Goal: Information Seeking & Learning: Learn about a topic

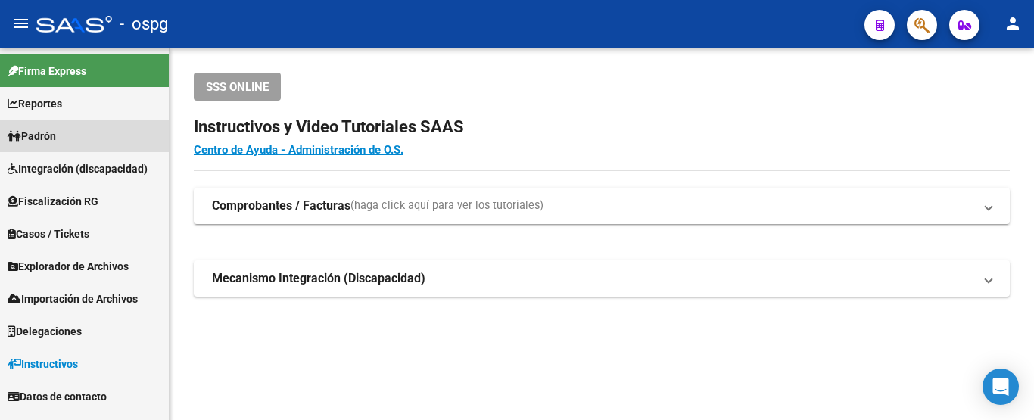
click at [98, 140] on link "Padrón" at bounding box center [84, 136] width 169 height 33
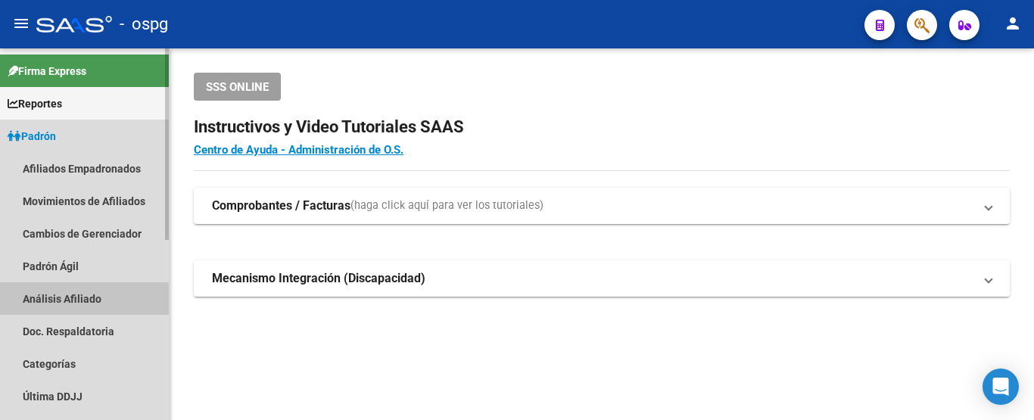
click at [63, 293] on link "Análisis Afiliado" at bounding box center [84, 298] width 169 height 33
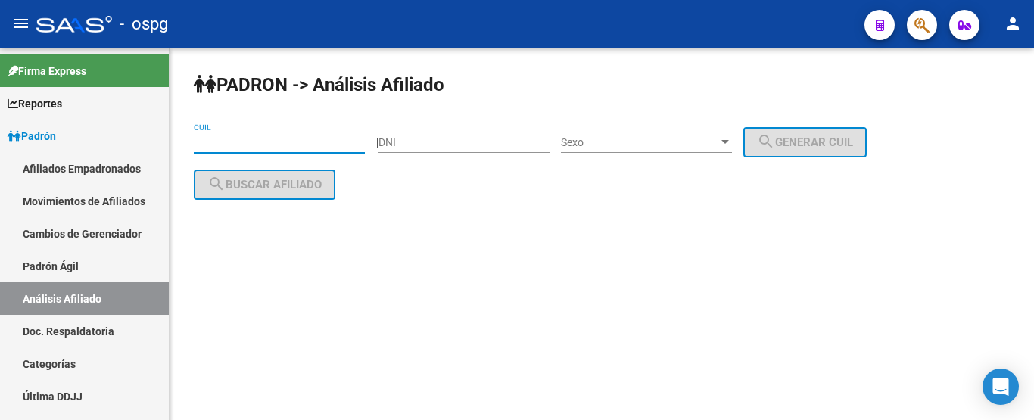
click at [287, 140] on input "CUIL" at bounding box center [279, 142] width 171 height 13
paste input "27-25479962-4"
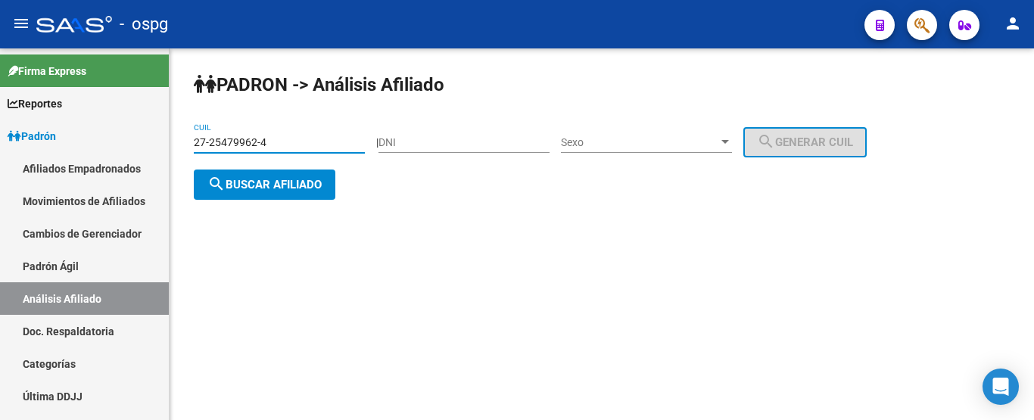
type input "27-25479962-4"
click at [258, 211] on div "[PERSON_NAME] -> Análisis Afiliado 27-25479962-4 CUIL | DNI Sexo Sexo search Ge…" at bounding box center [602, 148] width 865 height 200
click at [257, 189] on span "search Buscar afiliado" at bounding box center [265, 185] width 114 height 14
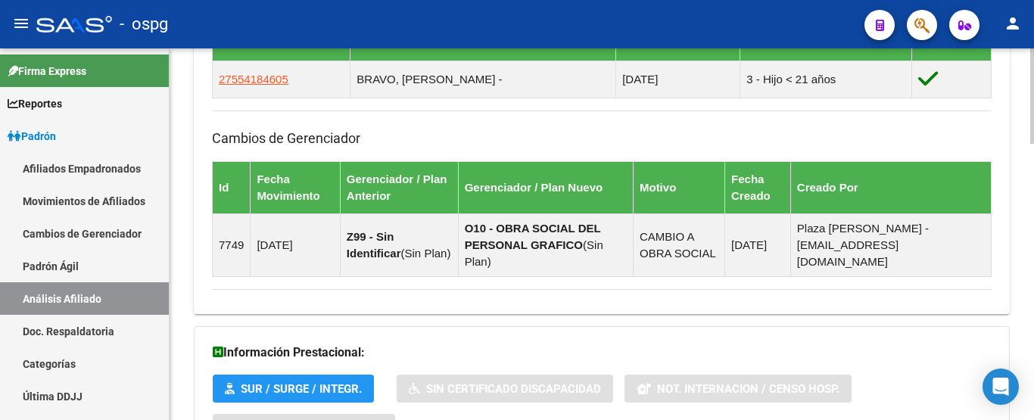
scroll to position [1072, 0]
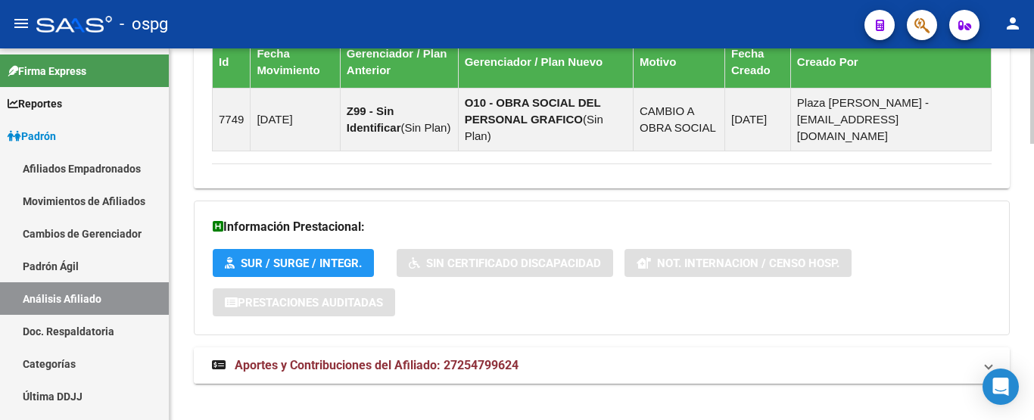
click at [432, 358] on span "Aportes y Contribuciones del Afiliado: 27254799624" at bounding box center [377, 365] width 284 height 14
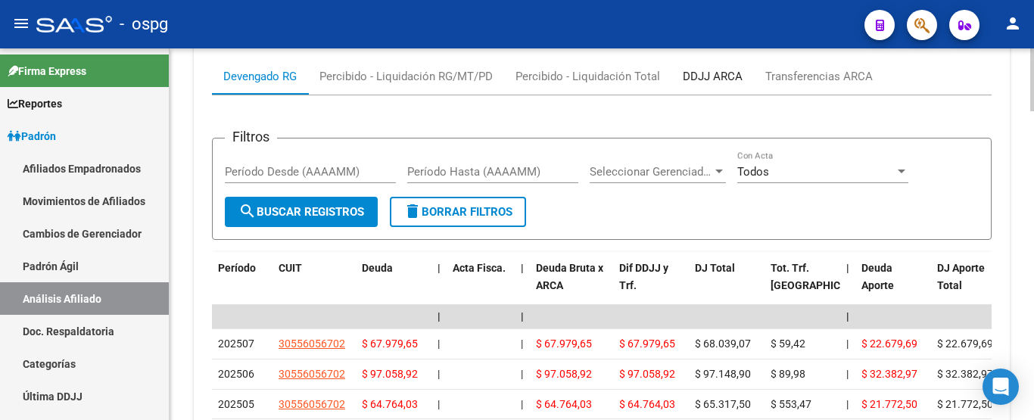
click at [734, 68] on div "DDJJ ARCA" at bounding box center [713, 76] width 60 height 17
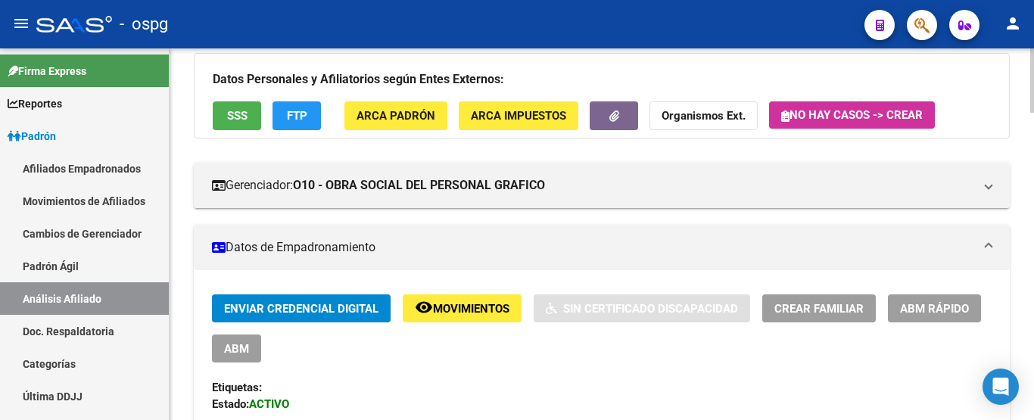
scroll to position [0, 0]
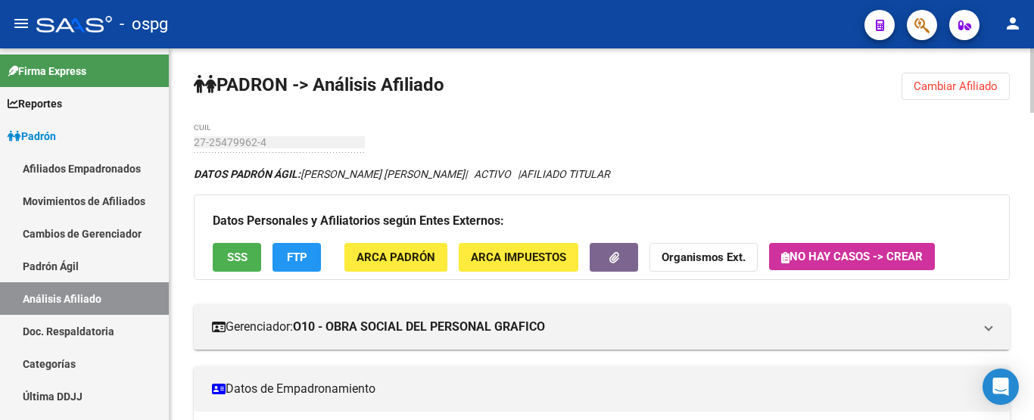
click at [1034, 0] on html "menu - ospg person Firma Express Reportes Ingresos Devengados Análisis Históric…" at bounding box center [517, 210] width 1034 height 420
click at [954, 79] on button "Cambiar Afiliado" at bounding box center [956, 86] width 108 height 27
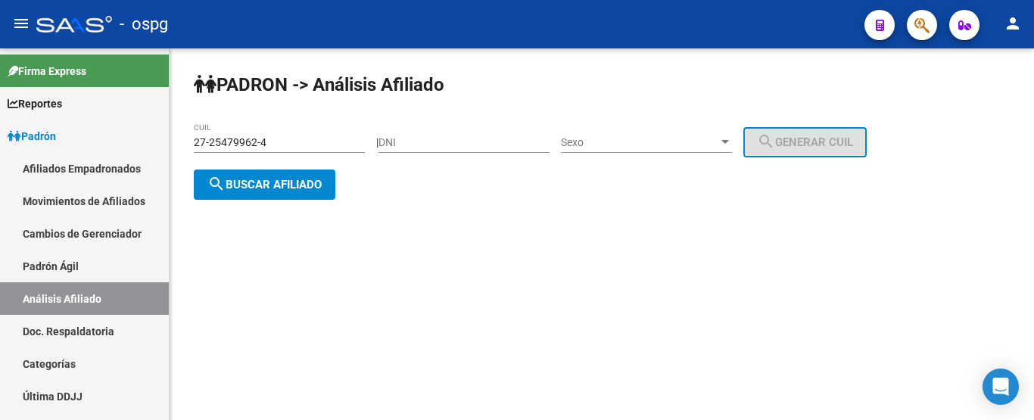
click at [476, 145] on input "DNI" at bounding box center [464, 142] width 171 height 13
type input "408612147"
click at [666, 142] on span "Sexo" at bounding box center [640, 142] width 158 height 13
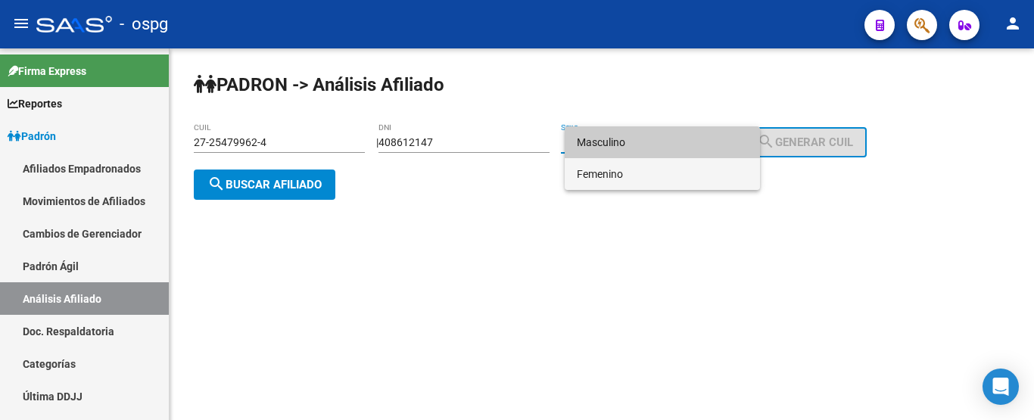
click at [656, 164] on span "Femenino" at bounding box center [662, 174] width 171 height 32
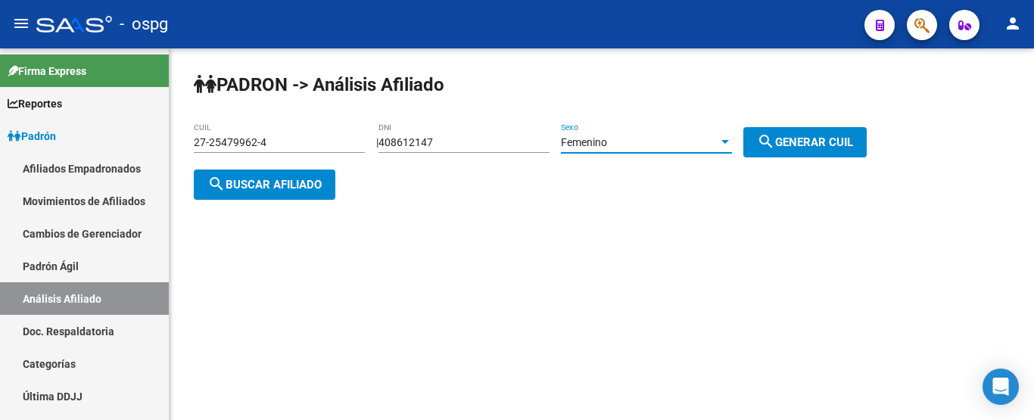
click at [656, 164] on div "Femenino Sexo" at bounding box center [646, 144] width 171 height 43
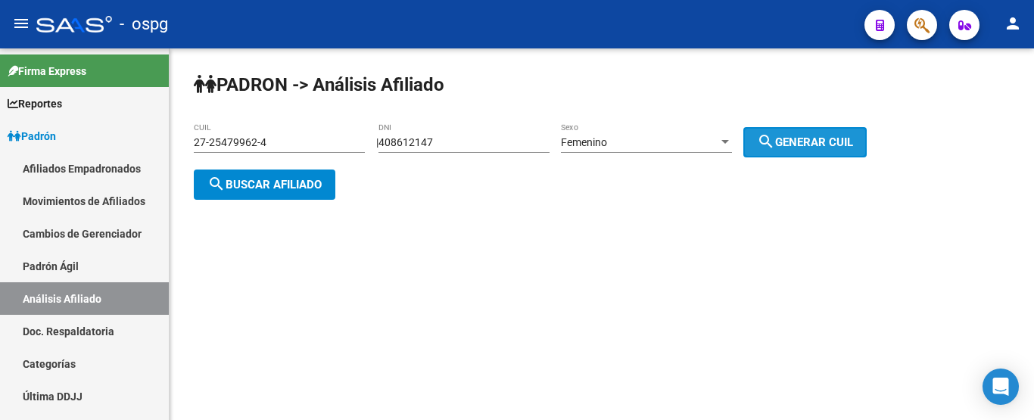
click at [834, 148] on span "search Generar CUIL" at bounding box center [805, 143] width 96 height 14
click at [251, 180] on span "search Buscar afiliado" at bounding box center [265, 185] width 114 height 14
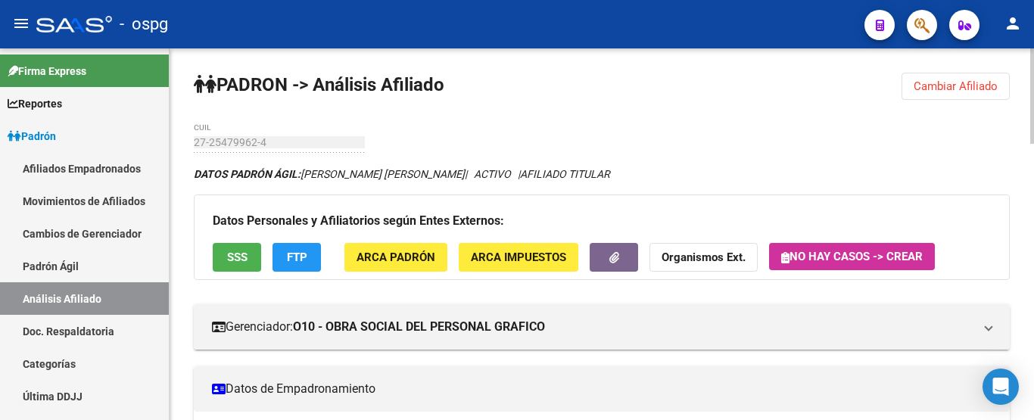
click at [1034, 17] on div "menu - ospg person Firma Express Reportes Ingresos Devengados Análisis Históric…" at bounding box center [517, 210] width 1034 height 420
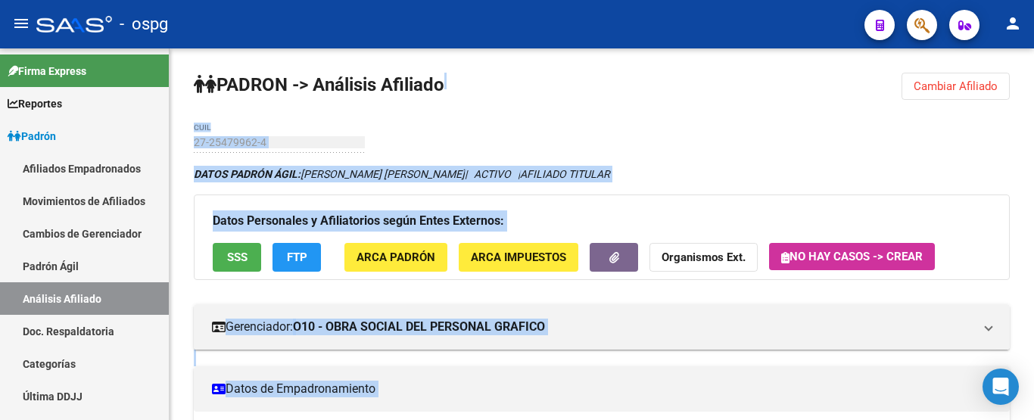
click at [574, 171] on div "DATOS [PERSON_NAME] ÁGIL: [PERSON_NAME] [PERSON_NAME] | ACTIVO | AFILIADO TITUL…" at bounding box center [602, 174] width 816 height 17
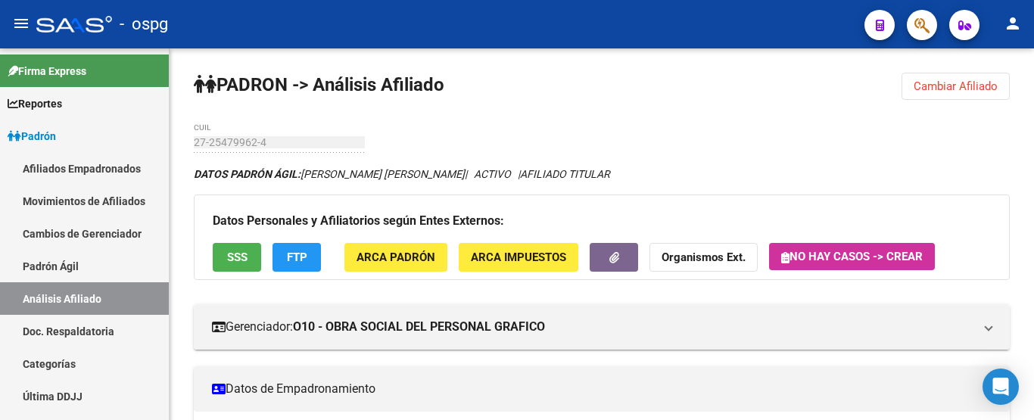
drag, startPoint x: 935, startPoint y: 104, endPoint x: 935, endPoint y: 87, distance: 16.7
click at [935, 87] on span "Cambiar Afiliado" at bounding box center [956, 87] width 84 height 14
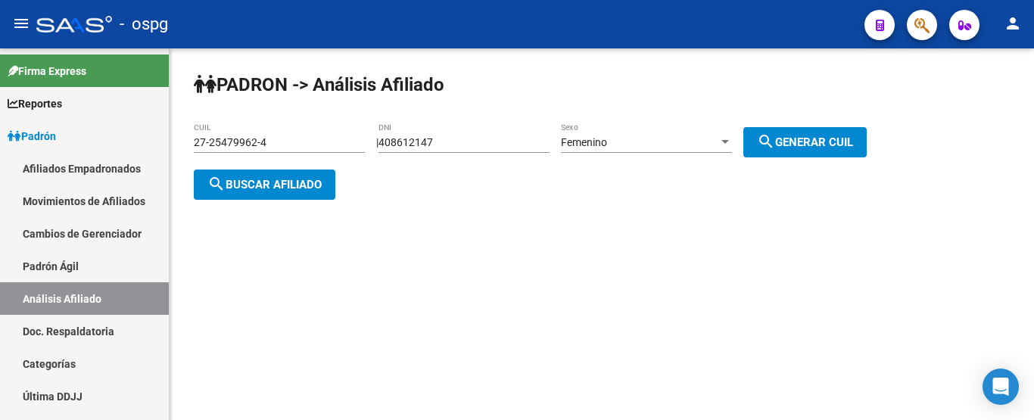
drag, startPoint x: 822, startPoint y: 139, endPoint x: 797, endPoint y: 138, distance: 25.8
click at [820, 138] on span "search Generar CUIL" at bounding box center [805, 143] width 96 height 14
drag, startPoint x: 843, startPoint y: 140, endPoint x: 308, endPoint y: 140, distance: 534.7
click at [809, 131] on button "search Generar CUIL" at bounding box center [805, 142] width 123 height 30
click at [491, 146] on input "408612147" at bounding box center [464, 142] width 171 height 13
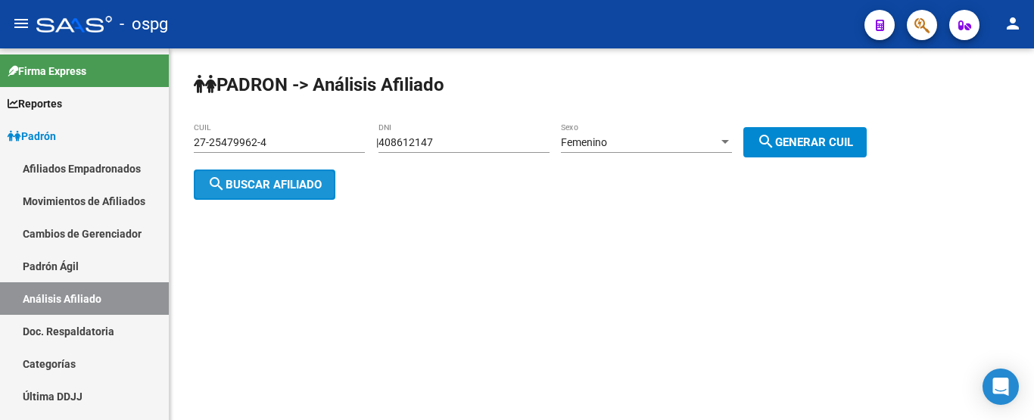
click at [247, 179] on span "search Buscar afiliado" at bounding box center [265, 185] width 114 height 14
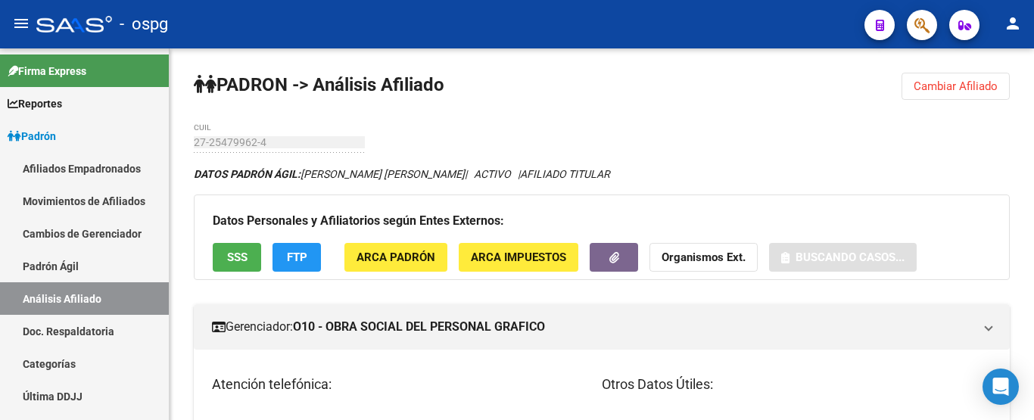
drag, startPoint x: 915, startPoint y: 82, endPoint x: 779, endPoint y: 96, distance: 136.3
click at [915, 81] on span "Cambiar Afiliado" at bounding box center [956, 87] width 84 height 14
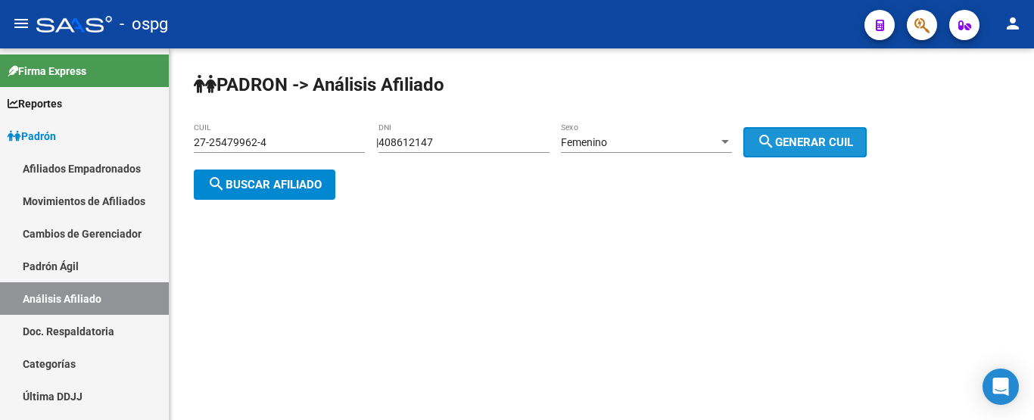
click at [807, 137] on span "search Generar CUIL" at bounding box center [805, 143] width 96 height 14
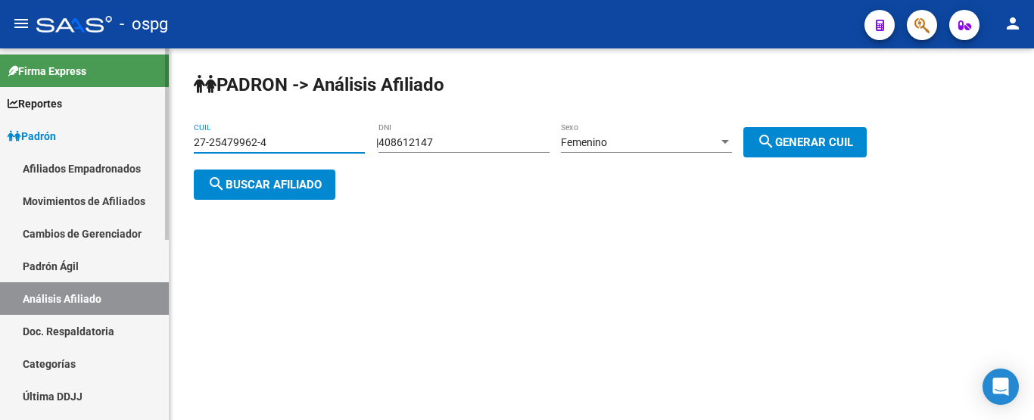
drag, startPoint x: 354, startPoint y: 146, endPoint x: 37, endPoint y: 162, distance: 317.7
click at [37, 162] on mat-sidenav-container "Firma Express Reportes Ingresos Devengados Análisis Histórico Detalles Transfer…" at bounding box center [517, 234] width 1034 height 372
drag, startPoint x: 289, startPoint y: 148, endPoint x: 273, endPoint y: 146, distance: 16.1
click at [286, 148] on input "27-25479962-4" at bounding box center [279, 142] width 171 height 13
click at [276, 143] on input "27-25479962-4" at bounding box center [279, 142] width 171 height 13
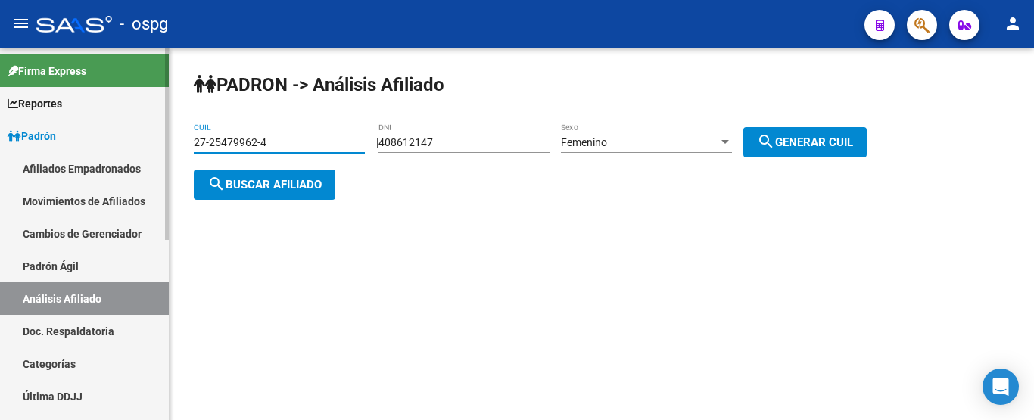
drag, startPoint x: 308, startPoint y: 141, endPoint x: 70, endPoint y: 189, distance: 243.3
click at [0, 158] on mat-sidenav-container "Firma Express Reportes Ingresos Devengados Análisis Histórico Detalles Transfer…" at bounding box center [517, 234] width 1034 height 372
type input "27-40861247-6"
click at [236, 212] on div "[PERSON_NAME] -> Análisis Afiliado 27-40861247-6 CUIL | 408612147 DNI Femenino …" at bounding box center [602, 148] width 865 height 200
click at [254, 186] on span "search Buscar afiliado" at bounding box center [265, 185] width 114 height 14
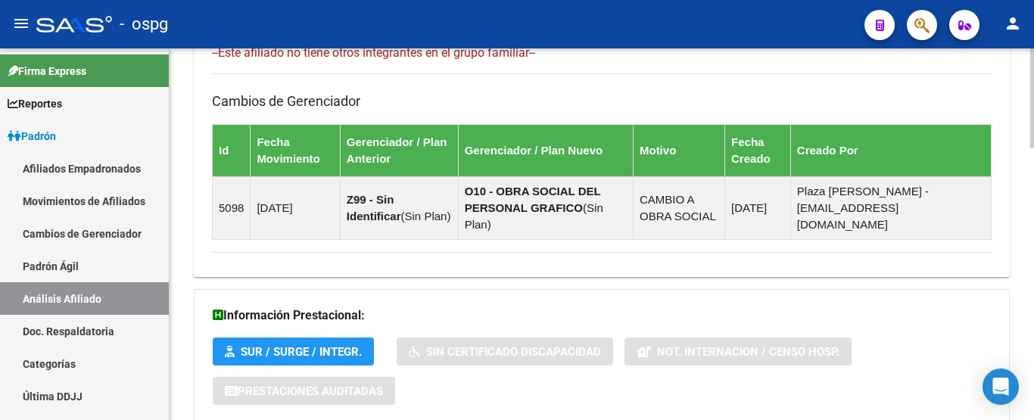
scroll to position [1015, 0]
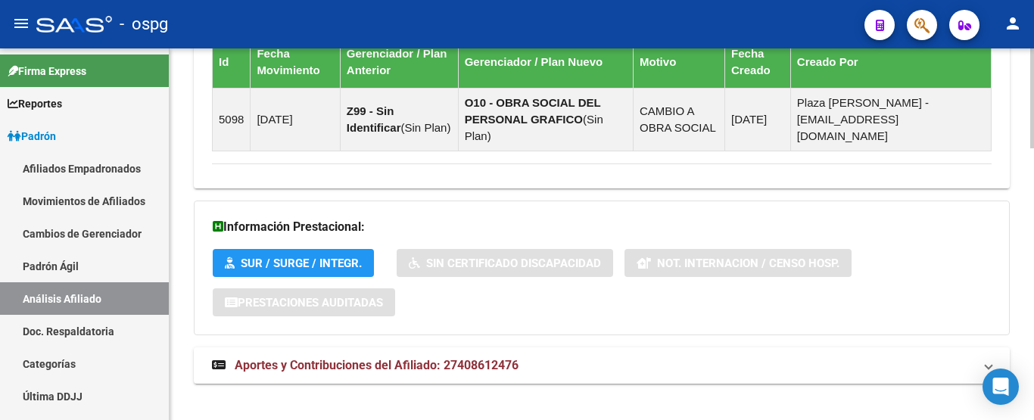
click at [1034, 420] on html "menu - ospg person Firma Express Reportes Ingresos Devengados Análisis Históric…" at bounding box center [517, 210] width 1034 height 420
click at [576, 348] on mat-expansion-panel-header "Aportes y Contribuciones del Afiliado: 27408612476" at bounding box center [602, 366] width 816 height 36
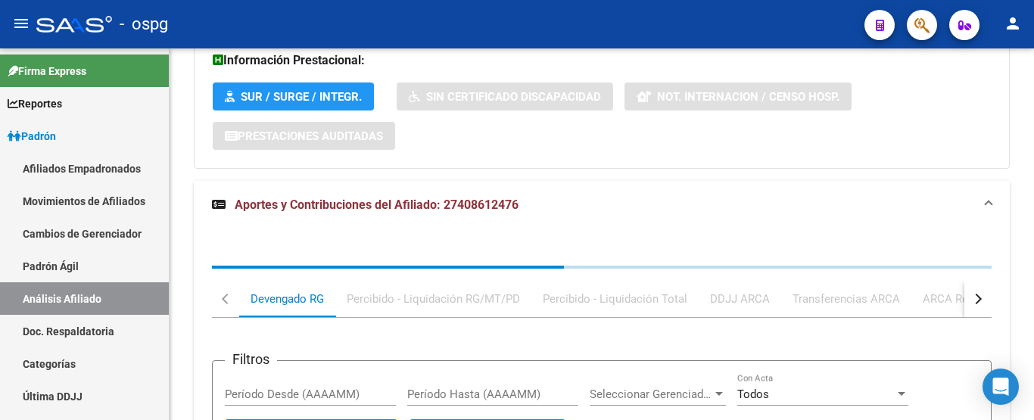
scroll to position [1331, 0]
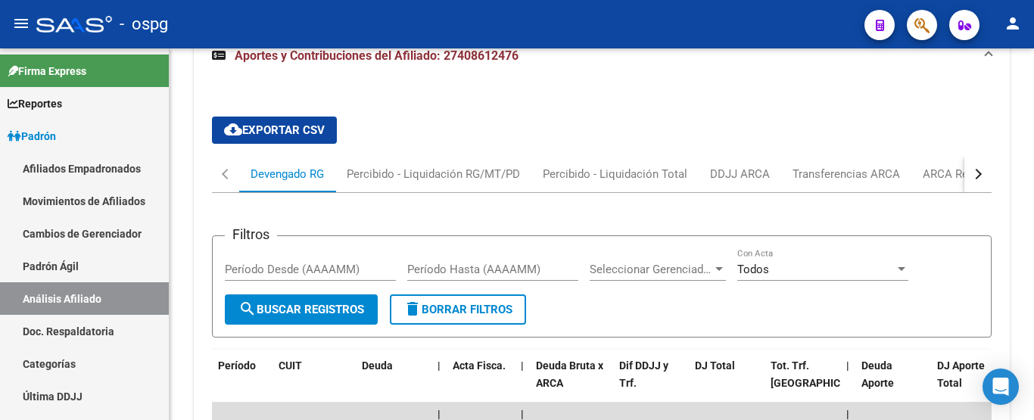
click at [980, 170] on button "button" at bounding box center [978, 174] width 27 height 36
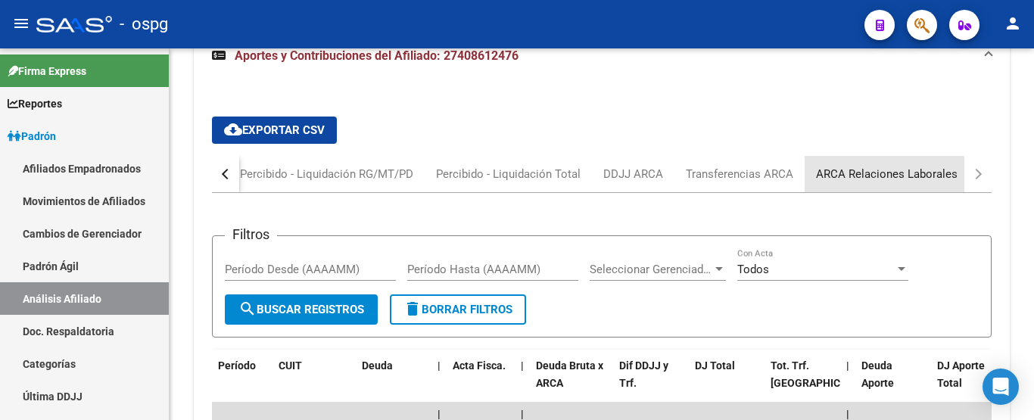
click at [896, 156] on div "ARCA Relaciones Laborales" at bounding box center [887, 174] width 164 height 36
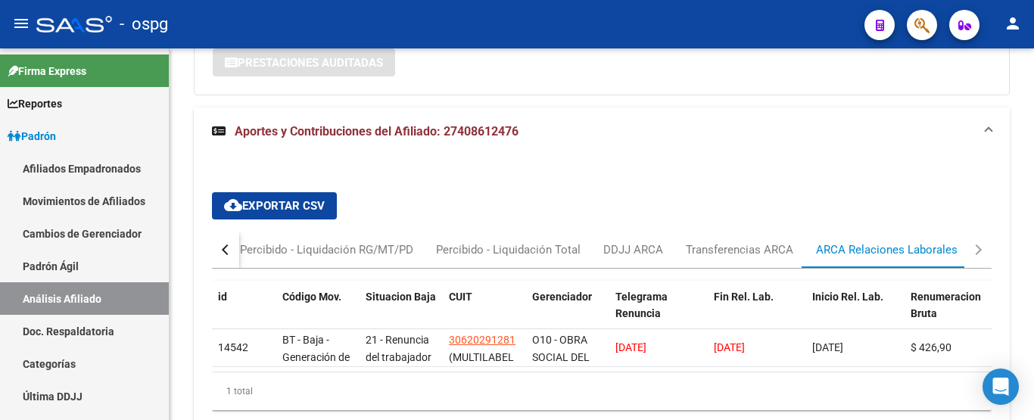
scroll to position [1329, 0]
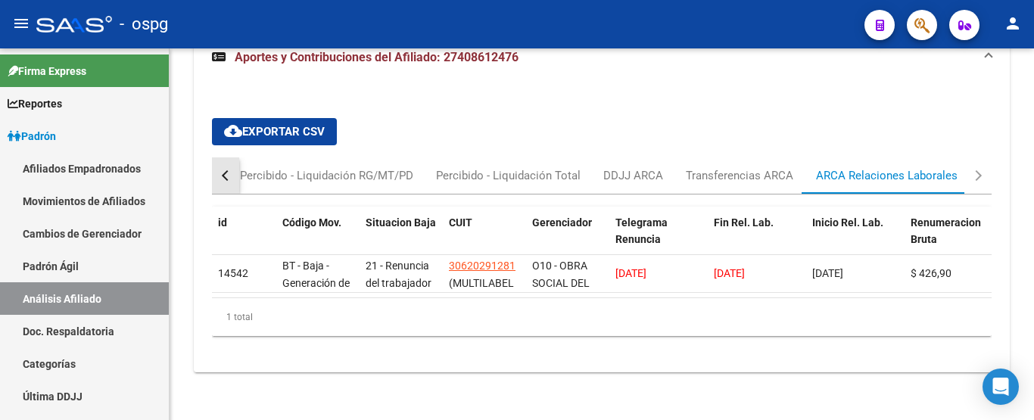
click at [226, 170] on div "button" at bounding box center [227, 175] width 11 height 11
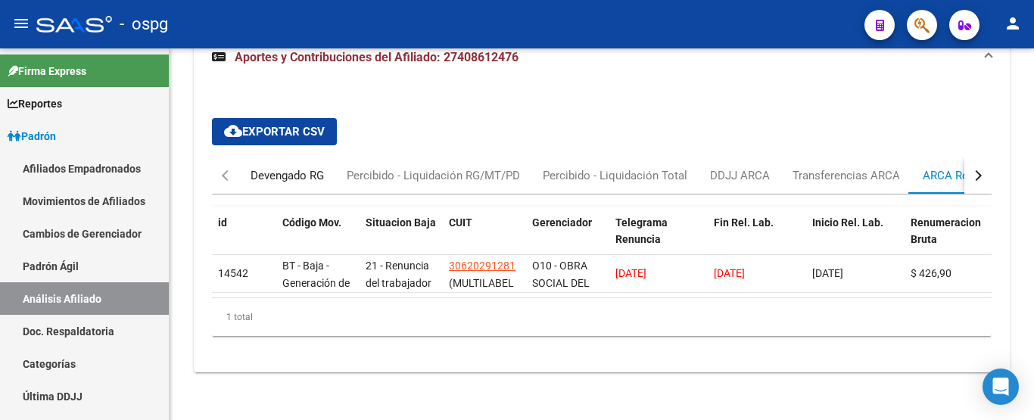
click at [289, 167] on div "Devengado RG" at bounding box center [287, 175] width 73 height 17
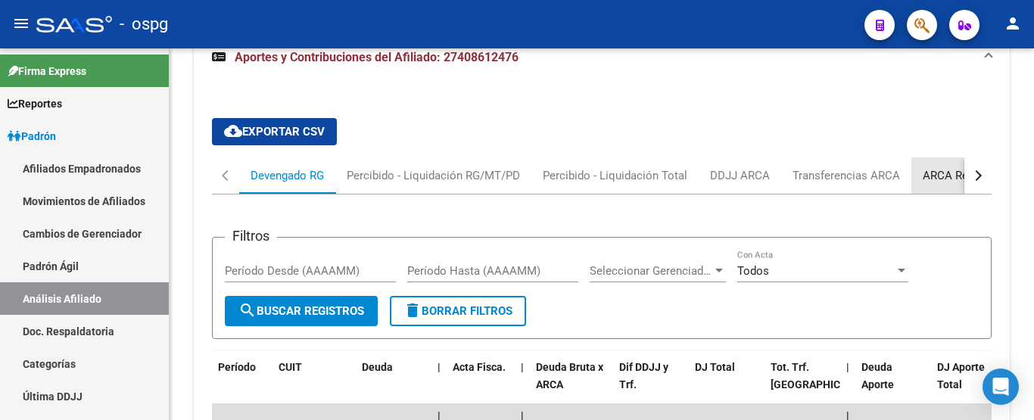
click at [935, 167] on div "ARCA Relaciones Laborales" at bounding box center [994, 175] width 142 height 17
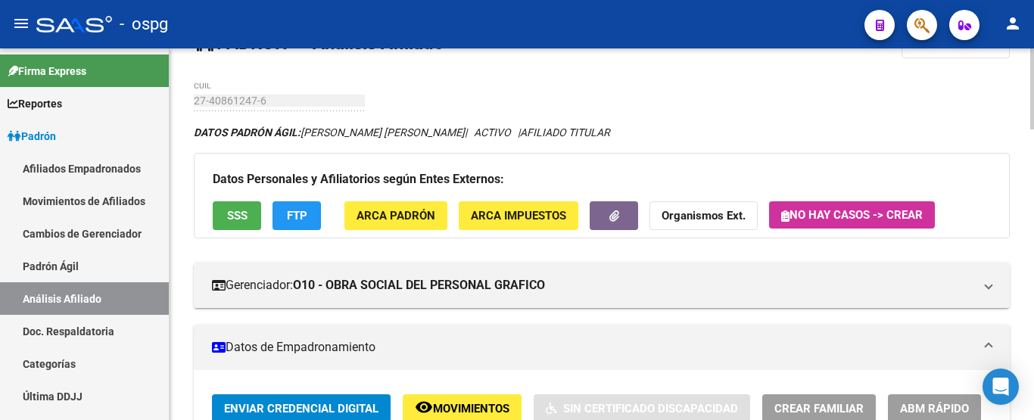
scroll to position [0, 0]
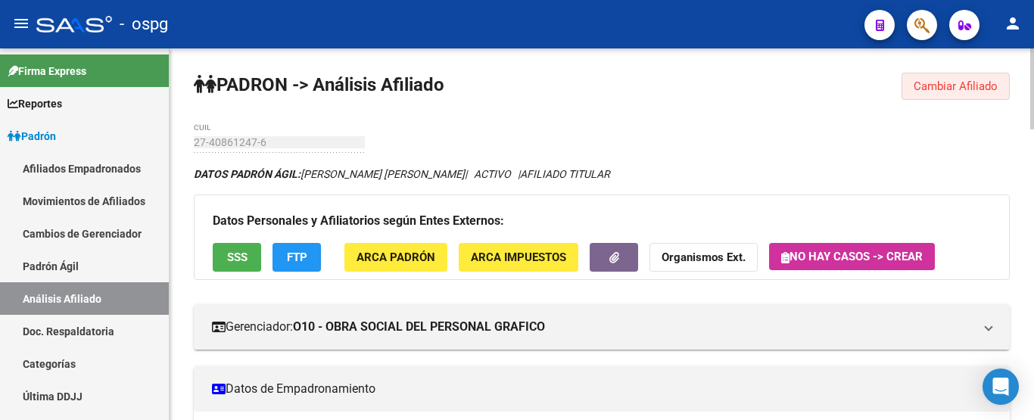
drag, startPoint x: 952, startPoint y: 76, endPoint x: 389, endPoint y: 125, distance: 565.5
click at [950, 77] on button "Cambiar Afiliado" at bounding box center [956, 86] width 108 height 27
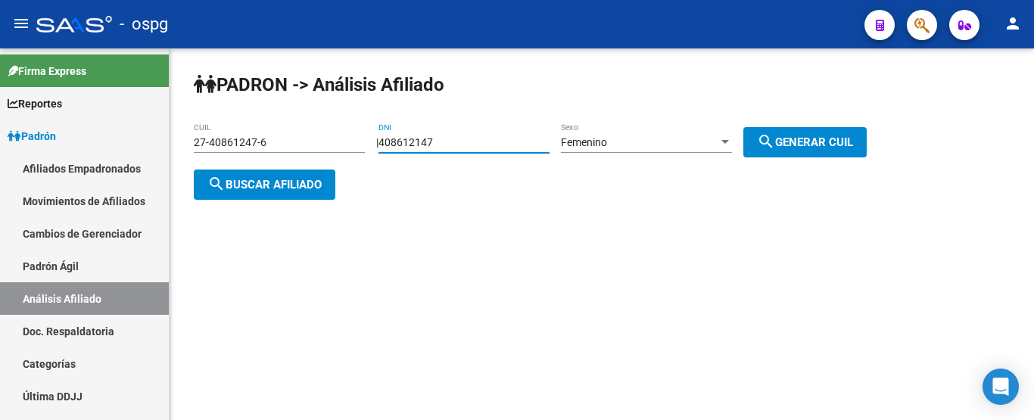
drag, startPoint x: 463, startPoint y: 147, endPoint x: 298, endPoint y: 144, distance: 164.4
click at [299, 144] on app-analisis-afiliado "[PERSON_NAME] -> Análisis Afiliado 27-40861247-6 CUIL | 408612147 DNI Femenino …" at bounding box center [536, 163] width 685 height 55
type input "7205495"
click at [660, 141] on div "Femenino" at bounding box center [640, 142] width 158 height 13
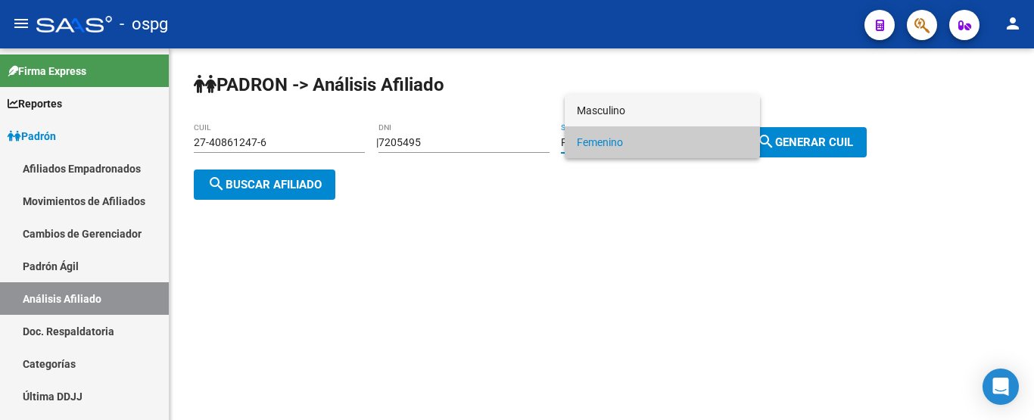
click at [633, 107] on span "Masculino" at bounding box center [662, 111] width 171 height 32
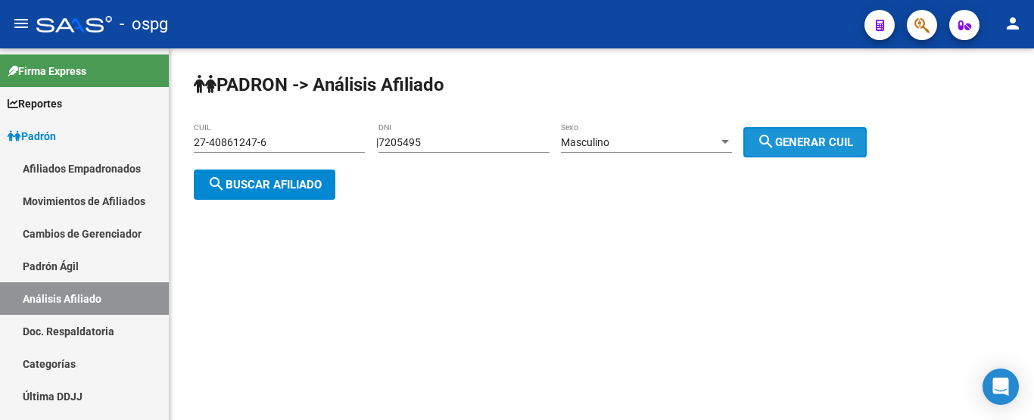
click at [832, 148] on span "search Generar CUIL" at bounding box center [805, 143] width 96 height 14
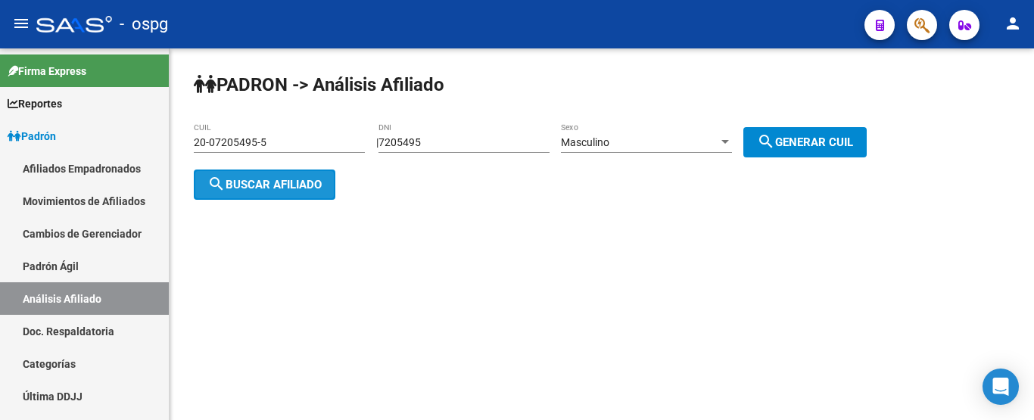
click at [277, 183] on span "search Buscar afiliado" at bounding box center [265, 185] width 114 height 14
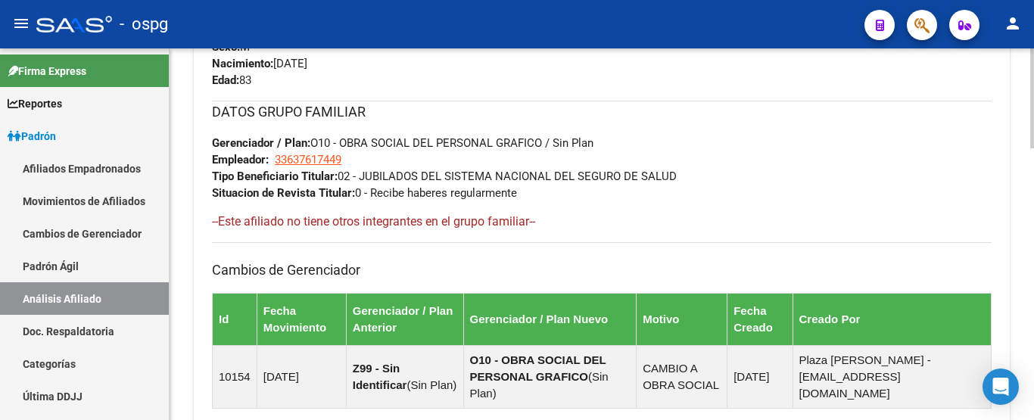
scroll to position [1015, 0]
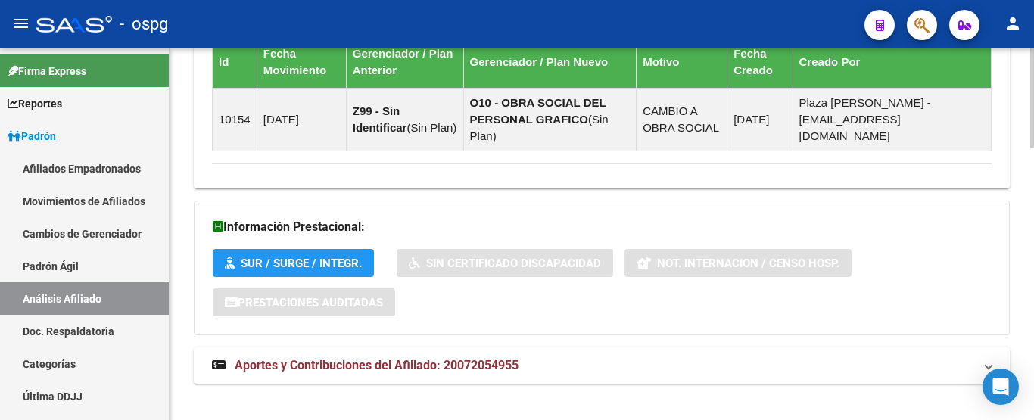
click at [1024, 420] on html "menu - ospg person Firma Express Reportes Ingresos Devengados Análisis Históric…" at bounding box center [517, 210] width 1034 height 420
click at [473, 362] on mat-expansion-panel-header "Aportes y Contribuciones del Afiliado: 20072054955" at bounding box center [602, 366] width 816 height 36
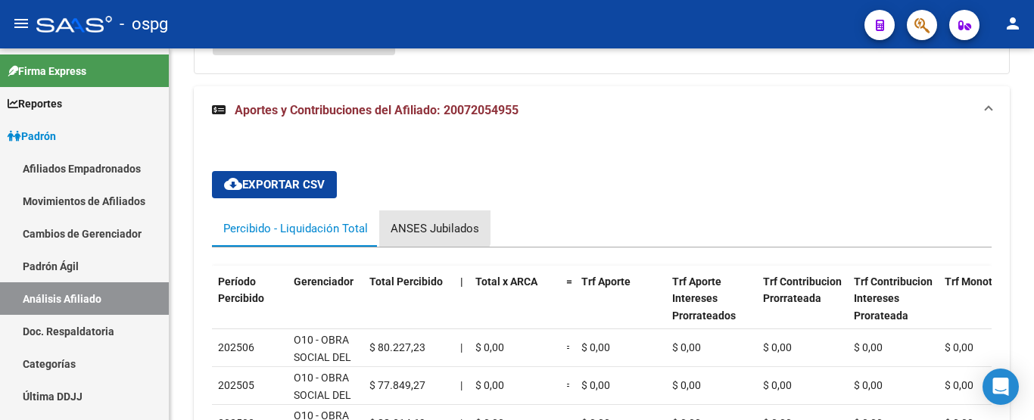
click at [415, 220] on div "ANSES Jubilados" at bounding box center [435, 228] width 89 height 17
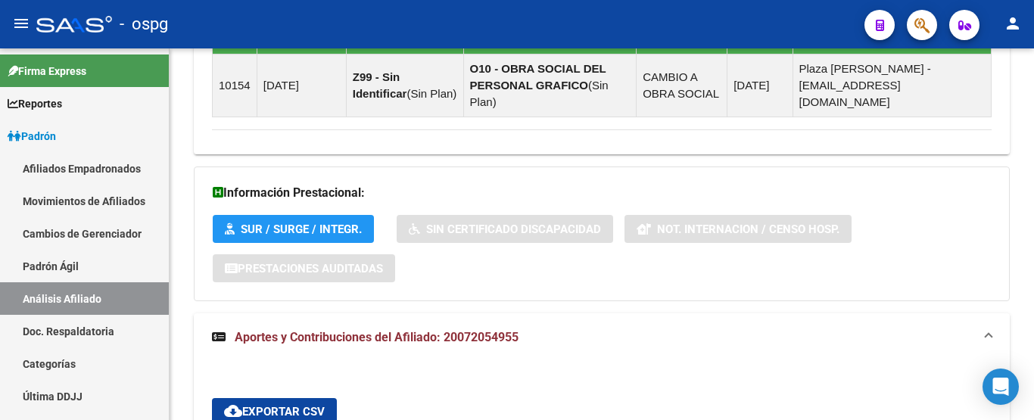
scroll to position [0, 0]
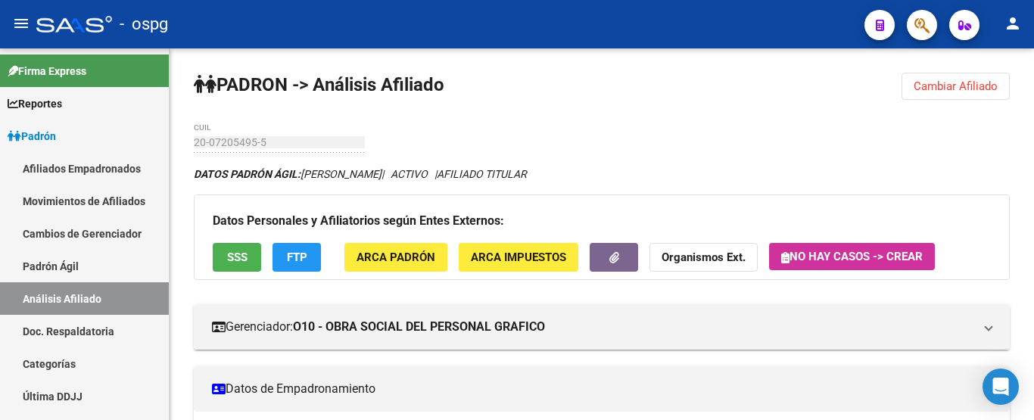
click at [1034, 36] on div "menu - ospg person Firma Express Reportes Ingresos Devengados Análisis Históric…" at bounding box center [517, 210] width 1034 height 420
click at [971, 89] on span "Cambiar Afiliado" at bounding box center [956, 87] width 84 height 14
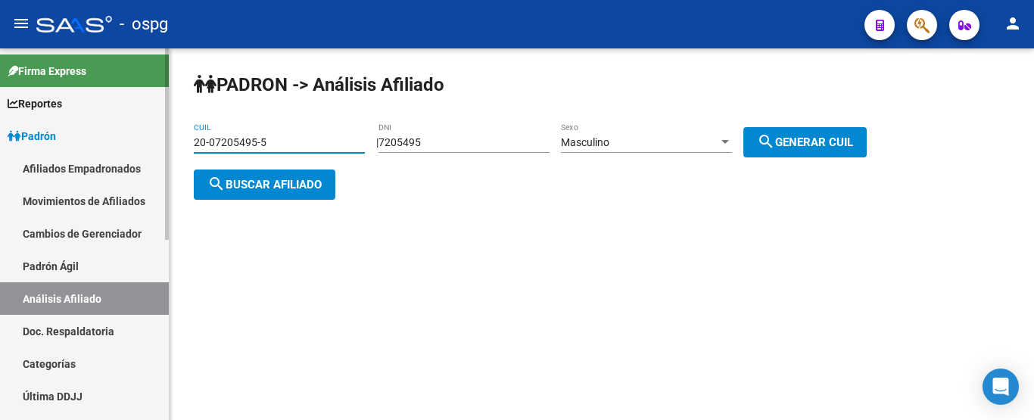
drag, startPoint x: 341, startPoint y: 136, endPoint x: 0, endPoint y: 149, distance: 341.0
click at [0, 149] on mat-sidenav-container "Firma Express Reportes Ingresos Devengados Análisis Histórico Detalles Transfer…" at bounding box center [517, 234] width 1034 height 372
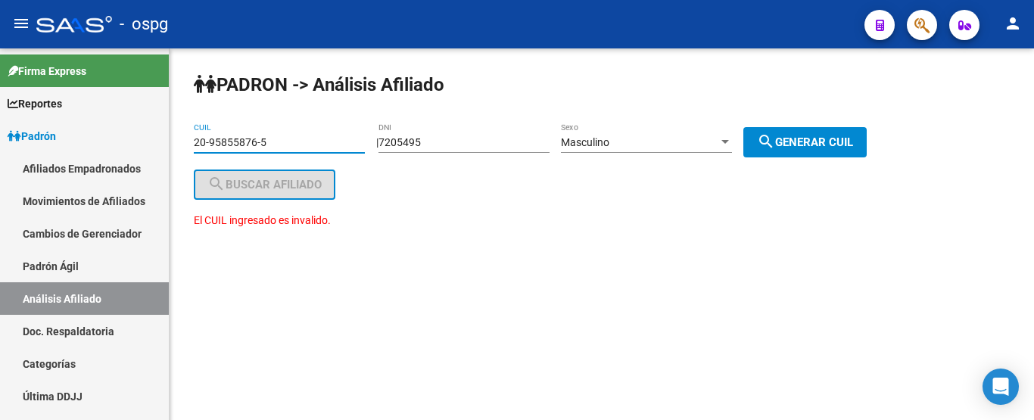
drag, startPoint x: 260, startPoint y: 141, endPoint x: 273, endPoint y: 146, distance: 14.6
click at [273, 146] on input "20-95855876-5" at bounding box center [279, 142] width 171 height 13
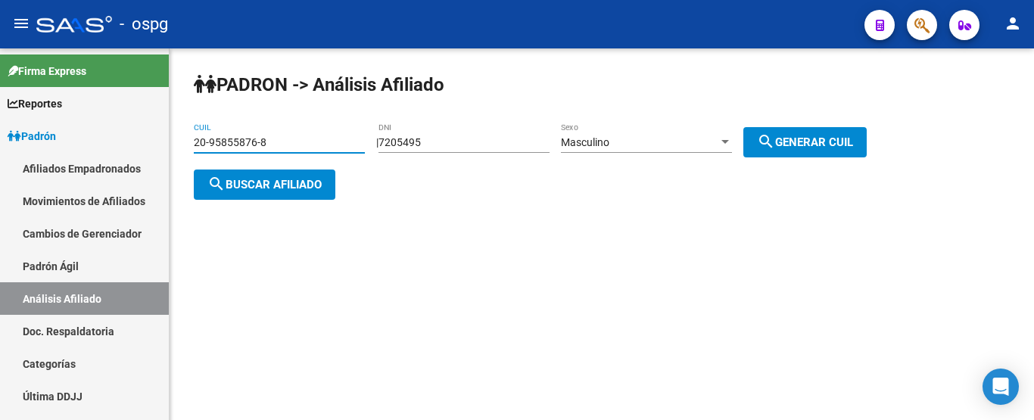
type input "20-95855876-8"
click at [255, 192] on button "search Buscar afiliado" at bounding box center [265, 185] width 142 height 30
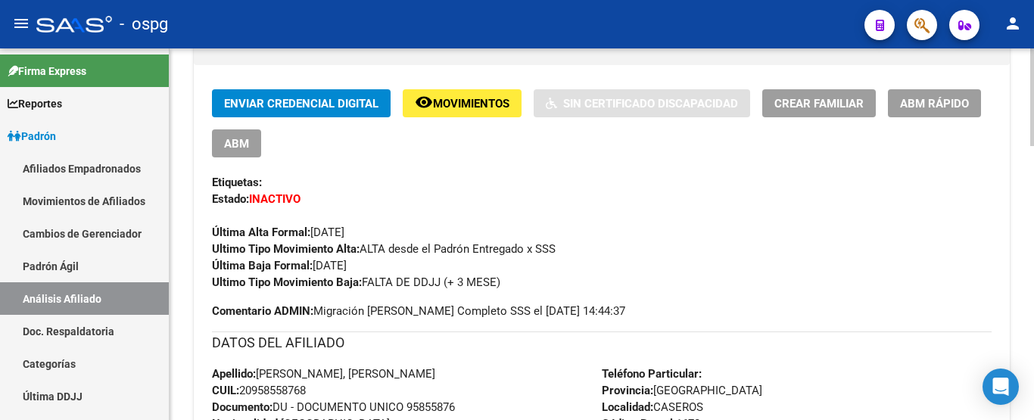
click at [1034, 194] on div at bounding box center [1033, 187] width 4 height 98
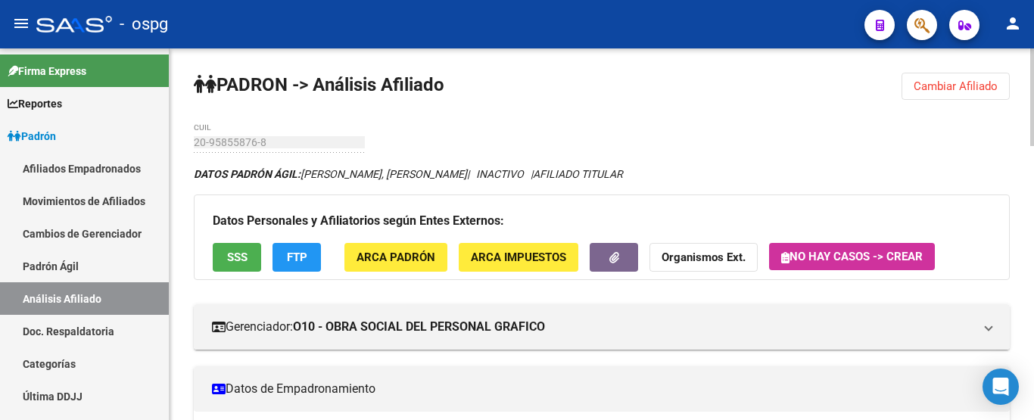
click at [1034, 77] on div at bounding box center [1033, 97] width 4 height 98
click at [928, 76] on button "Cambiar Afiliado" at bounding box center [956, 86] width 108 height 27
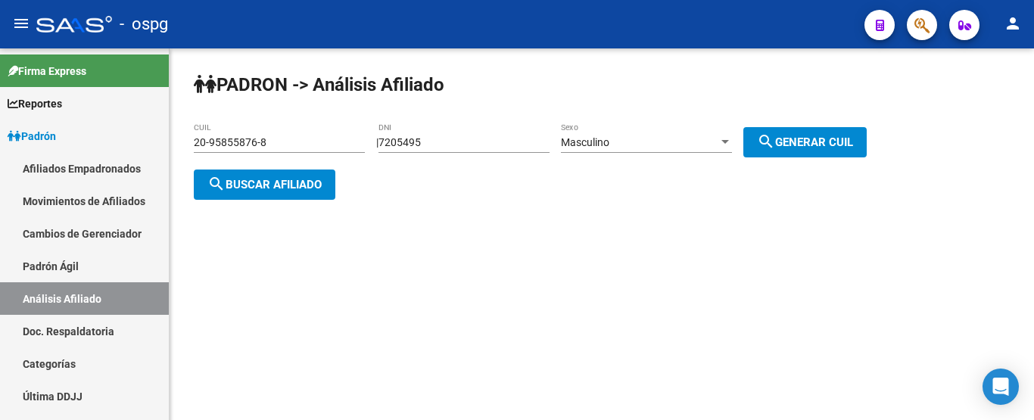
drag, startPoint x: 448, startPoint y: 143, endPoint x: 649, endPoint y: 140, distance: 200.7
click at [652, 140] on div "| 7205495 DNI Masculino Sexo search Generar CUIL" at bounding box center [627, 142] width 502 height 12
click at [507, 140] on input "7205495" at bounding box center [464, 142] width 171 height 13
drag, startPoint x: 505, startPoint y: 140, endPoint x: 136, endPoint y: 177, distance: 371.4
click at [136, 177] on mat-sidenav-container "Firma Express Reportes Ingresos Devengados Análisis Histórico Detalles Transfer…" at bounding box center [517, 234] width 1034 height 372
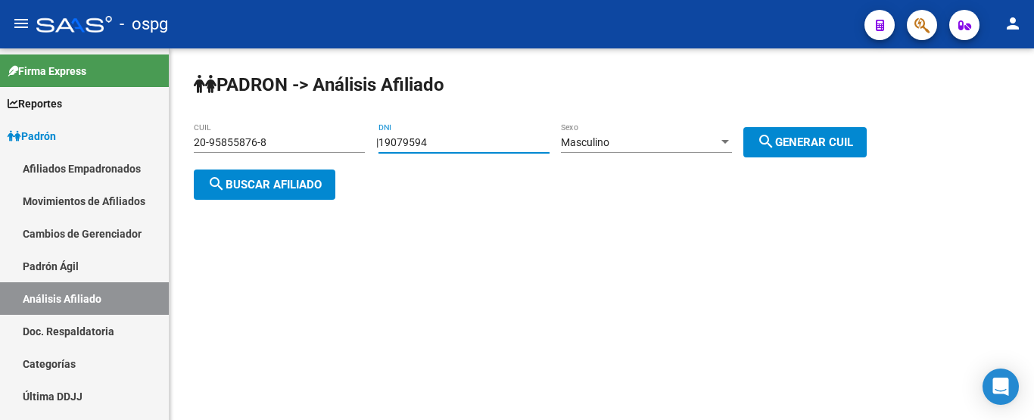
type input "19079594"
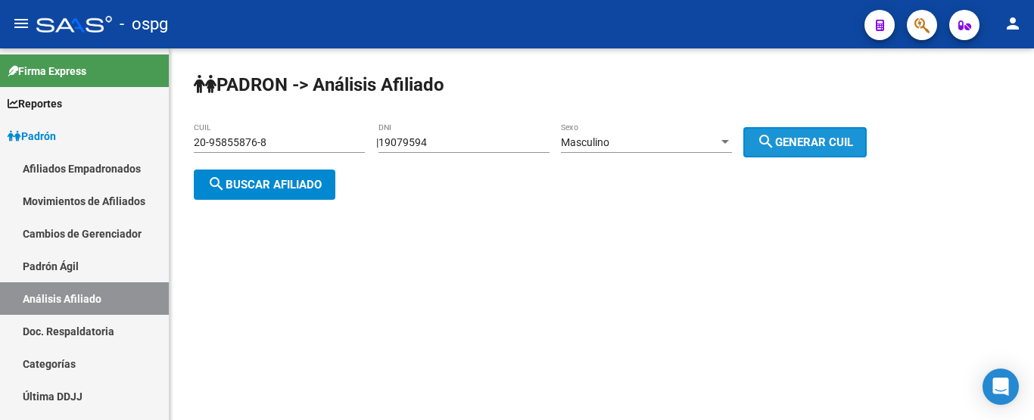
click at [791, 148] on span "search Generar CUIL" at bounding box center [805, 143] width 96 height 14
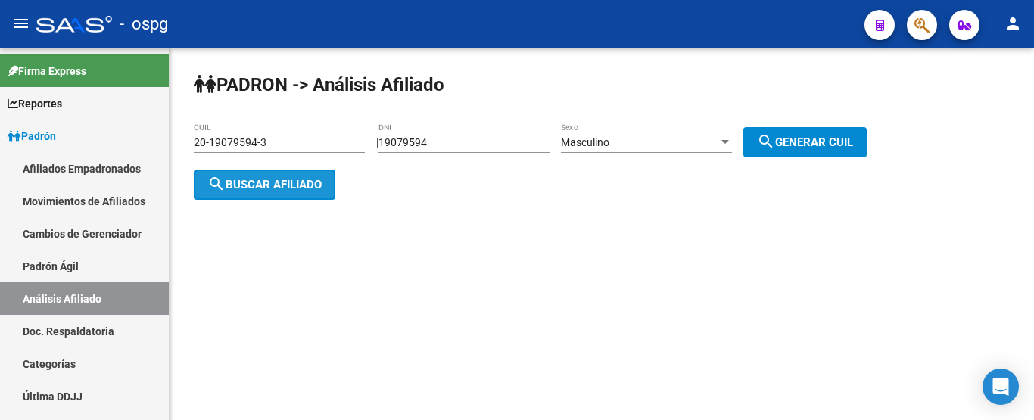
click at [300, 178] on span "search Buscar afiliado" at bounding box center [265, 185] width 114 height 14
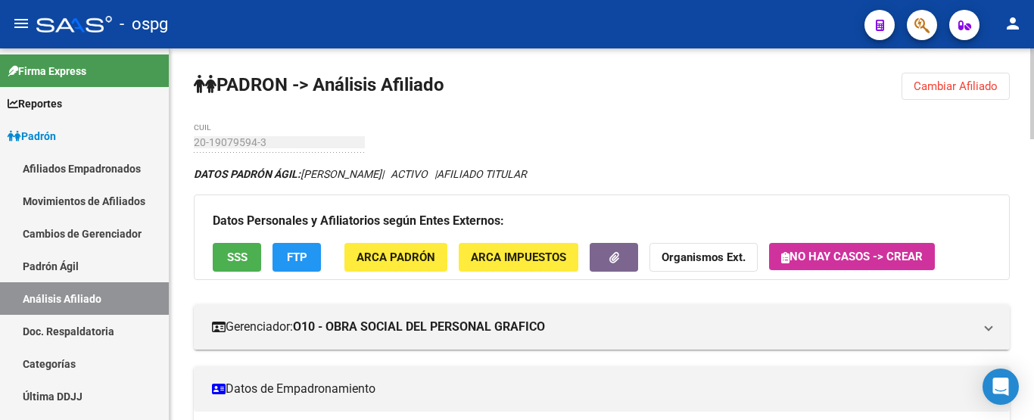
drag, startPoint x: 999, startPoint y: 83, endPoint x: 609, endPoint y: 73, distance: 390.1
click at [999, 83] on button "Cambiar Afiliado" at bounding box center [956, 86] width 108 height 27
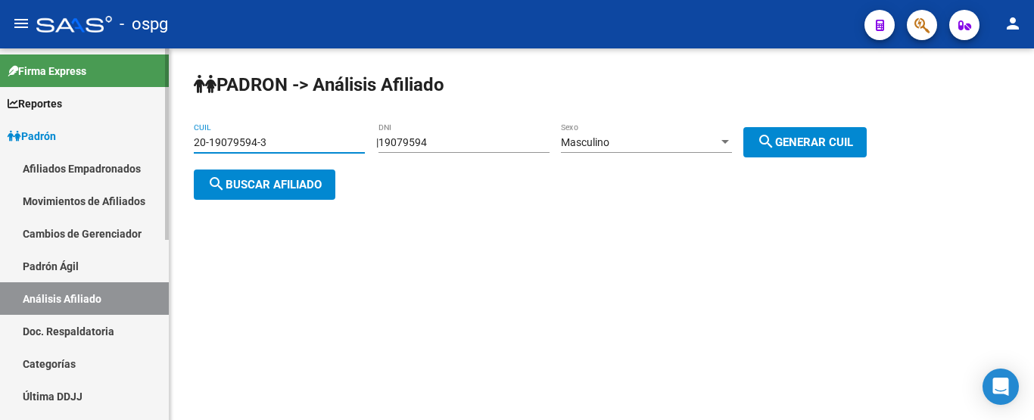
drag, startPoint x: 298, startPoint y: 141, endPoint x: 111, endPoint y: 145, distance: 187.1
click at [111, 145] on mat-sidenav-container "Firma Express Reportes Ingresos Devengados Análisis Histórico Detalles Transfer…" at bounding box center [517, 234] width 1034 height 372
click at [919, 107] on div "[PERSON_NAME] -> Análisis Afiliado 20-19079594-3 CUIL | 19079594 DNI Masculino …" at bounding box center [602, 148] width 865 height 200
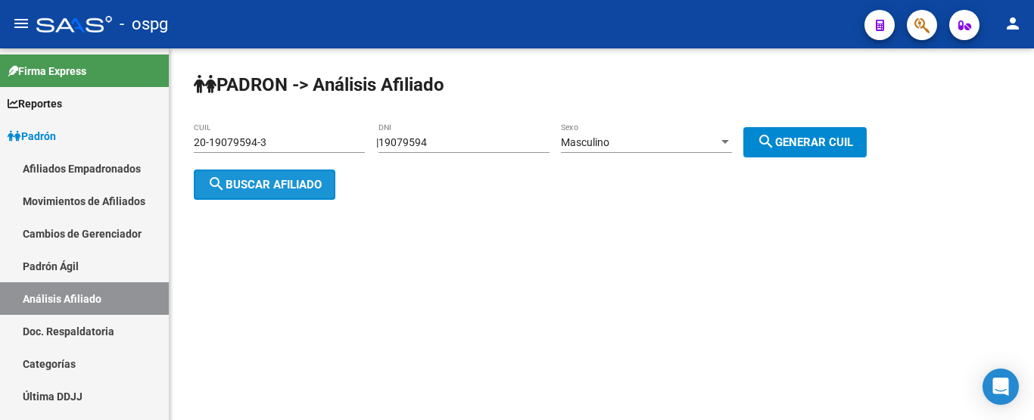
drag, startPoint x: 283, startPoint y: 190, endPoint x: 616, endPoint y: 261, distance: 340.0
click at [285, 190] on span "search Buscar afiliado" at bounding box center [265, 185] width 114 height 14
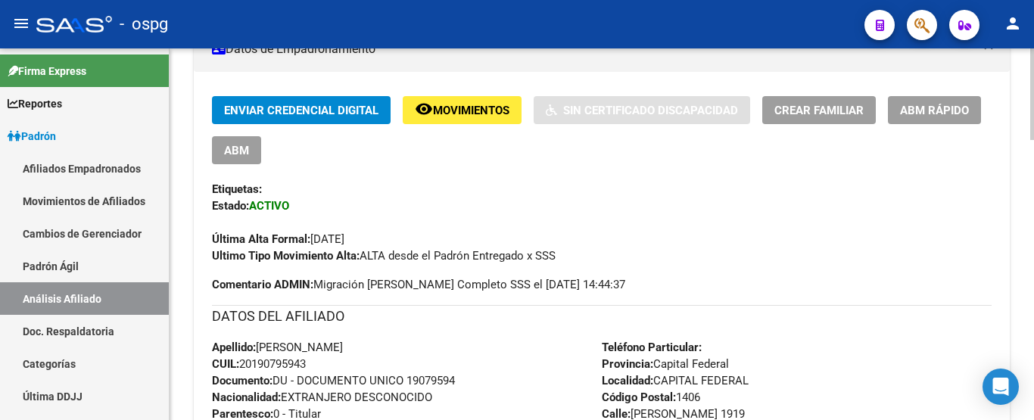
scroll to position [1146, 0]
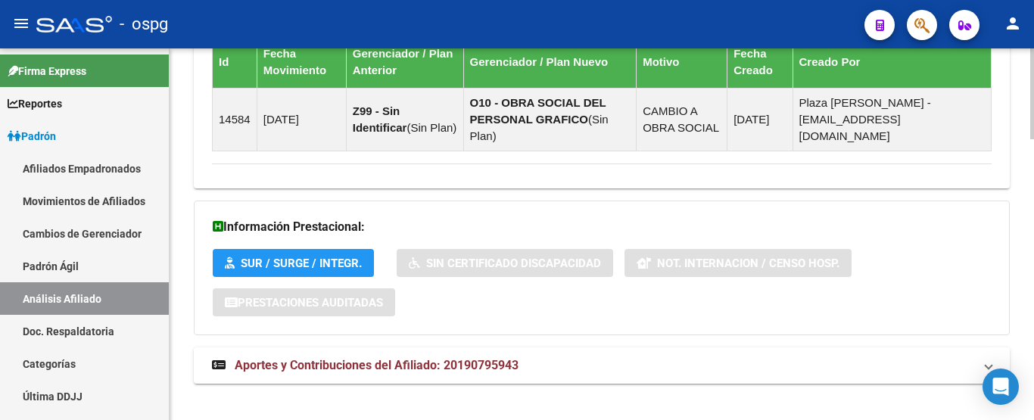
click at [1034, 420] on html "menu - ospg person Firma Express Reportes Ingresos Devengados Análisis Históric…" at bounding box center [517, 210] width 1034 height 420
drag, startPoint x: 729, startPoint y: 379, endPoint x: 717, endPoint y: 354, distance: 27.8
click at [716, 357] on mat-panel-title "Aportes y Contribuciones del Afiliado: 20190795943" at bounding box center [593, 365] width 762 height 17
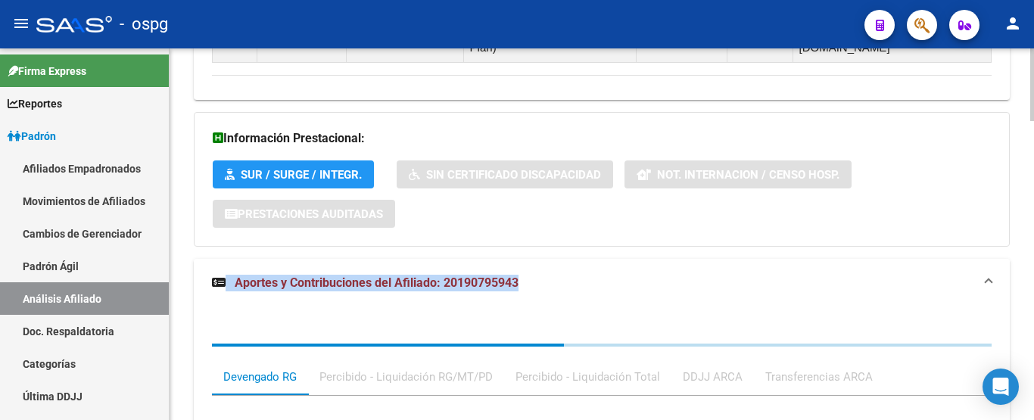
scroll to position [1462, 0]
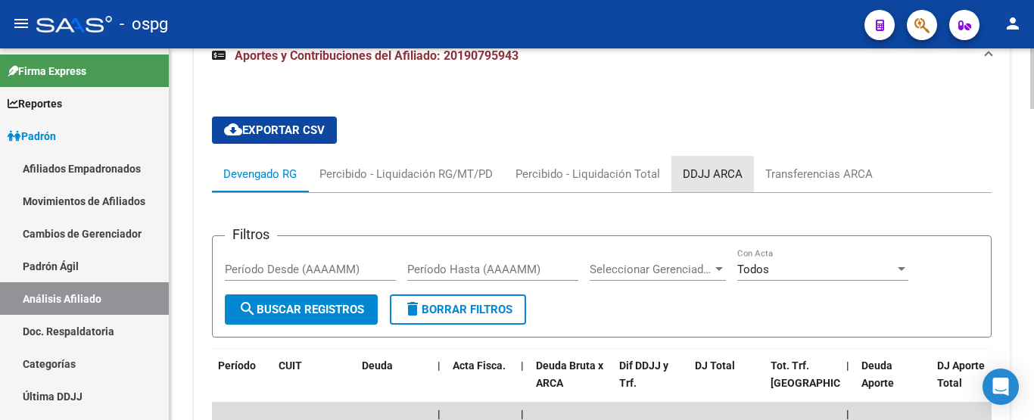
click at [686, 166] on div "DDJJ ARCA" at bounding box center [713, 174] width 60 height 17
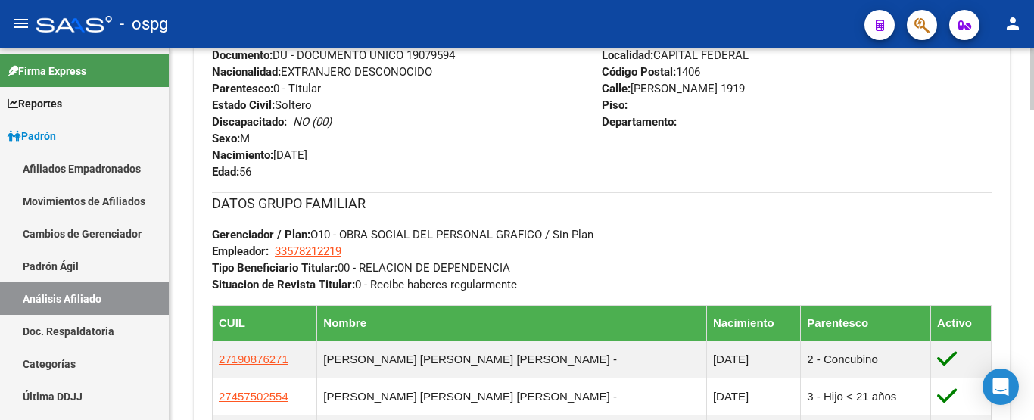
scroll to position [0, 0]
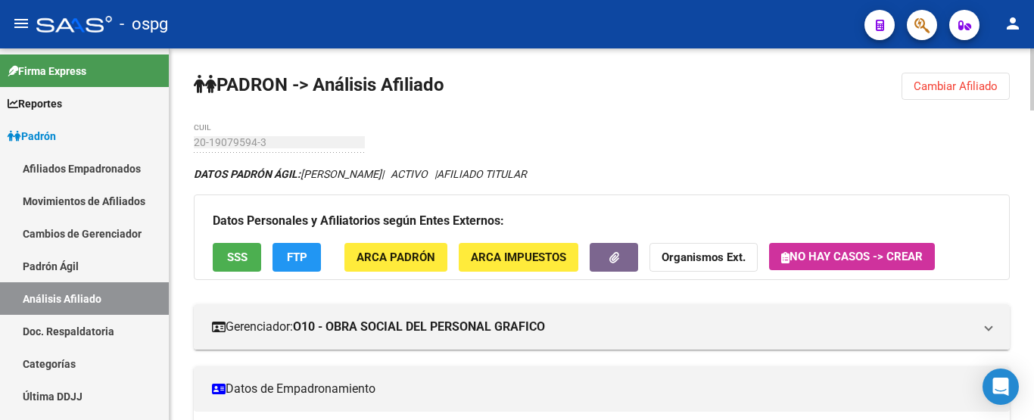
click at [1034, 0] on html "menu - ospg person Firma Express Reportes Ingresos Devengados Análisis Históric…" at bounding box center [517, 210] width 1034 height 420
click at [945, 79] on button "Cambiar Afiliado" at bounding box center [956, 86] width 108 height 27
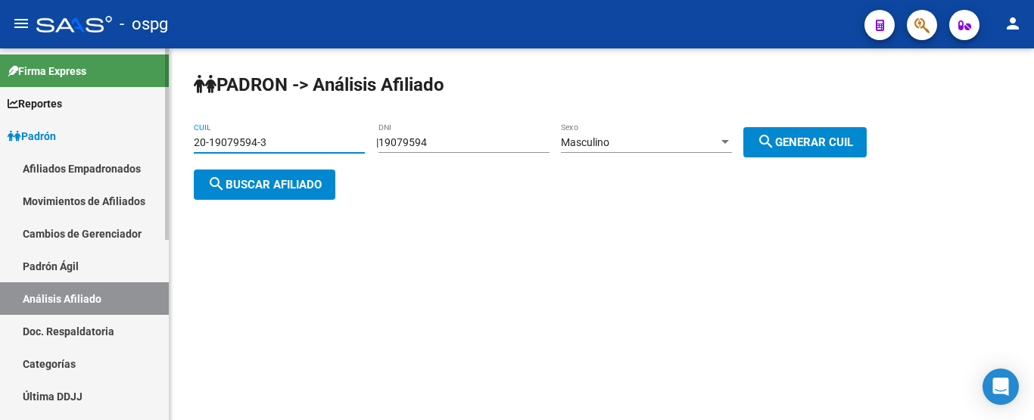
drag, startPoint x: 292, startPoint y: 146, endPoint x: 0, endPoint y: 161, distance: 292.0
click at [0, 161] on mat-sidenav-container "Firma Express Reportes Ingresos Devengados Análisis Histórico Detalles Transfer…" at bounding box center [517, 234] width 1034 height 372
type input "20-95855876-8"
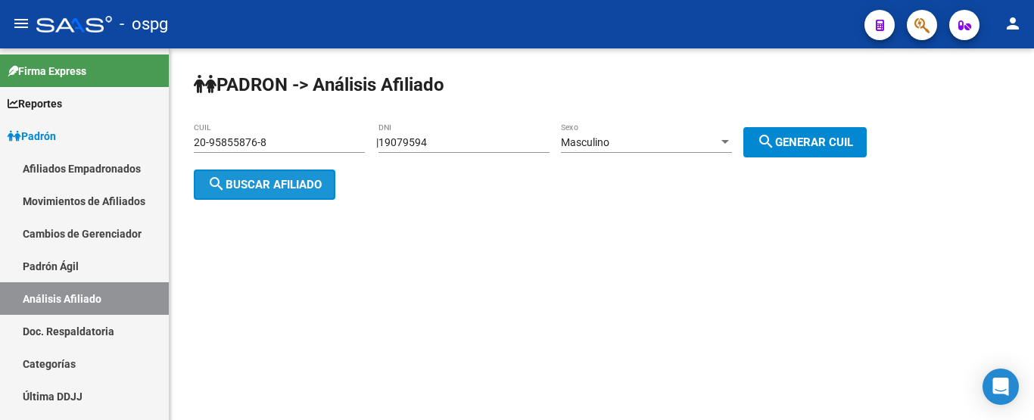
click at [318, 174] on button "search Buscar afiliado" at bounding box center [265, 185] width 142 height 30
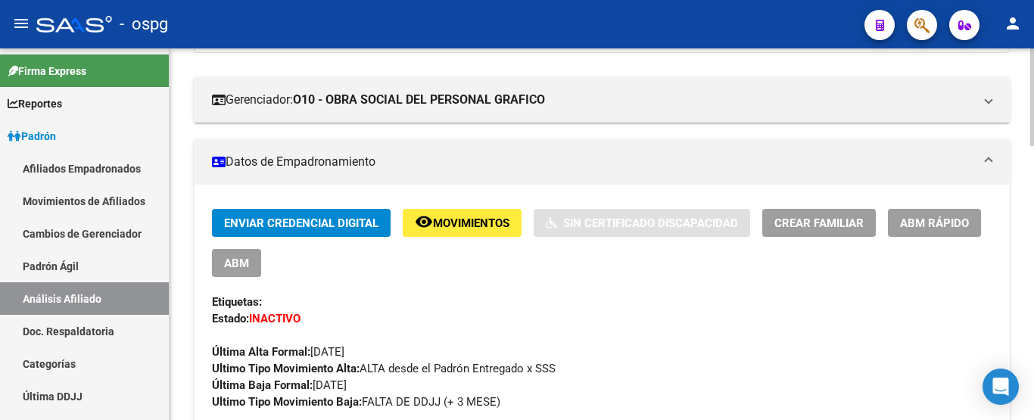
scroll to position [303, 0]
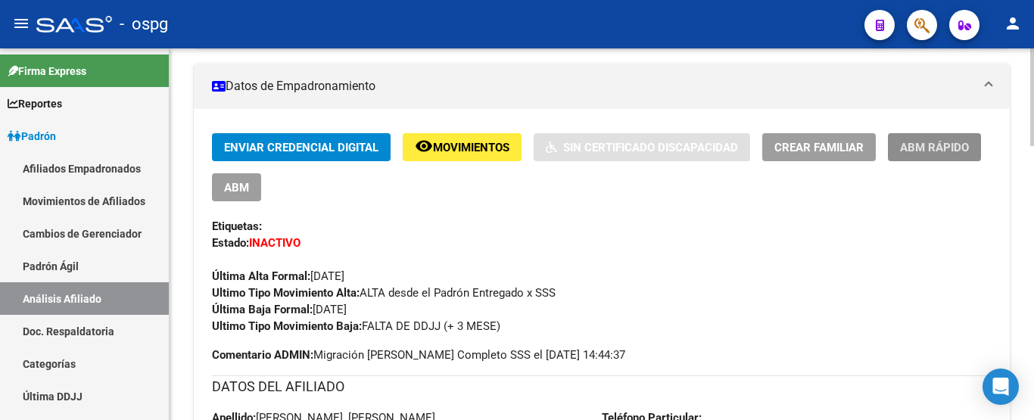
click at [928, 137] on button "ABM Rápido" at bounding box center [934, 147] width 93 height 28
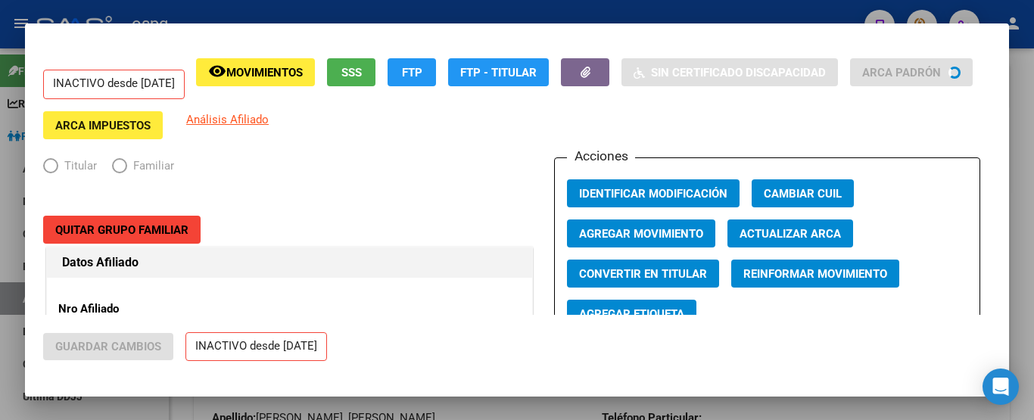
radio input "true"
type input "30-71839989-7"
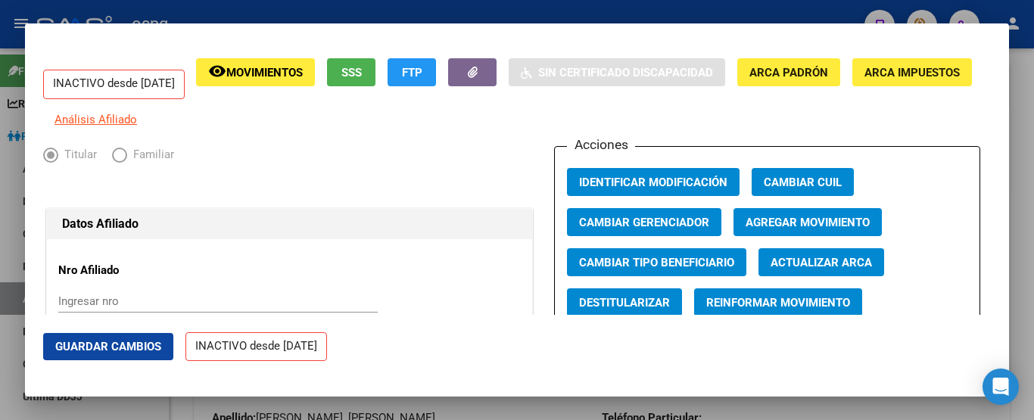
click at [833, 220] on button "Agregar Movimiento" at bounding box center [808, 222] width 148 height 28
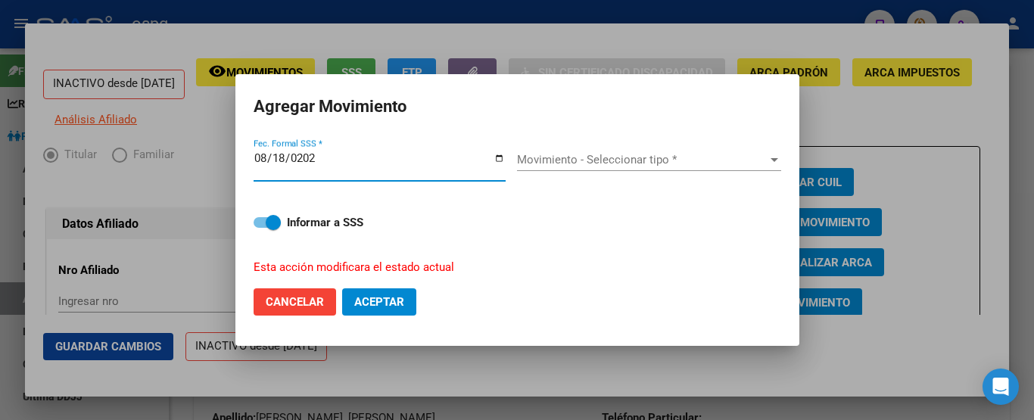
type input "[DATE]"
click at [601, 167] on span "Movimiento - Seleccionar tipo *" at bounding box center [642, 160] width 251 height 14
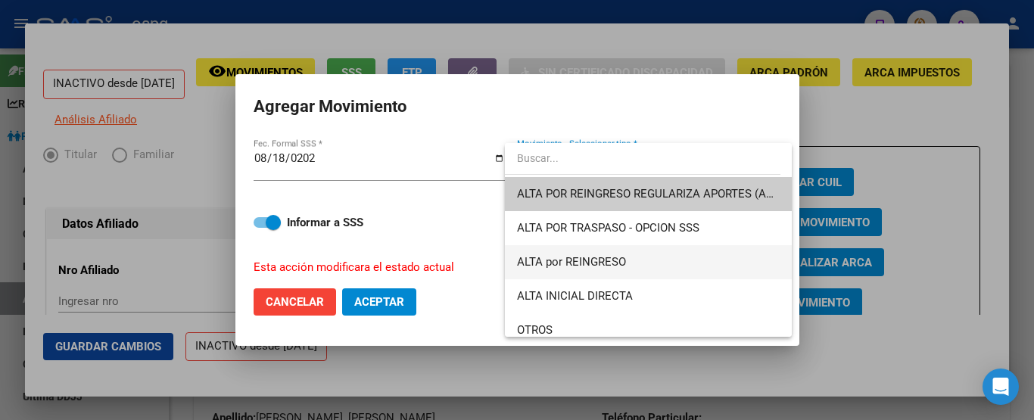
click at [647, 261] on span "ALTA por REINGRESO" at bounding box center [648, 262] width 263 height 34
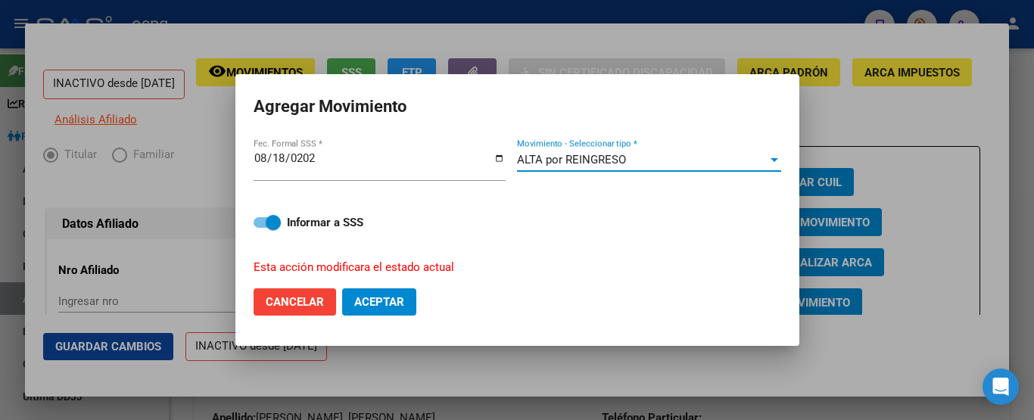
click at [396, 304] on span "Aceptar" at bounding box center [379, 302] width 50 height 14
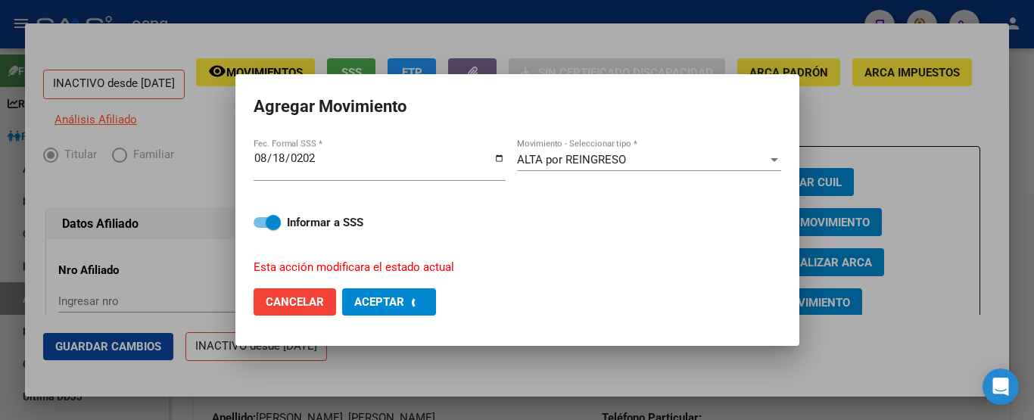
checkbox input "false"
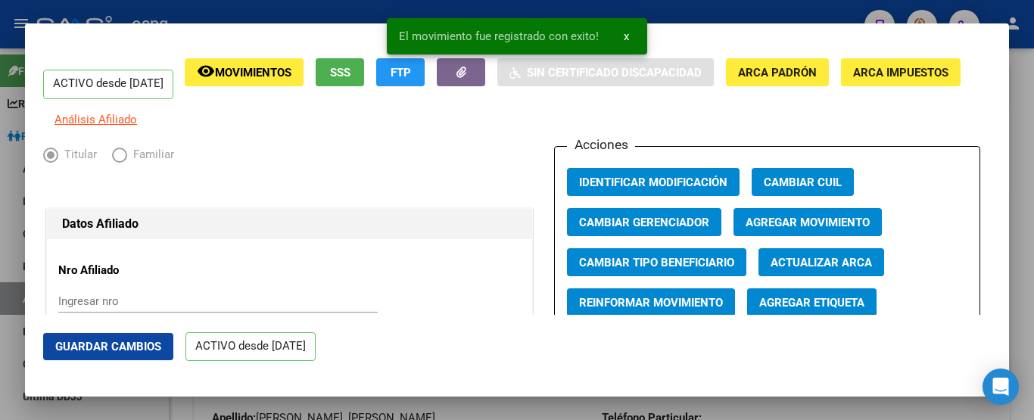
click at [264, 24] on mat-dialog-container "ACTIVO desde [DATE] remove_red_eye Movimientos SSS FTP Sin Certificado Discapac…" at bounding box center [517, 209] width 985 height 373
click at [269, 12] on div at bounding box center [517, 210] width 1034 height 420
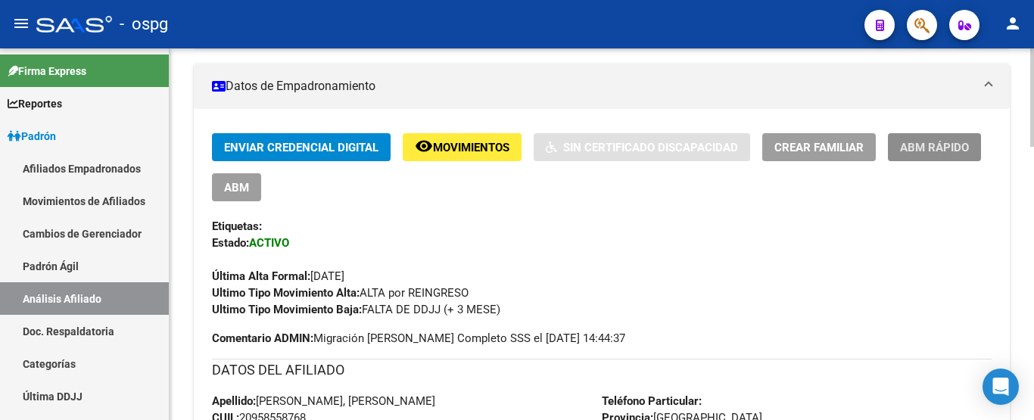
click at [918, 148] on span "ABM Rápido" at bounding box center [934, 148] width 69 height 14
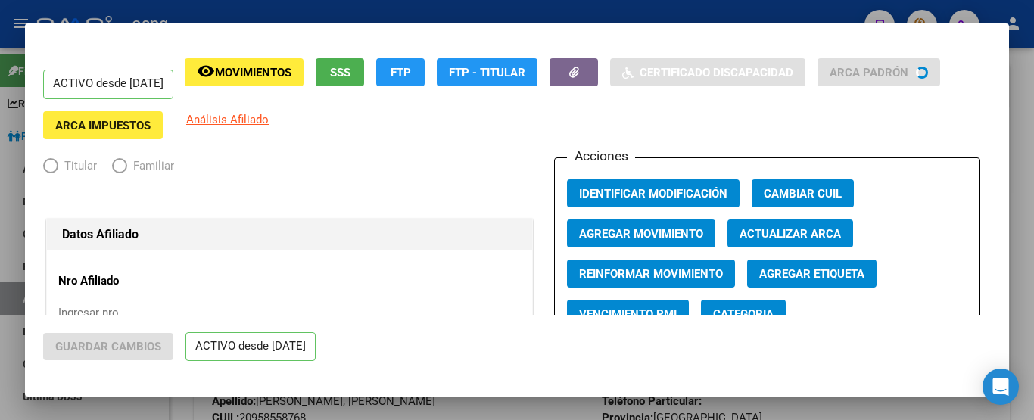
radio input "true"
type input "30-71839989-7"
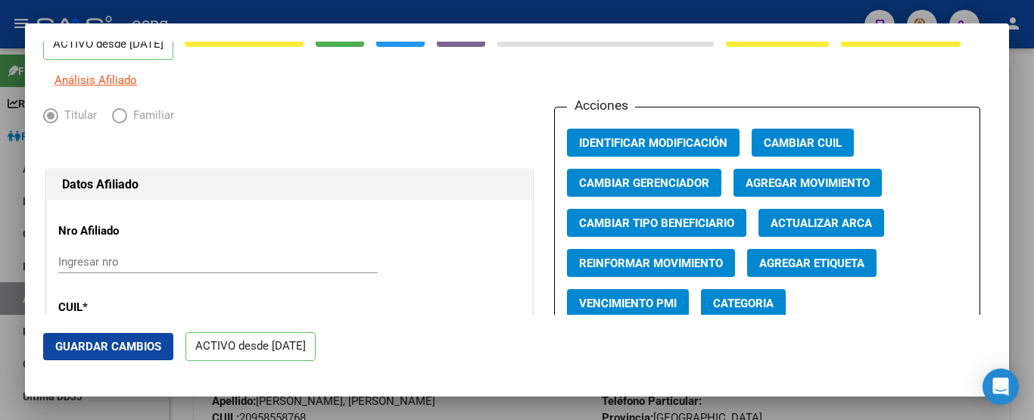
scroll to position [76, 0]
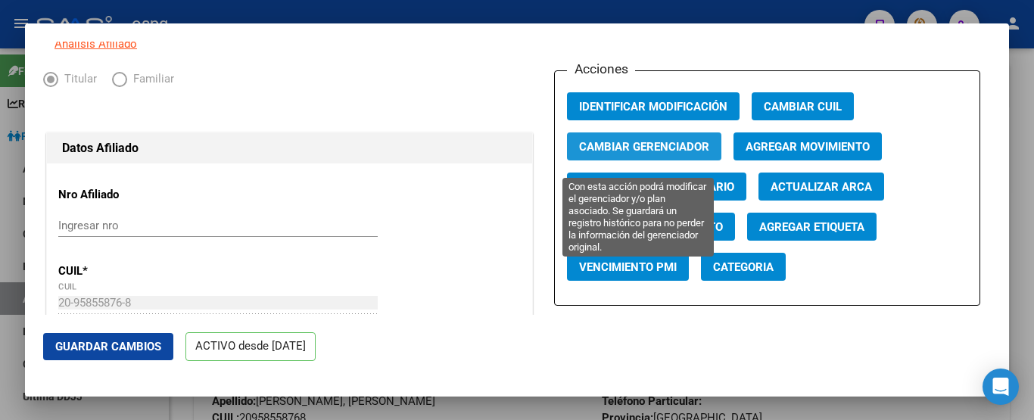
click at [588, 149] on button "Cambiar Gerenciador" at bounding box center [644, 147] width 154 height 28
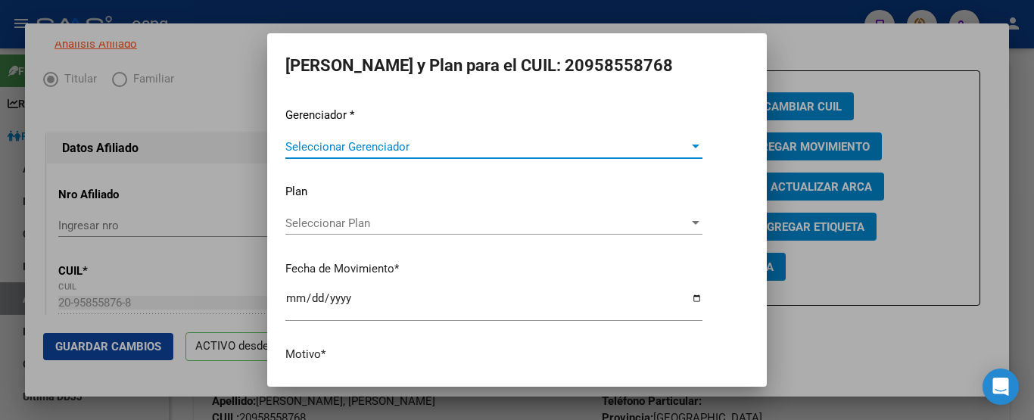
click at [455, 151] on span "Seleccionar Gerenciador" at bounding box center [488, 147] width 404 height 14
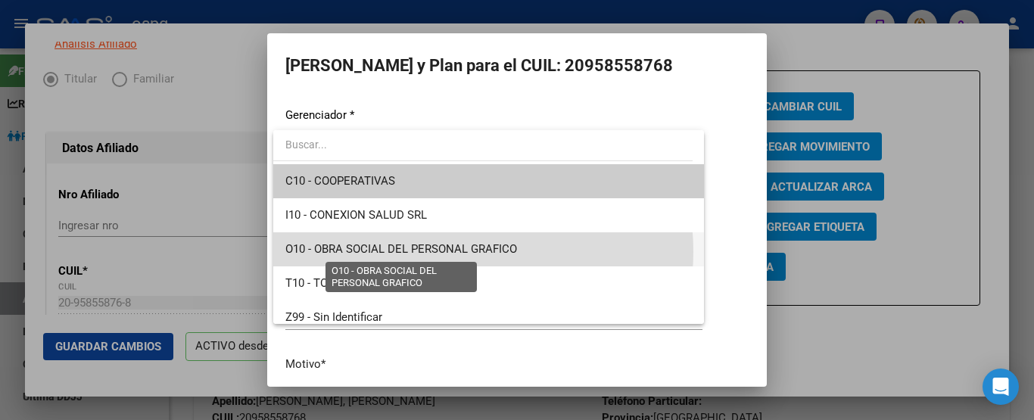
click at [451, 251] on span "O10 - OBRA SOCIAL DEL PERSONAL GRAFICO" at bounding box center [402, 249] width 232 height 14
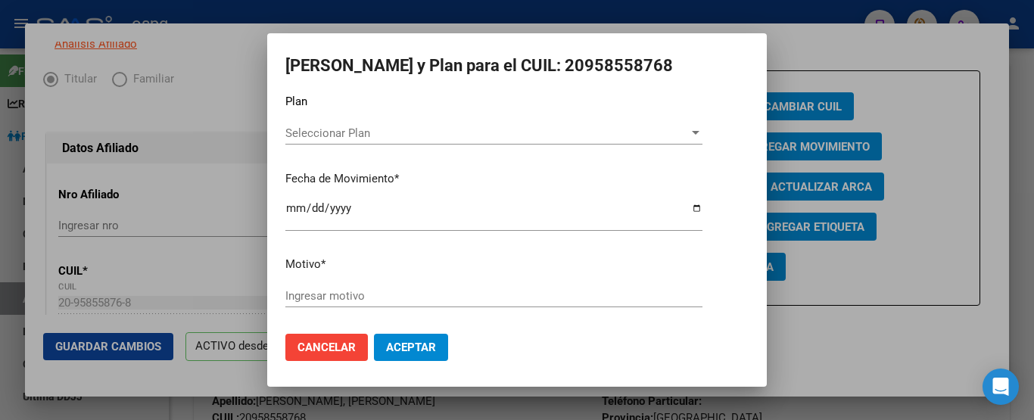
scroll to position [95, 0]
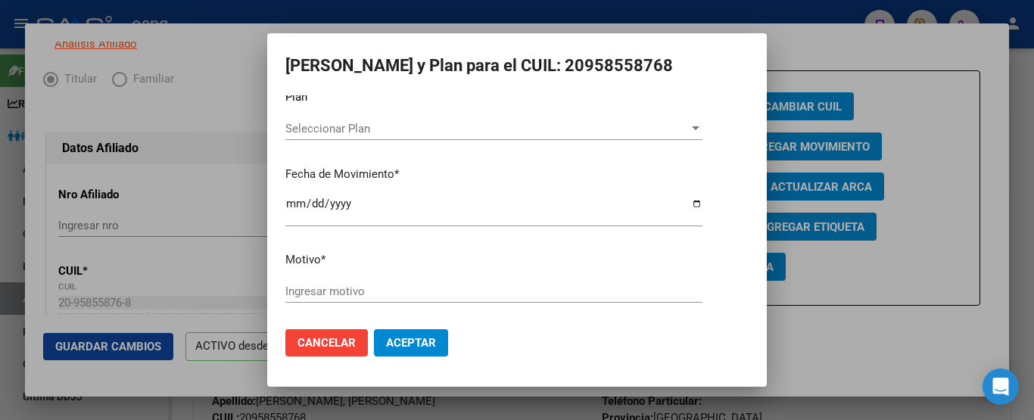
click at [430, 342] on span "Aceptar" at bounding box center [411, 343] width 50 height 14
click at [400, 291] on input "Ingresar motivo" at bounding box center [494, 292] width 417 height 14
drag, startPoint x: 320, startPoint y: 295, endPoint x: 228, endPoint y: 292, distance: 91.7
click at [228, 292] on div "ACTIVO desde [DATE] remove_red_eye Movimientos SSS FTP Sin Certificado Discapac…" at bounding box center [517, 210] width 1034 height 420
type input "."
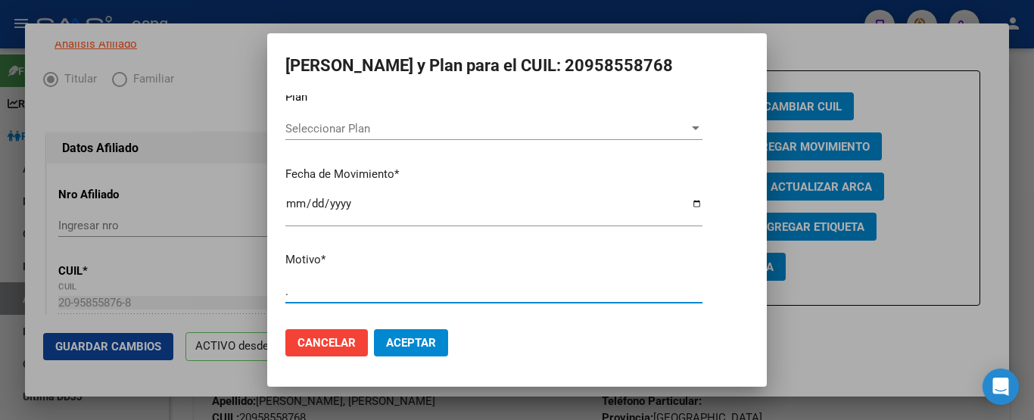
click at [353, 342] on span "Cancelar" at bounding box center [327, 343] width 58 height 14
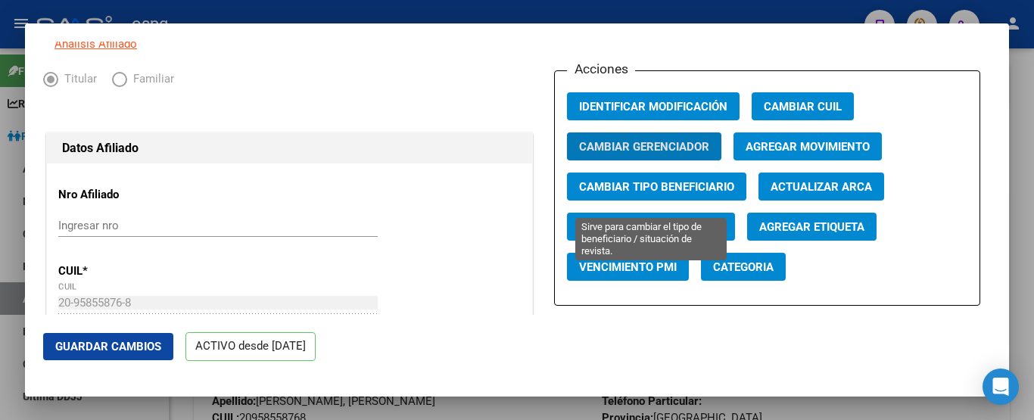
click at [704, 193] on span "Cambiar Tipo Beneficiario" at bounding box center [656, 187] width 155 height 14
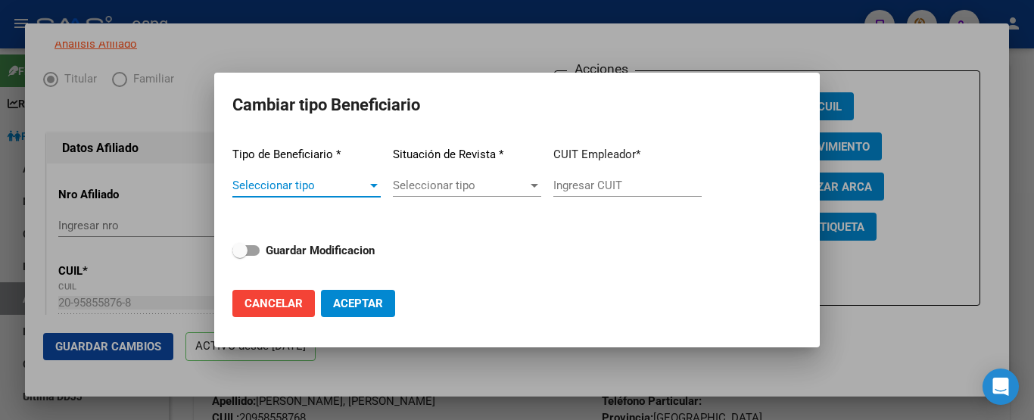
click at [438, 175] on div "Seleccionar tipo Seleccionar tipo" at bounding box center [467, 185] width 148 height 23
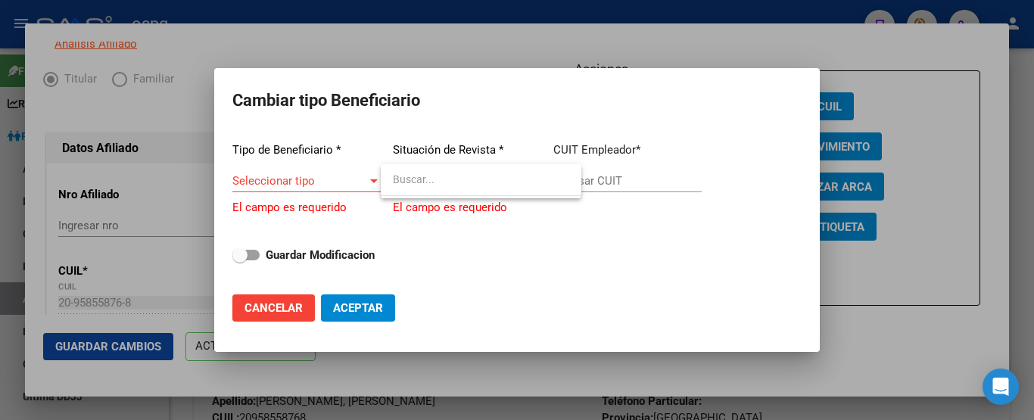
click at [338, 179] on div at bounding box center [517, 210] width 1034 height 420
click at [337, 180] on span "Seleccionar tipo" at bounding box center [299, 181] width 135 height 14
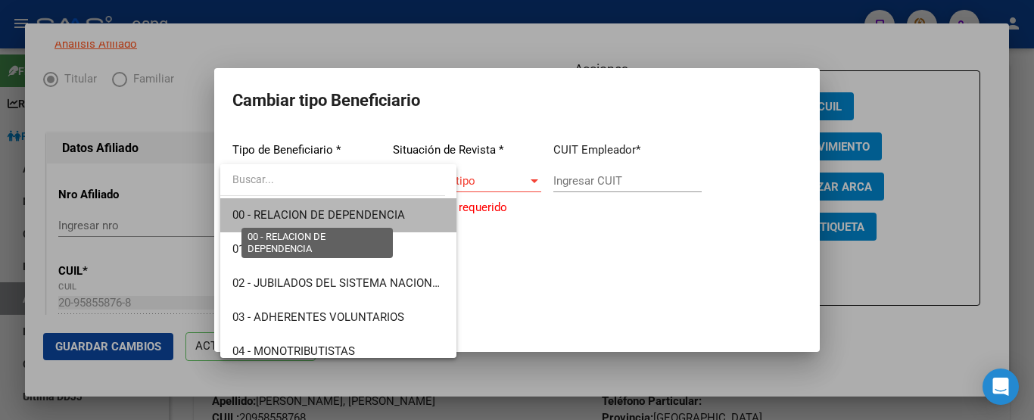
click at [350, 218] on span "00 - RELACION DE DEPENDENCIA" at bounding box center [318, 215] width 173 height 14
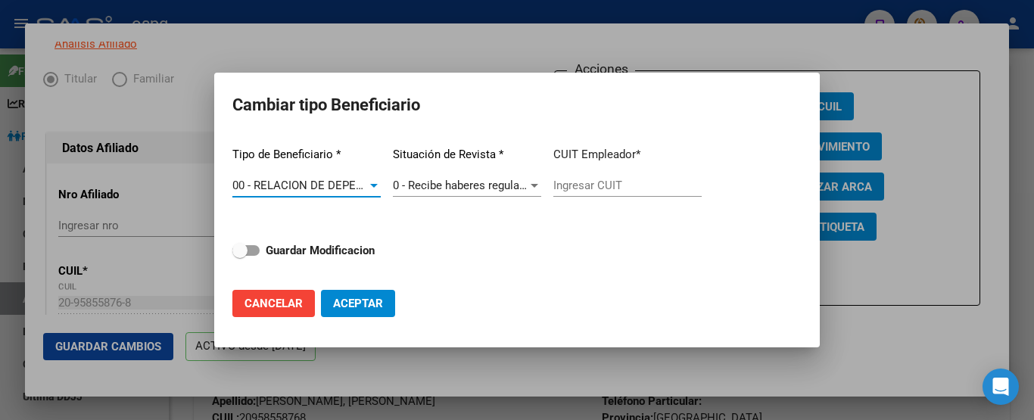
type input "30-71839989-7"
click at [458, 184] on span "0 - Recibe haberes regularmente" at bounding box center [474, 186] width 162 height 14
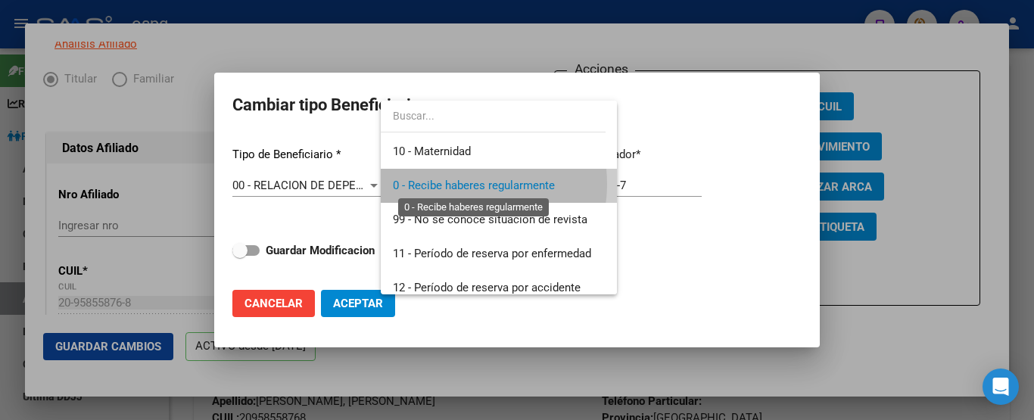
click at [461, 184] on span "0 - Recibe haberes regularmente" at bounding box center [474, 186] width 162 height 14
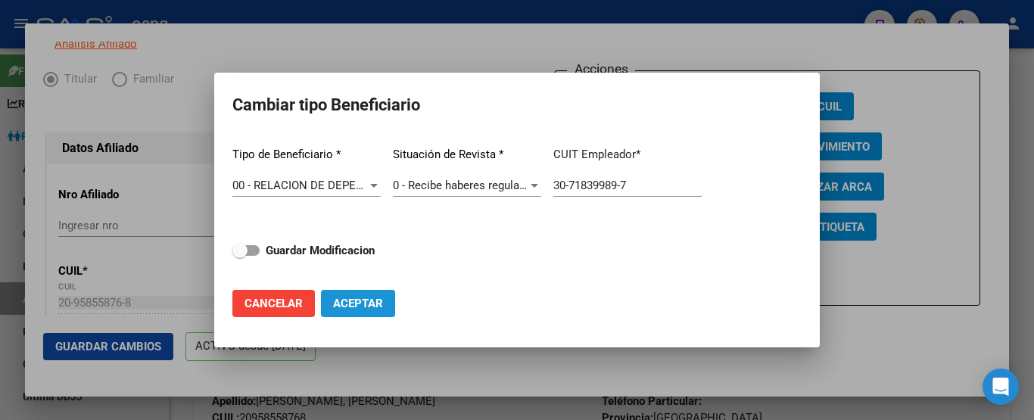
click at [352, 298] on span "Aceptar" at bounding box center [358, 304] width 50 height 14
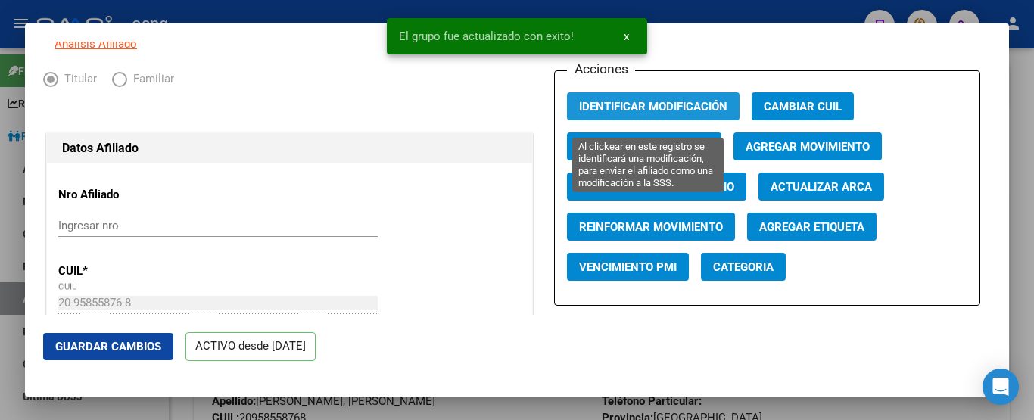
click at [643, 114] on span "Identificar Modificación" at bounding box center [653, 107] width 148 height 14
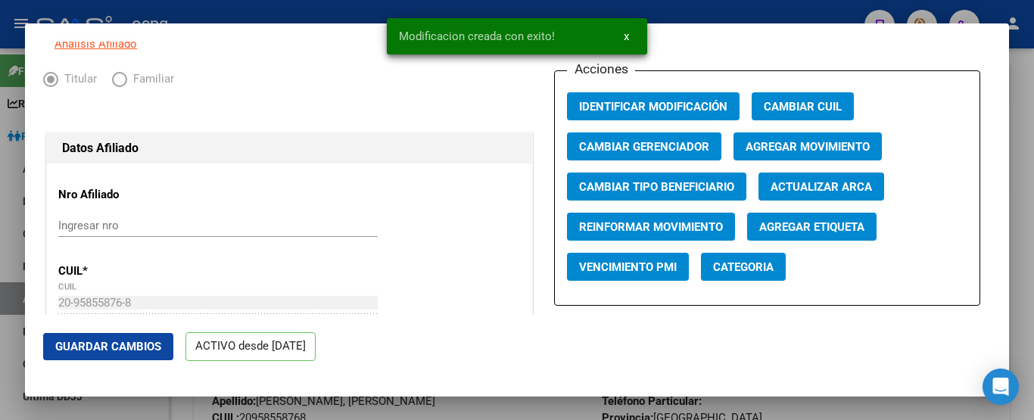
click at [691, 35] on mat-dialog-container "ACTIVO desde [DATE] remove_red_eye Movimientos SSS FTP Sin Certificado Discapac…" at bounding box center [517, 209] width 985 height 373
click at [692, 24] on mat-dialog-container "ACTIVO desde [DATE] remove_red_eye Movimientos SSS FTP Sin Certificado Discapac…" at bounding box center [517, 209] width 985 height 373
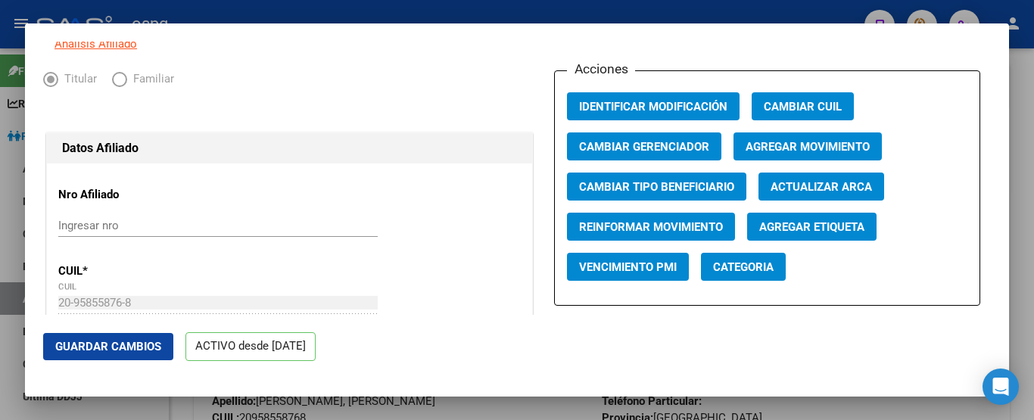
scroll to position [0, 0]
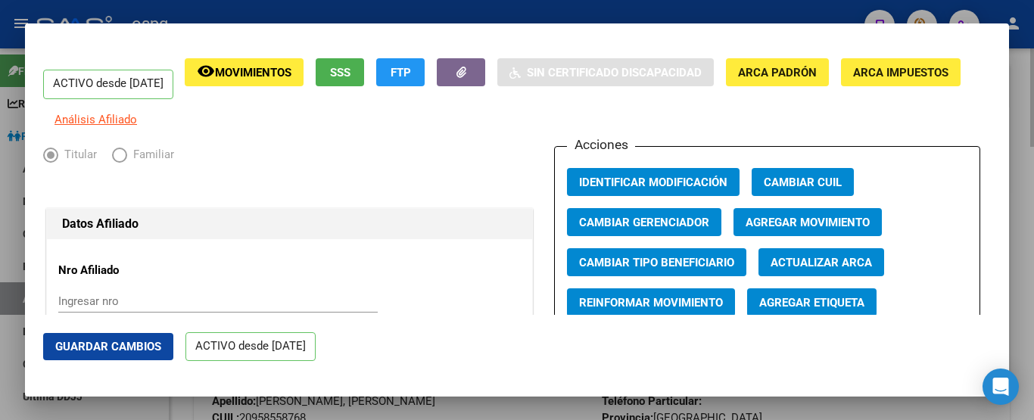
drag, startPoint x: 1034, startPoint y: 78, endPoint x: 1029, endPoint y: 69, distance: 10.2
click at [1034, 76] on div at bounding box center [517, 210] width 1034 height 420
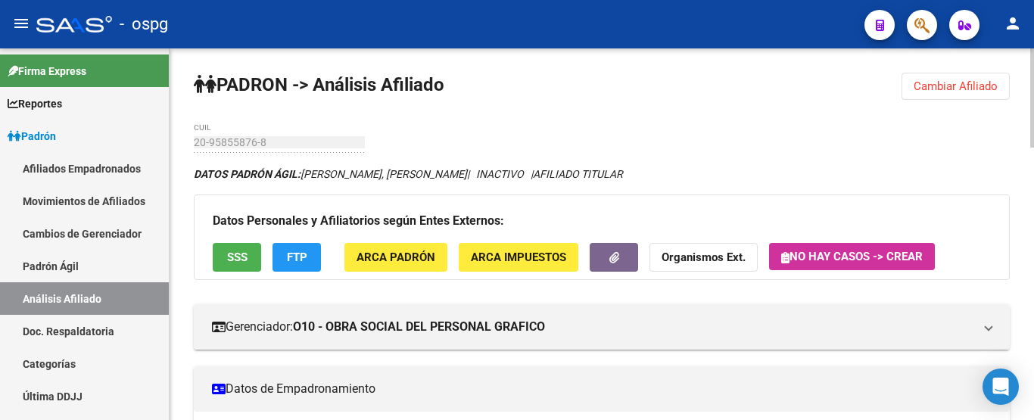
scroll to position [372, 0]
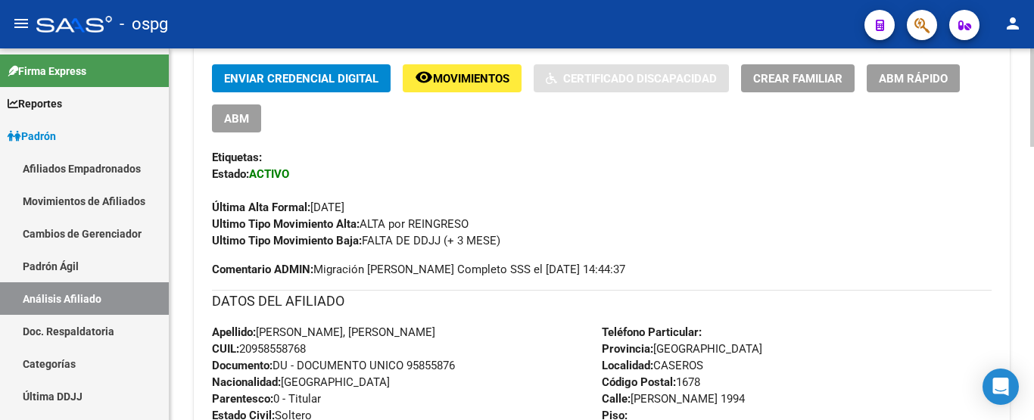
click at [1034, 100] on div at bounding box center [1033, 234] width 4 height 372
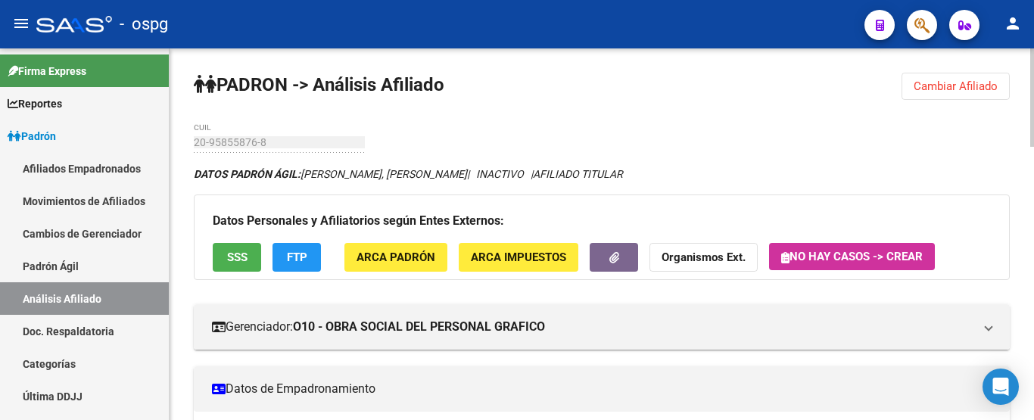
click at [1034, 105] on div at bounding box center [1033, 234] width 4 height 372
click at [972, 80] on span "Cambiar Afiliado" at bounding box center [956, 87] width 84 height 14
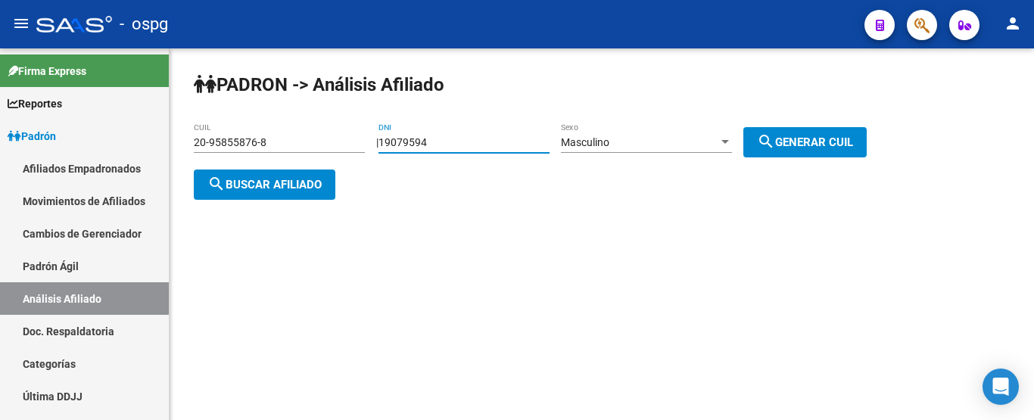
drag, startPoint x: 447, startPoint y: 136, endPoint x: 310, endPoint y: 117, distance: 137.5
click at [326, 136] on app-analisis-afiliado "[PERSON_NAME] -> Análisis Afiliado 20-95855876-8 CUIL | 19079594 DNI Masculino …" at bounding box center [536, 163] width 685 height 55
type input "5301298"
drag, startPoint x: 687, startPoint y: 133, endPoint x: 679, endPoint y: 136, distance: 8.5
click at [679, 136] on div "Masculino Sexo" at bounding box center [646, 138] width 171 height 30
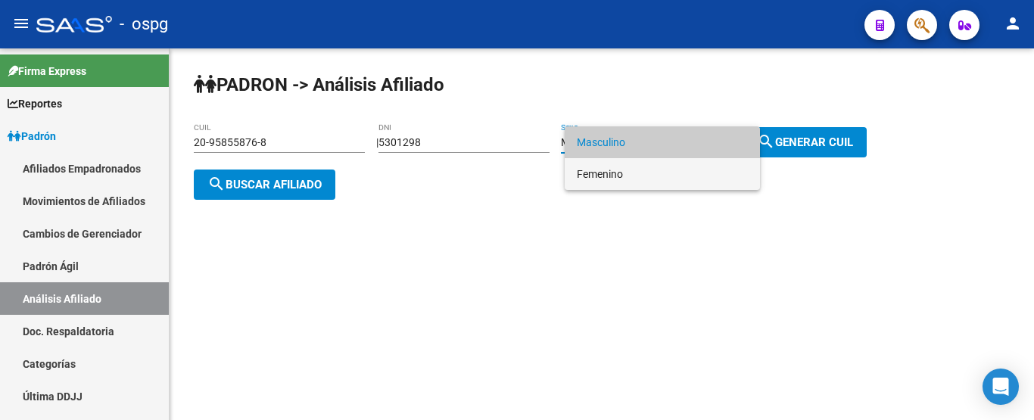
drag, startPoint x: 674, startPoint y: 167, endPoint x: 687, endPoint y: 164, distance: 13.4
click at [673, 168] on span "Femenino" at bounding box center [662, 174] width 171 height 32
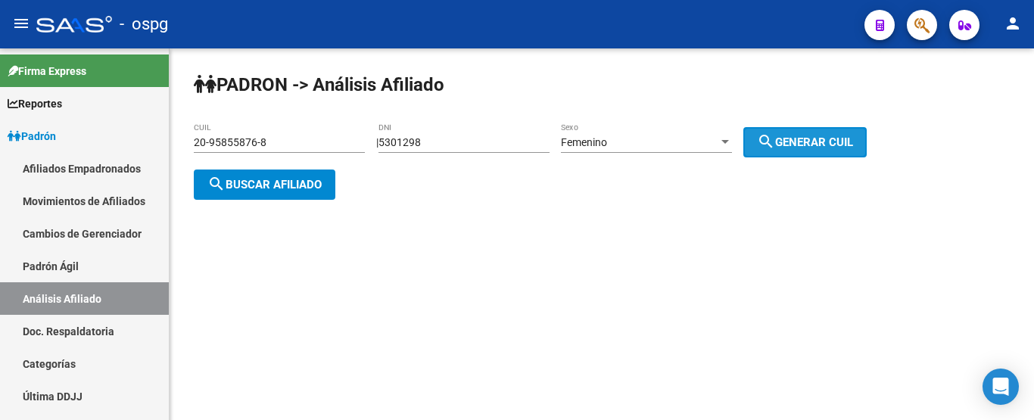
click at [801, 131] on button "search Generar CUIL" at bounding box center [805, 142] width 123 height 30
type input "27-05301298-7"
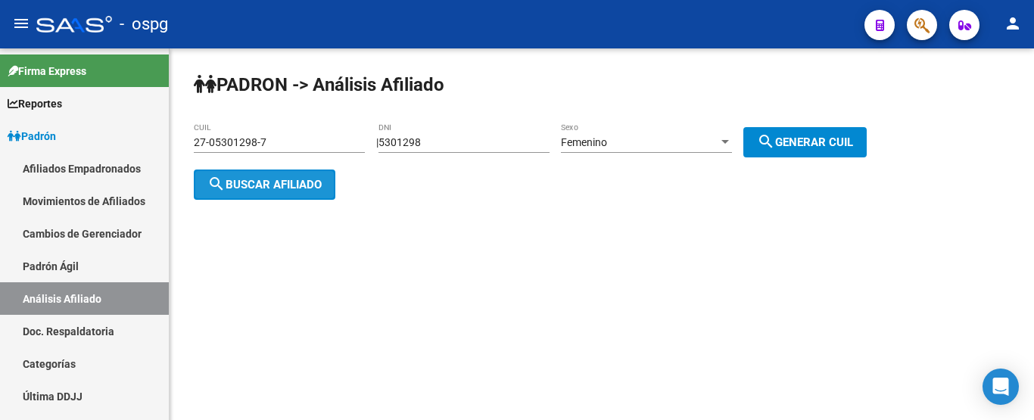
click at [282, 194] on button "search Buscar afiliado" at bounding box center [265, 185] width 142 height 30
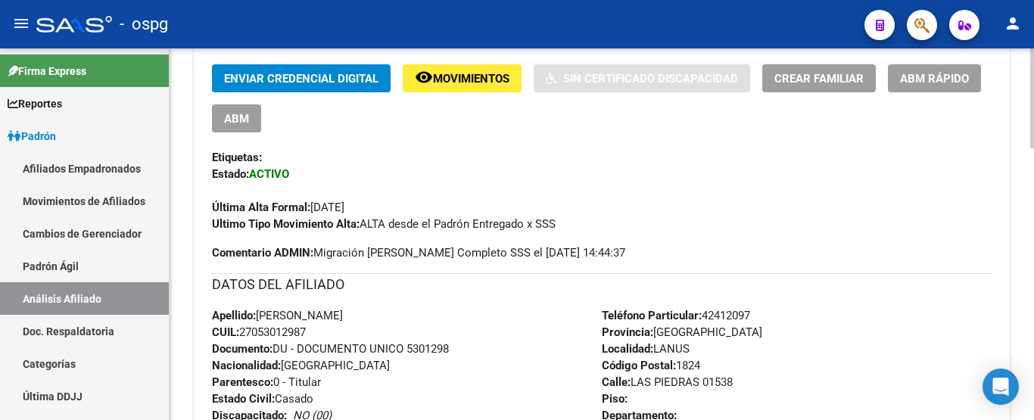
click at [1034, 420] on html "menu - ospg person Firma Express Reportes Ingresos Devengados Análisis Históric…" at bounding box center [517, 210] width 1034 height 420
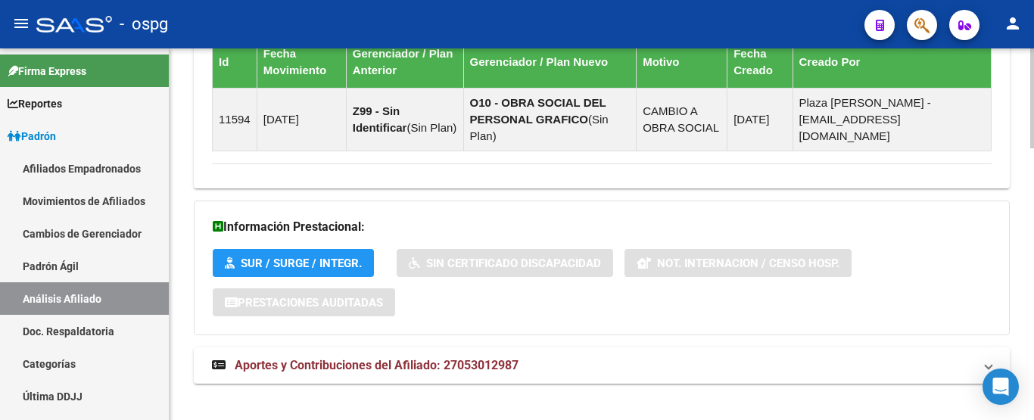
click at [1031, 420] on html "menu - ospg person Firma Express Reportes Ingresos Devengados Análisis Históric…" at bounding box center [517, 210] width 1034 height 420
click at [594, 366] on mat-expansion-panel-header "Aportes y Contribuciones del Afiliado: 27053012987" at bounding box center [602, 366] width 816 height 36
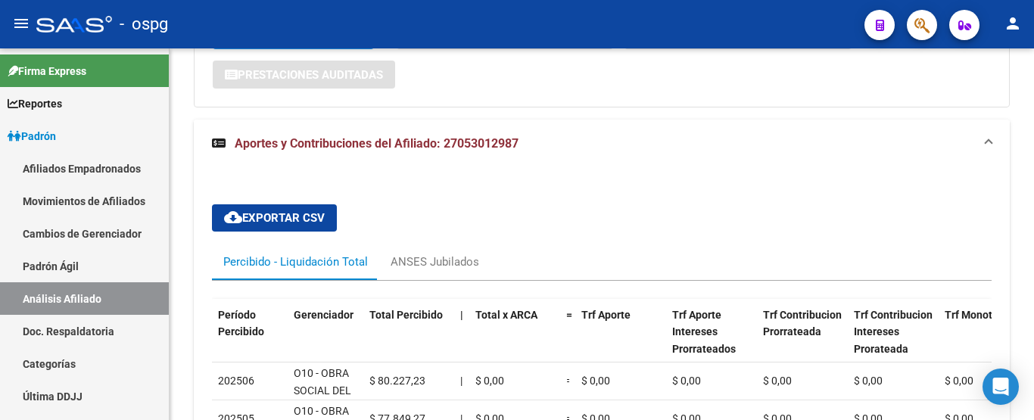
scroll to position [1255, 0]
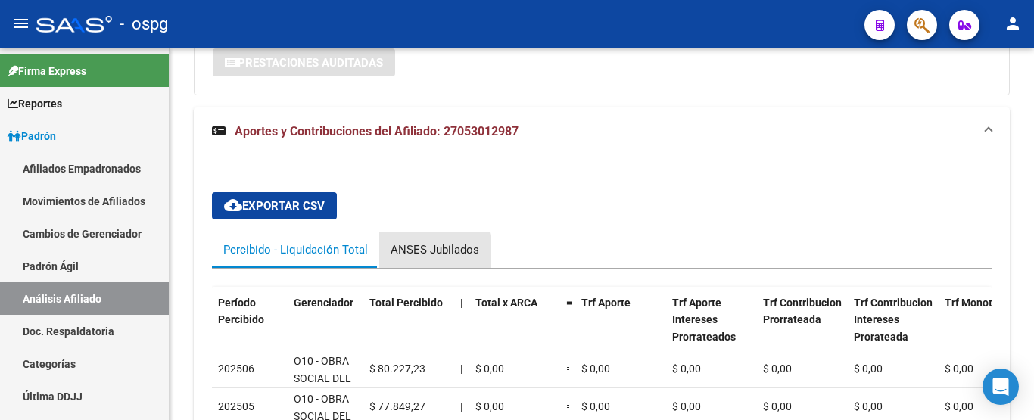
click at [404, 242] on div "ANSES Jubilados" at bounding box center [435, 250] width 89 height 17
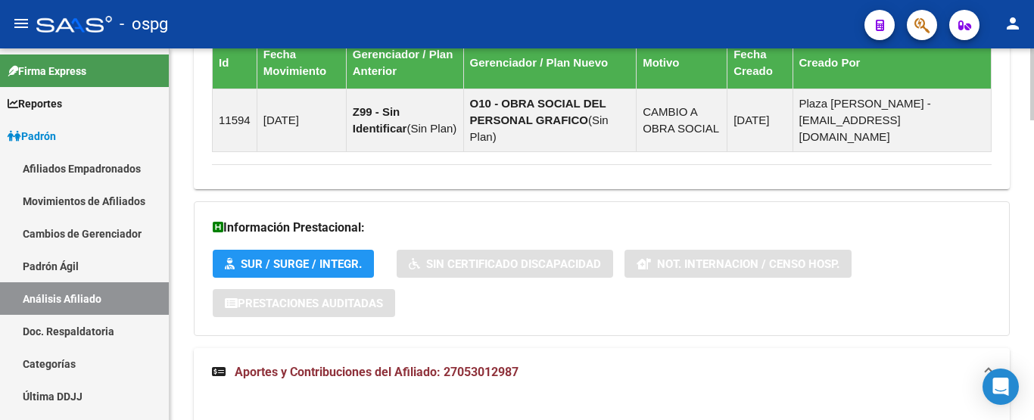
scroll to position [0, 0]
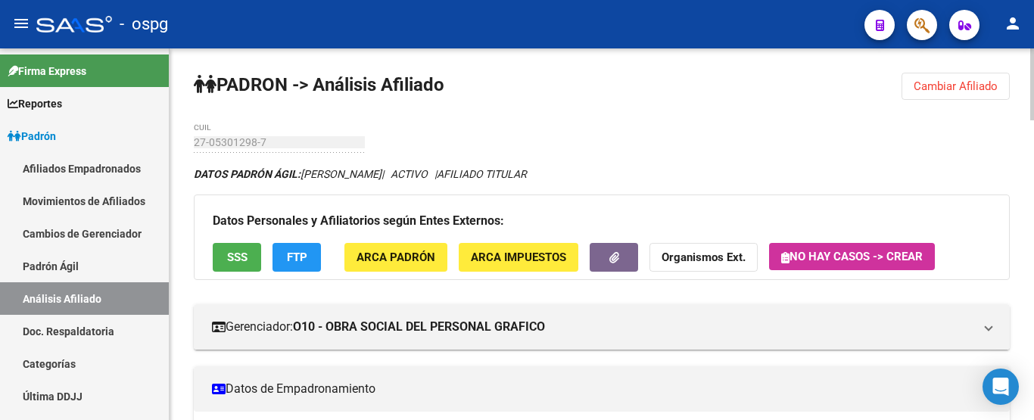
click at [1034, 52] on div at bounding box center [1033, 84] width 4 height 72
click at [951, 83] on span "Cambiar Afiliado" at bounding box center [956, 87] width 84 height 14
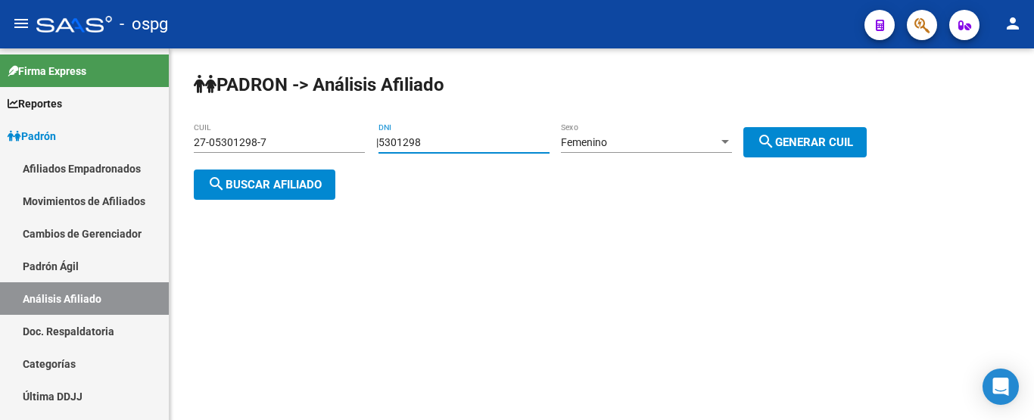
drag, startPoint x: 463, startPoint y: 146, endPoint x: 307, endPoint y: 159, distance: 156.5
click at [308, 160] on app-analisis-afiliado "[PERSON_NAME] -> Análisis Afiliado 27-05301298-7 CUIL | 5301298 DNI Femenino Se…" at bounding box center [536, 163] width 685 height 55
paste input "21801374"
type input "21801374"
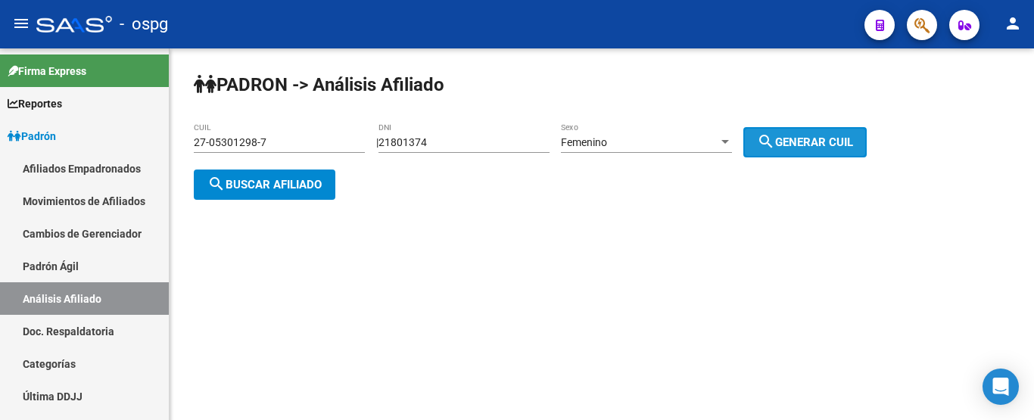
click at [772, 139] on button "search Generar CUIL" at bounding box center [805, 142] width 123 height 30
type input "27-21801374-6"
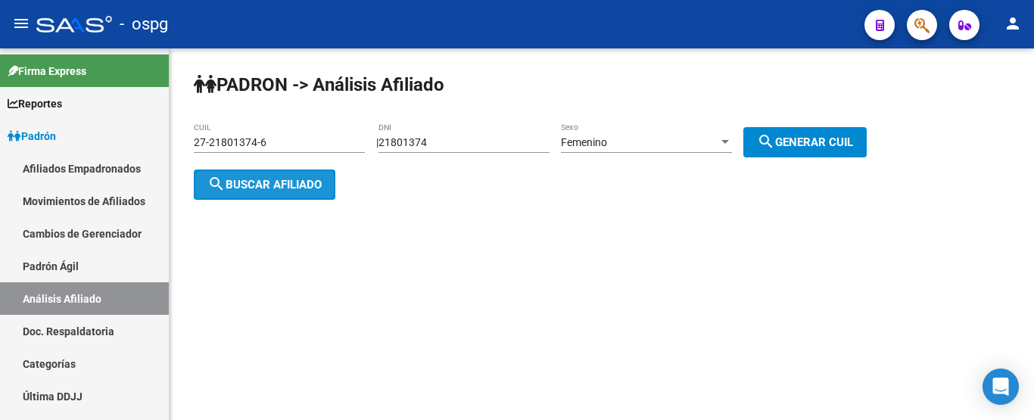
click at [223, 189] on mat-icon "search" at bounding box center [217, 184] width 18 height 18
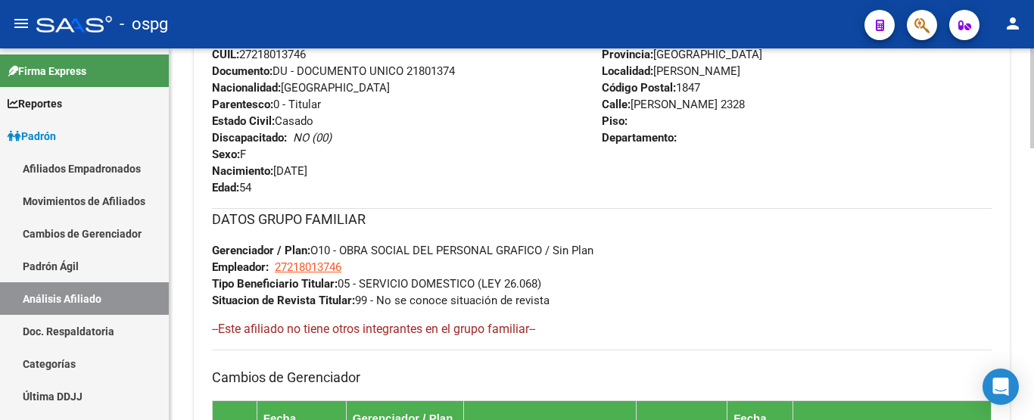
click at [1034, 420] on html "menu - ospg person Firma Express Reportes Ingresos Devengados Análisis Históric…" at bounding box center [517, 210] width 1034 height 420
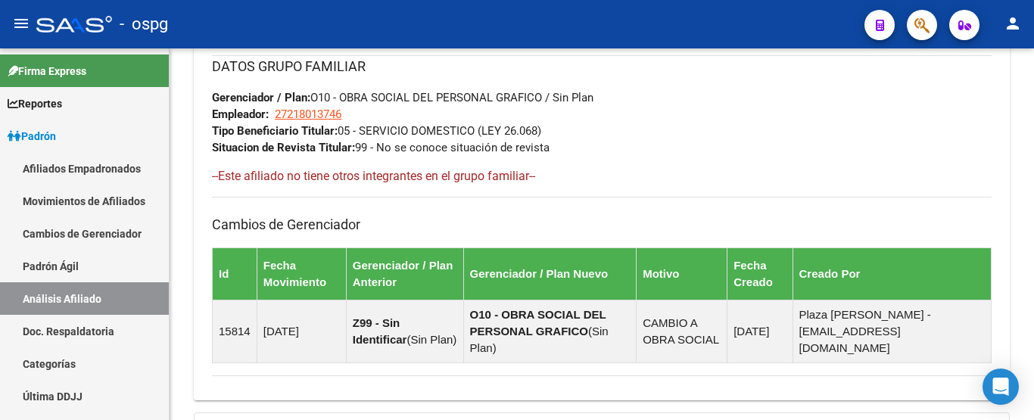
scroll to position [1015, 0]
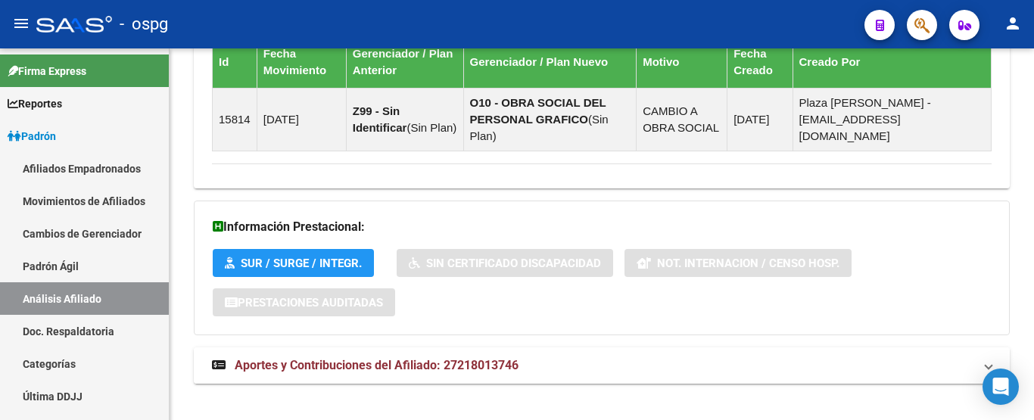
click at [365, 358] on span "Aportes y Contribuciones del Afiliado: 27218013746" at bounding box center [377, 365] width 284 height 14
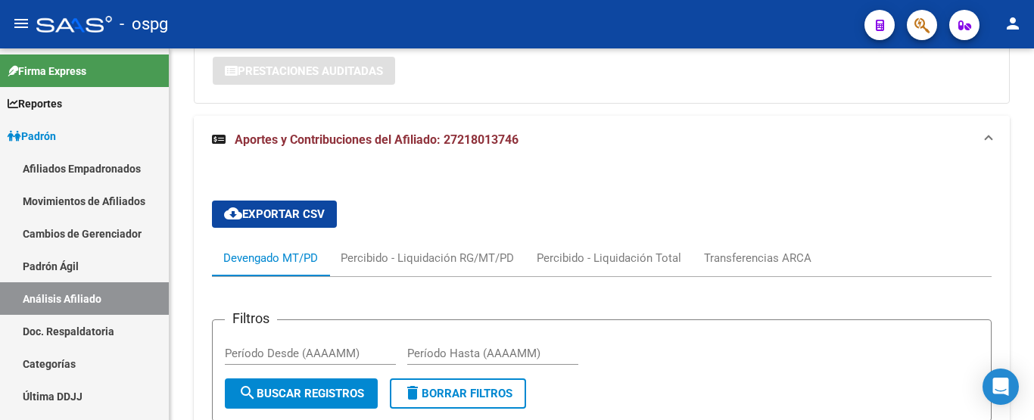
scroll to position [1318, 0]
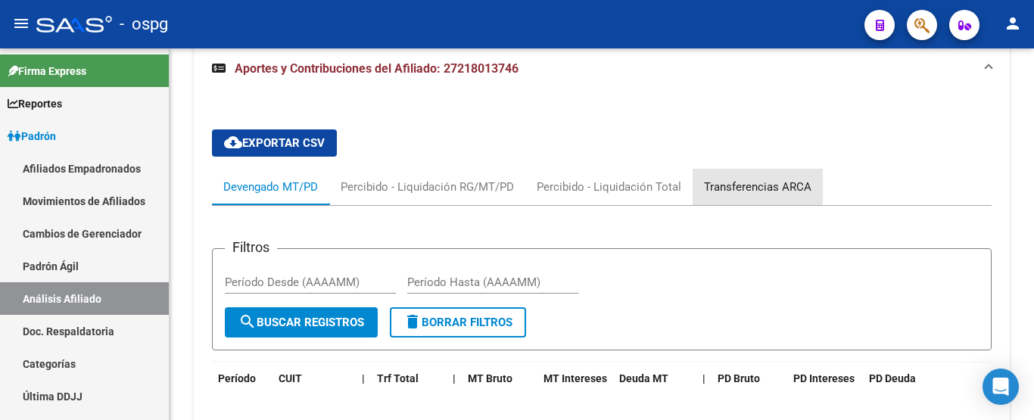
click at [746, 169] on div "Transferencias ARCA" at bounding box center [758, 187] width 130 height 36
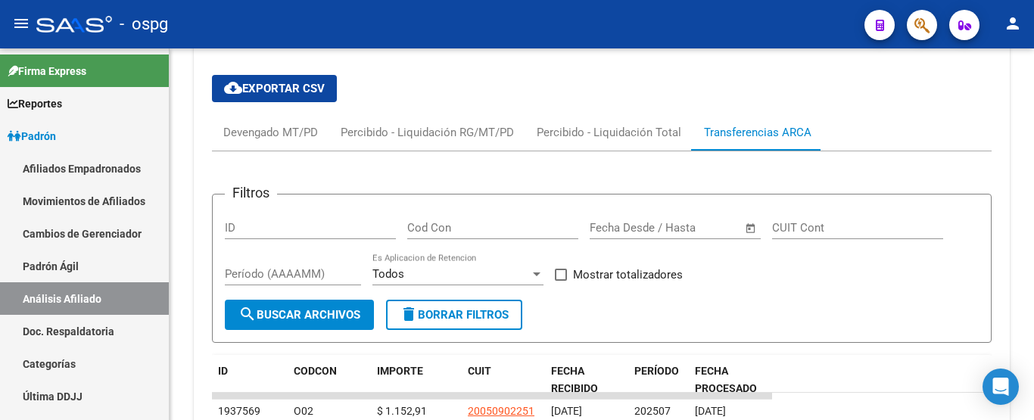
scroll to position [1330, 0]
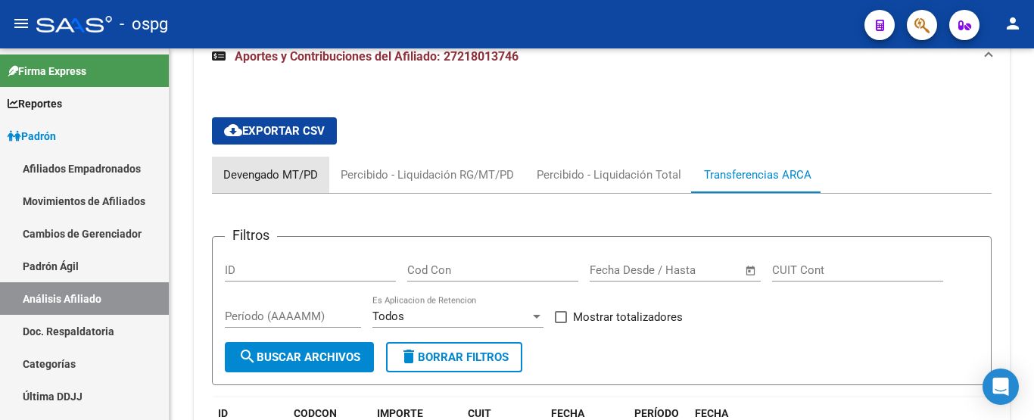
click at [248, 167] on div "Devengado MT/PD" at bounding box center [270, 175] width 95 height 17
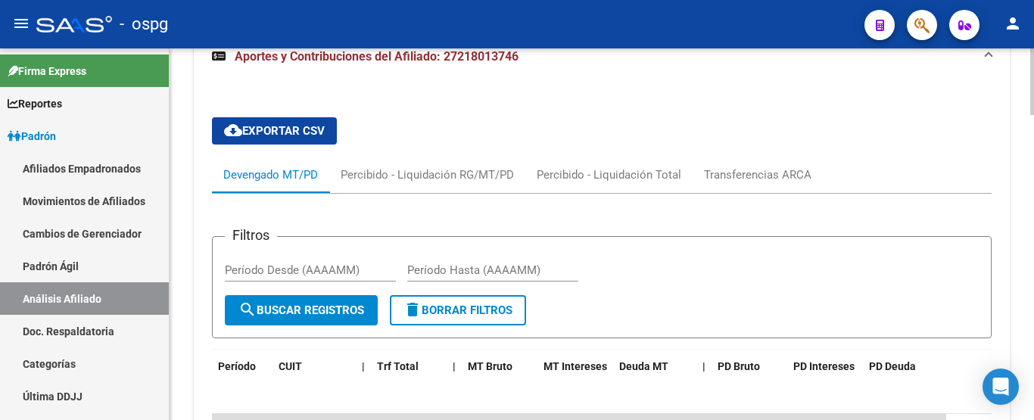
scroll to position [0, 0]
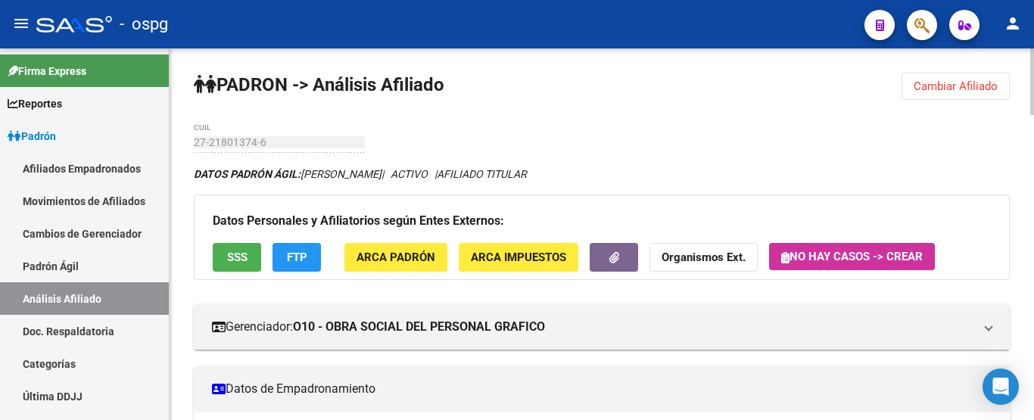
click at [1034, 1] on div "menu - ospg person Firma Express Reportes Ingresos Devengados Análisis Históric…" at bounding box center [517, 210] width 1034 height 420
drag, startPoint x: 939, startPoint y: 83, endPoint x: 922, endPoint y: 93, distance: 20.4
click at [938, 83] on span "Cambiar Afiliado" at bounding box center [956, 87] width 84 height 14
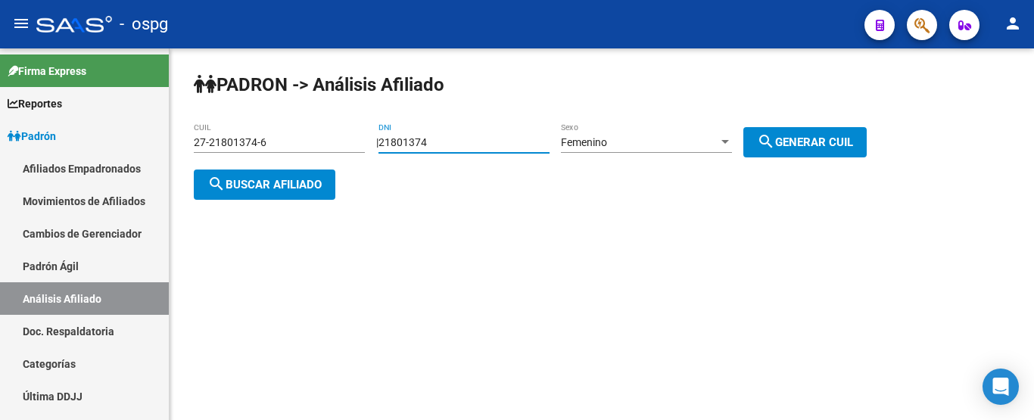
drag, startPoint x: 453, startPoint y: 141, endPoint x: 264, endPoint y: 133, distance: 189.5
click at [265, 136] on app-analisis-afiliado "[PERSON_NAME] -> Análisis Afiliado 27-21801374-6 CUIL | 21801374 DNI Femenino S…" at bounding box center [536, 163] width 685 height 55
type input "14958876"
click at [775, 137] on mat-icon "search" at bounding box center [766, 142] width 18 height 18
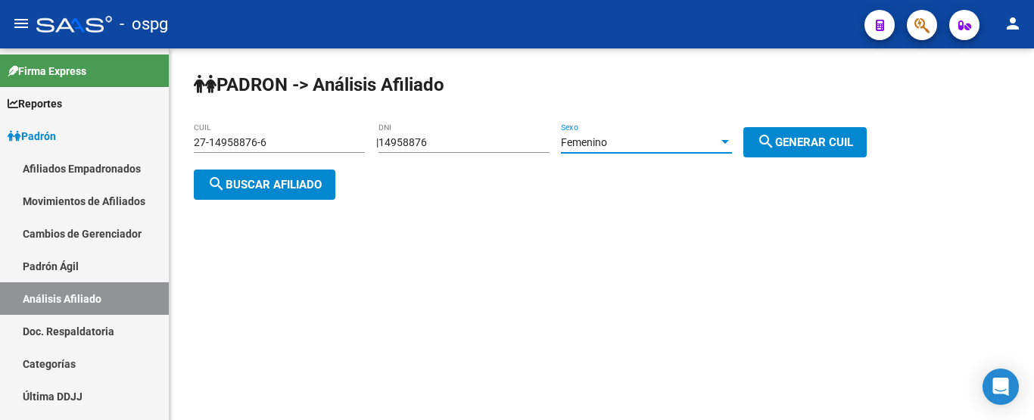
click at [585, 139] on span "Femenino" at bounding box center [584, 142] width 46 height 12
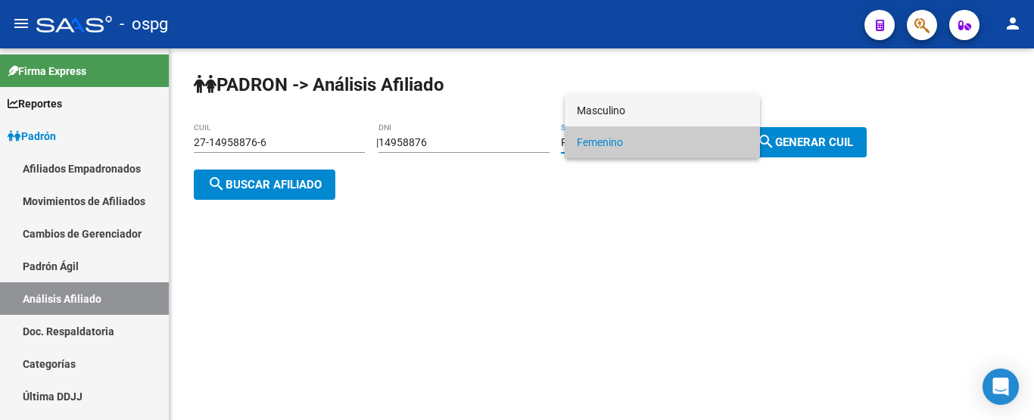
click at [644, 101] on span "Masculino" at bounding box center [662, 111] width 171 height 32
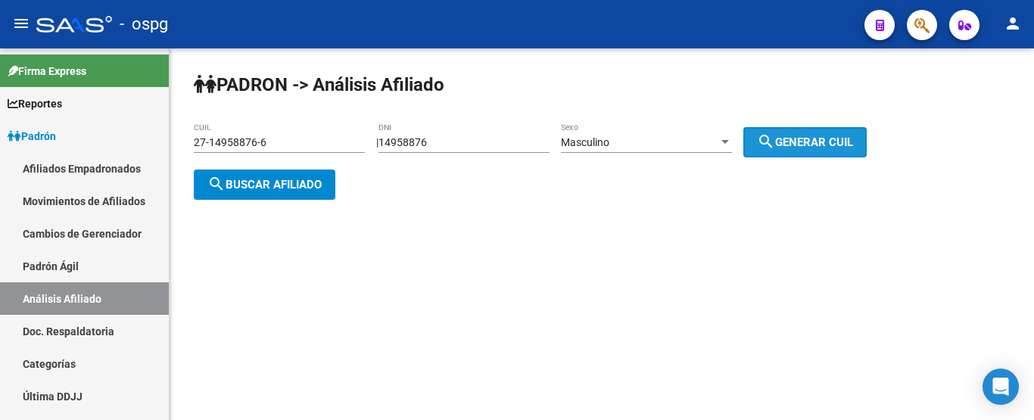
click at [791, 140] on span "search Generar CUIL" at bounding box center [805, 143] width 96 height 14
click at [306, 178] on span "search Buscar afiliado" at bounding box center [265, 185] width 114 height 14
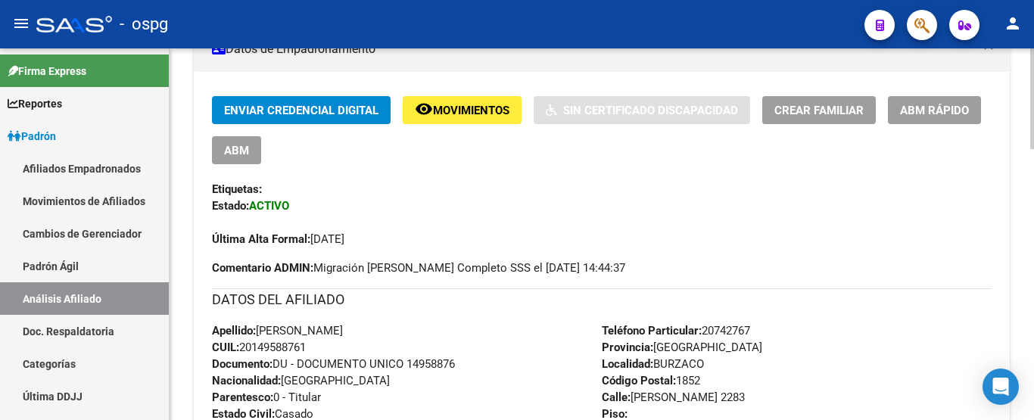
scroll to position [998, 0]
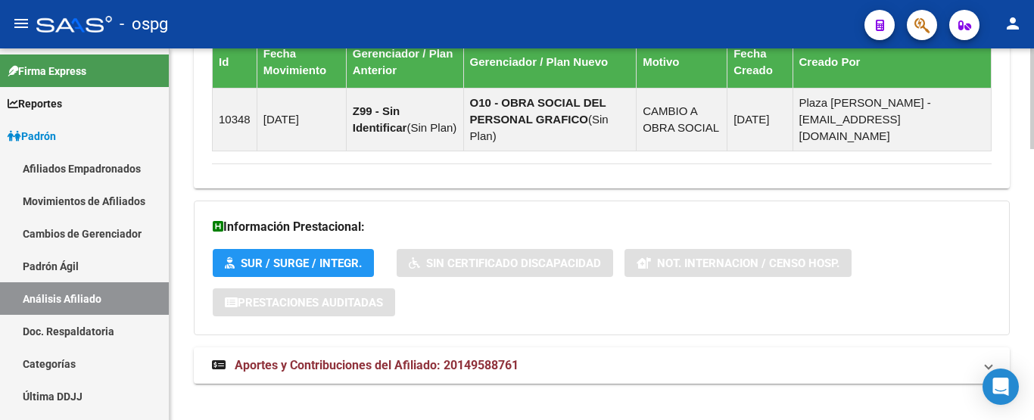
click at [1034, 420] on html "menu - ospg person Firma Express Reportes Ingresos Devengados Análisis Históric…" at bounding box center [517, 210] width 1034 height 420
click at [532, 357] on mat-panel-title "Aportes y Contribuciones del Afiliado: 20149588761" at bounding box center [593, 365] width 762 height 17
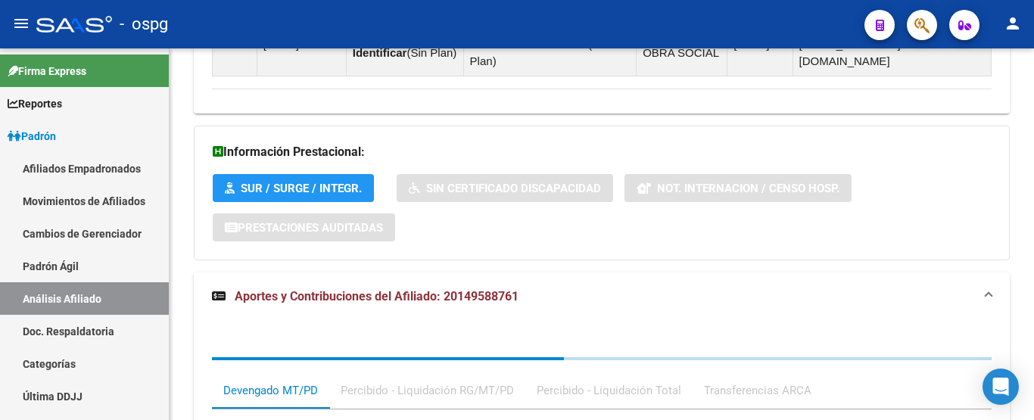
scroll to position [1074, 0]
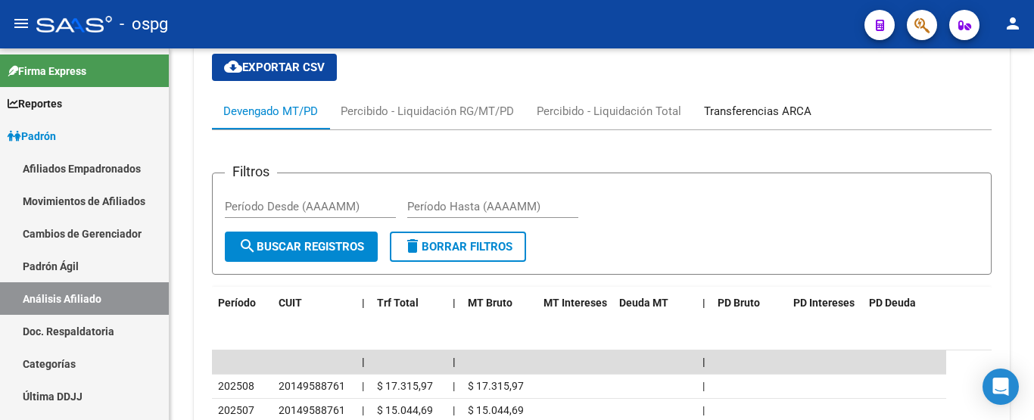
click at [737, 103] on div "Transferencias ARCA" at bounding box center [758, 111] width 108 height 17
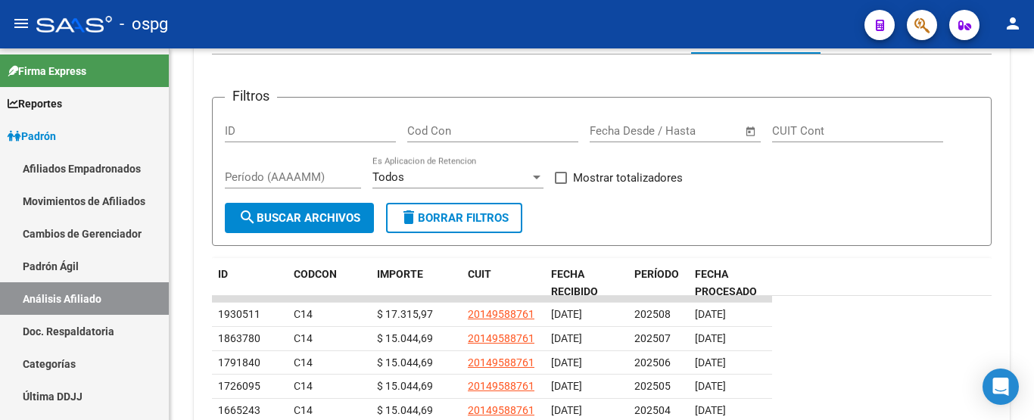
scroll to position [1528, 0]
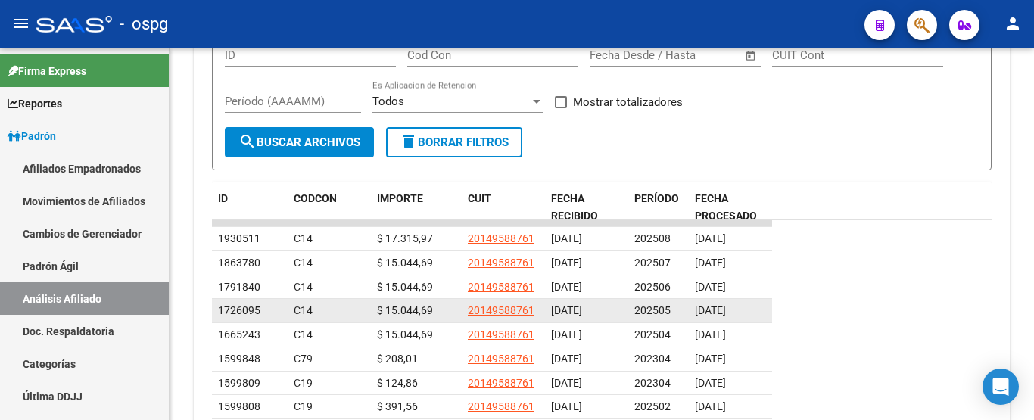
drag, startPoint x: 373, startPoint y: 220, endPoint x: 445, endPoint y: 291, distance: 101.8
click at [445, 291] on datatable-scroller "1930511 C14 $ 17.315,97 20149588761 [DATE] 202508 [DATE] 1863780 C14 $ 15.044,6…" at bounding box center [602, 344] width 780 height 248
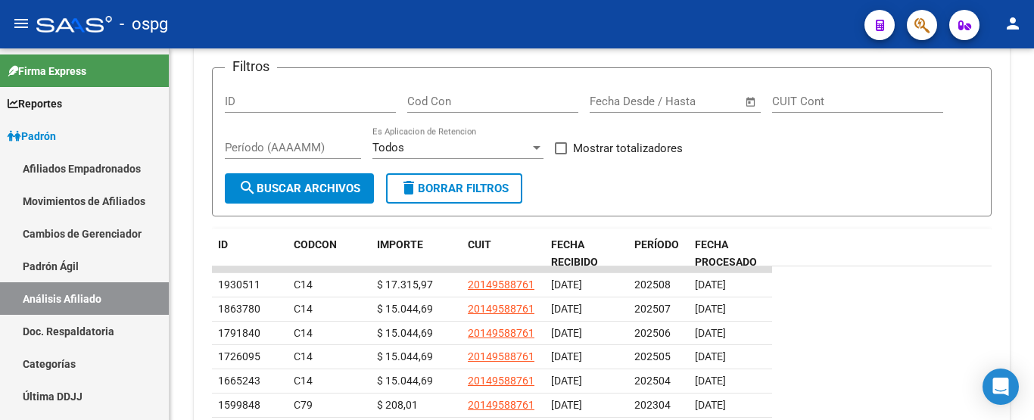
scroll to position [1535, 0]
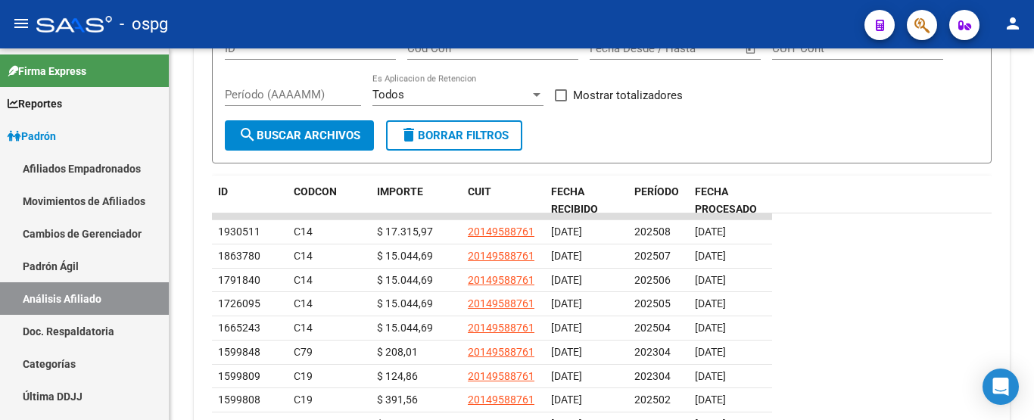
click at [992, 254] on div "cloud_download Exportar CSV Devengado MT/PD Percibido - Liquidación RG/MT/PD Pe…" at bounding box center [602, 205] width 816 height 645
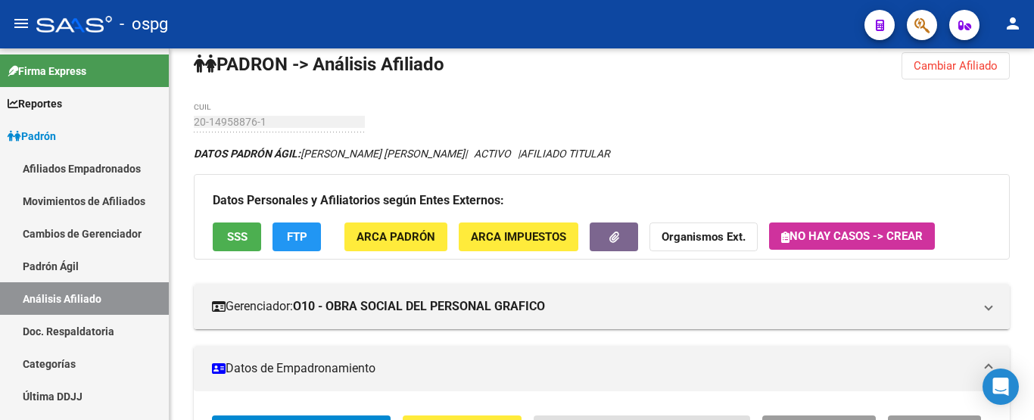
scroll to position [0, 0]
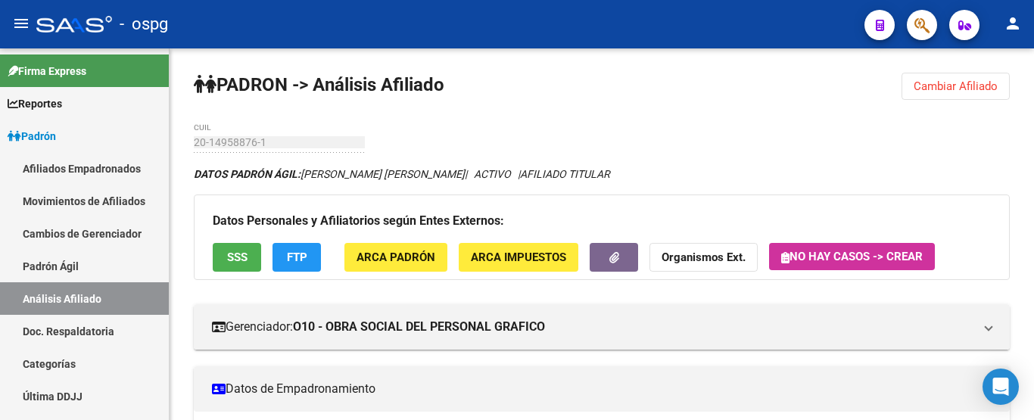
click at [956, 82] on span "Cambiar Afiliado" at bounding box center [956, 87] width 84 height 14
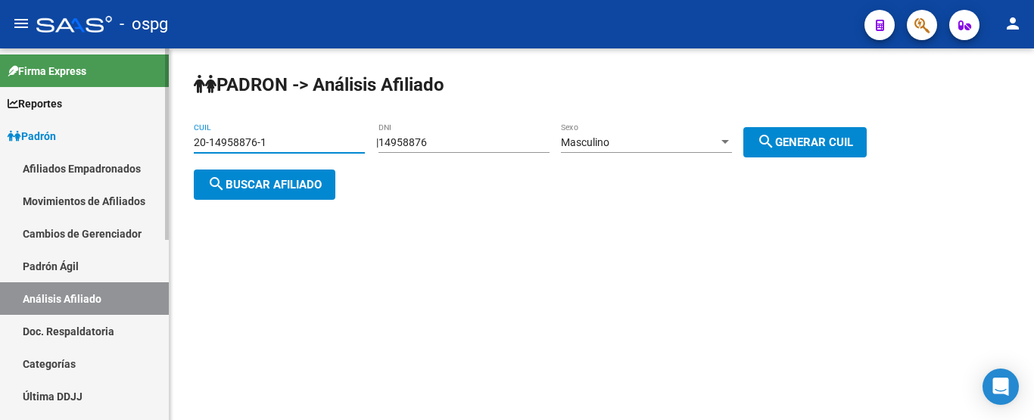
drag, startPoint x: 290, startPoint y: 143, endPoint x: 0, endPoint y: 89, distance: 295.0
click at [0, 89] on mat-sidenav-container "Firma Express Reportes Ingresos Devengados Análisis Histórico Detalles Transfer…" at bounding box center [517, 234] width 1034 height 372
type input "20-38530031-0"
click at [264, 199] on div "[PERSON_NAME] -> Análisis Afiliado 20-38530031-0 CUIL | 14958876 DNI Masculino …" at bounding box center [602, 148] width 865 height 200
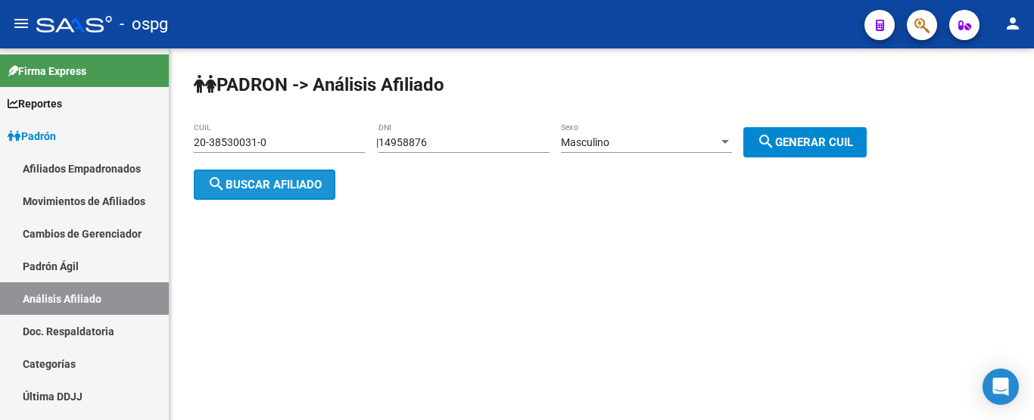
click at [269, 195] on button "search Buscar afiliado" at bounding box center [265, 185] width 142 height 30
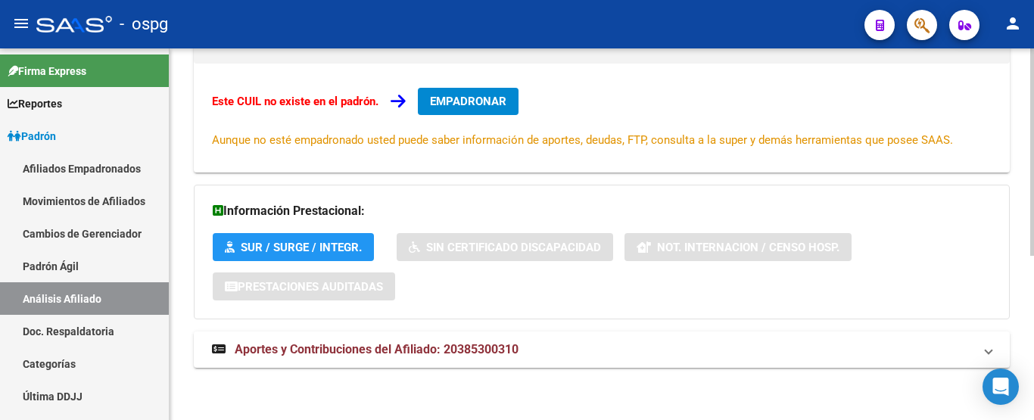
scroll to position [295, 0]
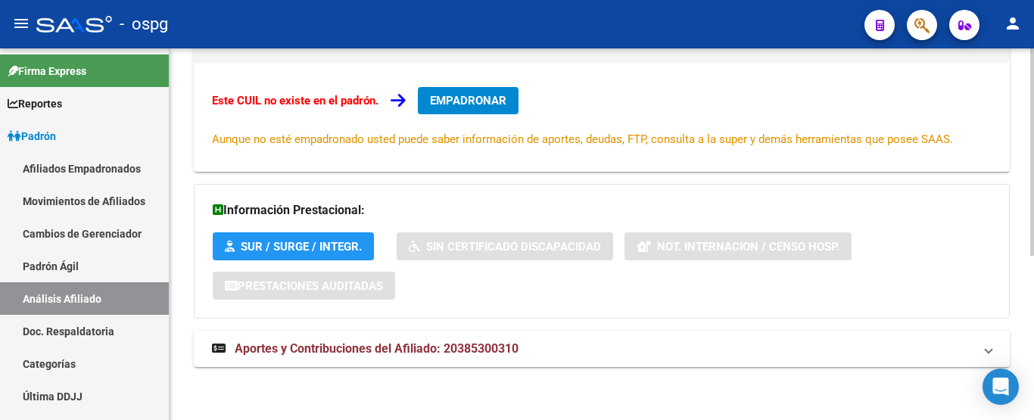
click at [728, 368] on div "DATOS ARCA: [PERSON_NAME] [PERSON_NAME] ([DATE]) ESTE CUIL NO EXISTE EN EL [PER…" at bounding box center [602, 126] width 816 height 513
click at [713, 349] on mat-panel-title "Aportes y Contribuciones del Afiliado: 20385300310" at bounding box center [593, 349] width 762 height 17
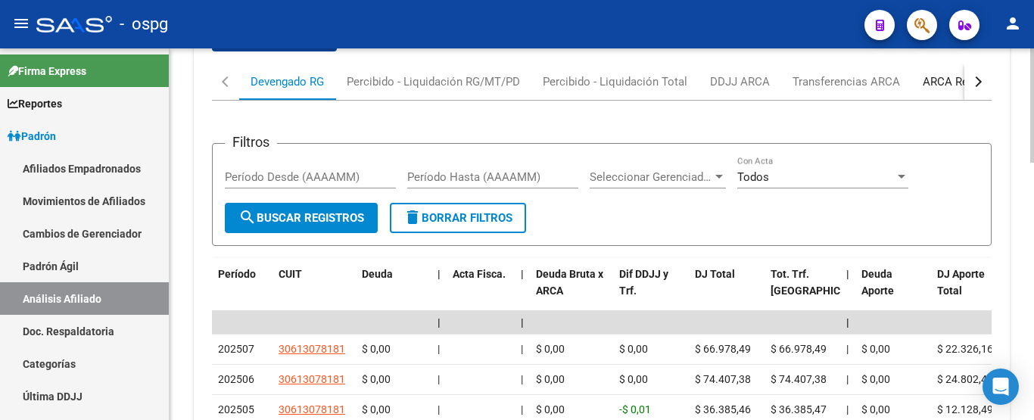
click at [927, 86] on div "ARCA Relaciones Laborales" at bounding box center [994, 81] width 142 height 17
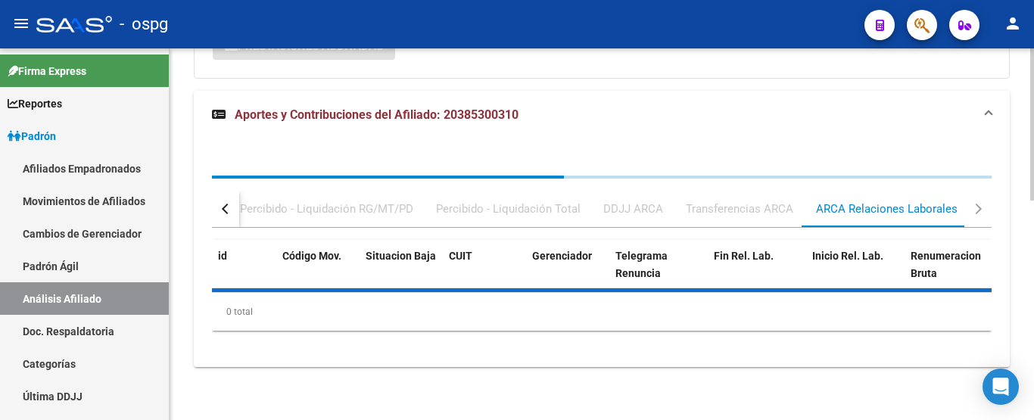
scroll to position [605, 0]
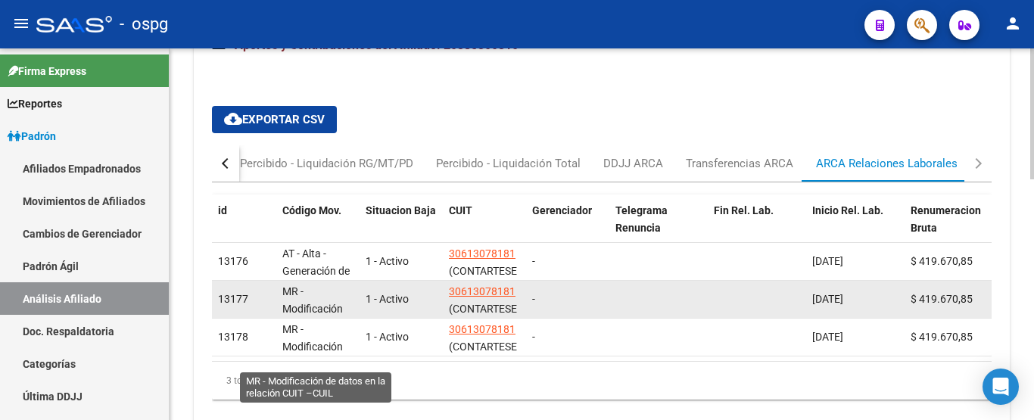
click at [297, 304] on span "MR - Modificación de datos en la relación CUIT –CUIL" at bounding box center [317, 326] width 71 height 81
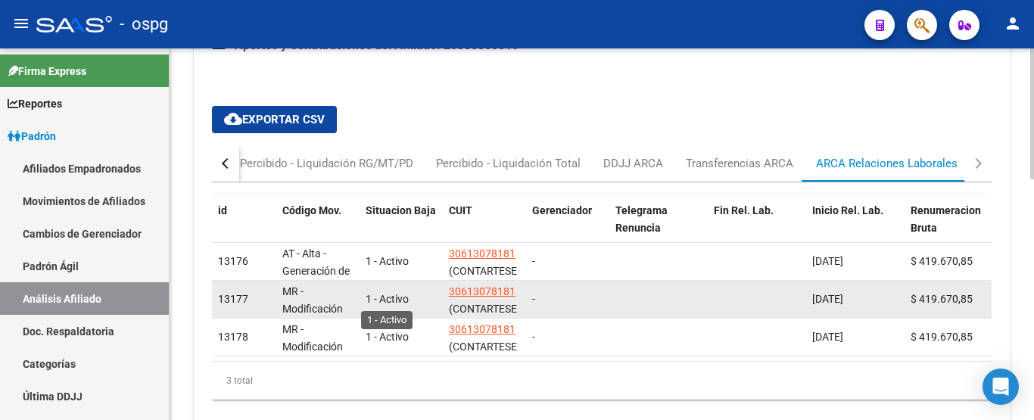
click at [374, 301] on span "1 - Activo" at bounding box center [387, 299] width 43 height 12
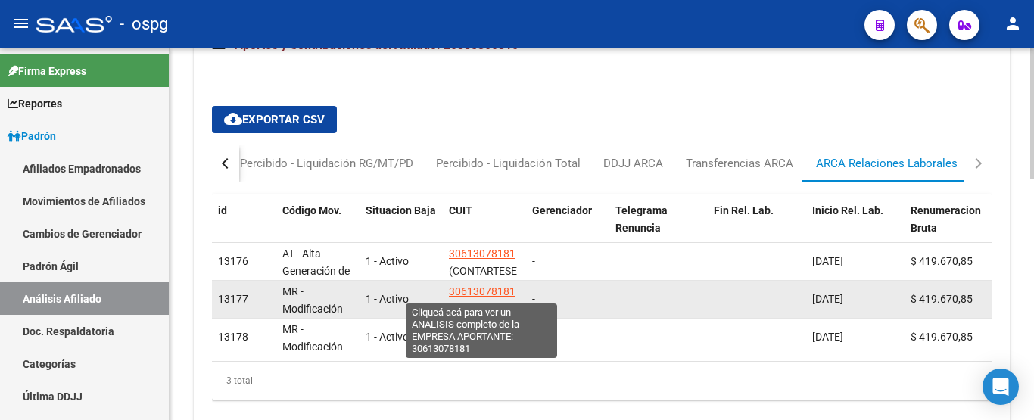
click at [495, 286] on span "30613078181" at bounding box center [482, 292] width 67 height 12
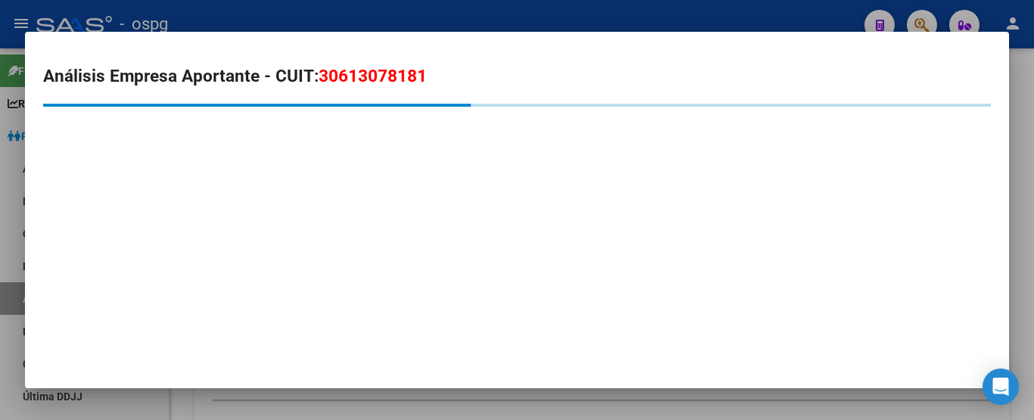
click at [708, 1] on div at bounding box center [517, 210] width 1034 height 420
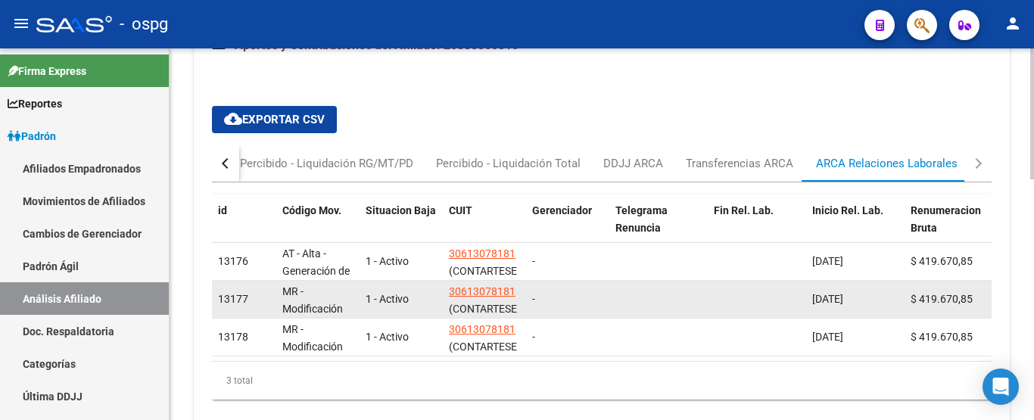
click at [949, 289] on datatable-body-cell "$ 419.670,85" at bounding box center [946, 299] width 83 height 37
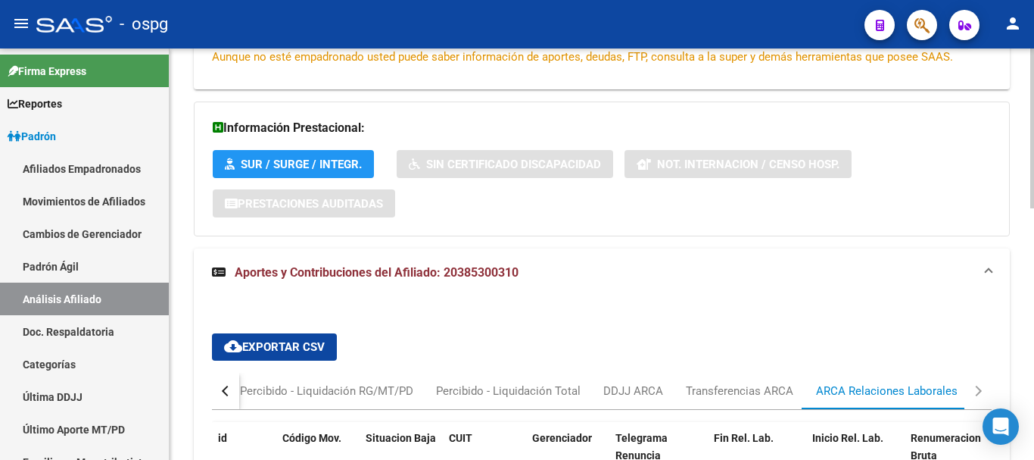
scroll to position [0, 0]
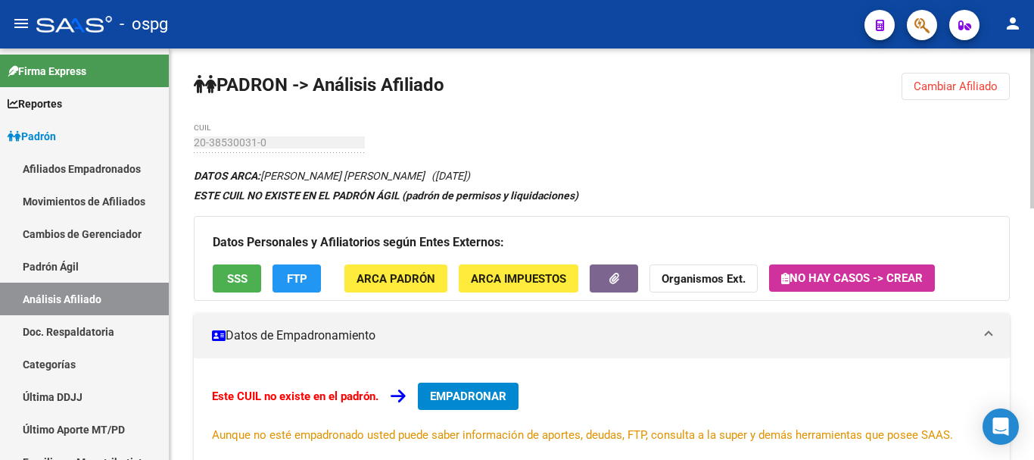
click at [1034, 20] on div "menu - ospg person Firma Express Reportes Ingresos Devengados Análisis Históric…" at bounding box center [517, 230] width 1034 height 460
click at [955, 83] on span "Cambiar Afiliado" at bounding box center [956, 87] width 84 height 14
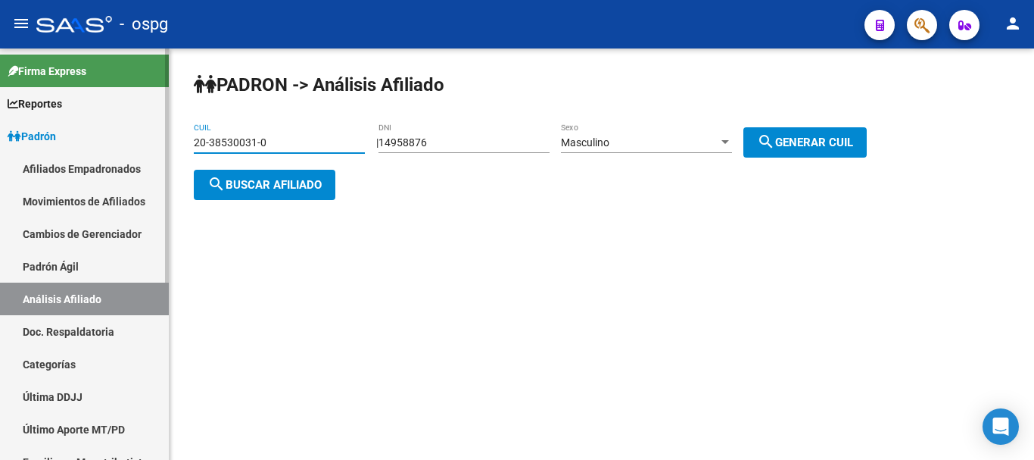
drag, startPoint x: 345, startPoint y: 136, endPoint x: 0, endPoint y: 174, distance: 347.4
click at [0, 174] on mat-sidenav-container "Firma Express Reportes Ingresos Devengados Análisis Histórico Detalles Transfer…" at bounding box center [517, 253] width 1034 height 411
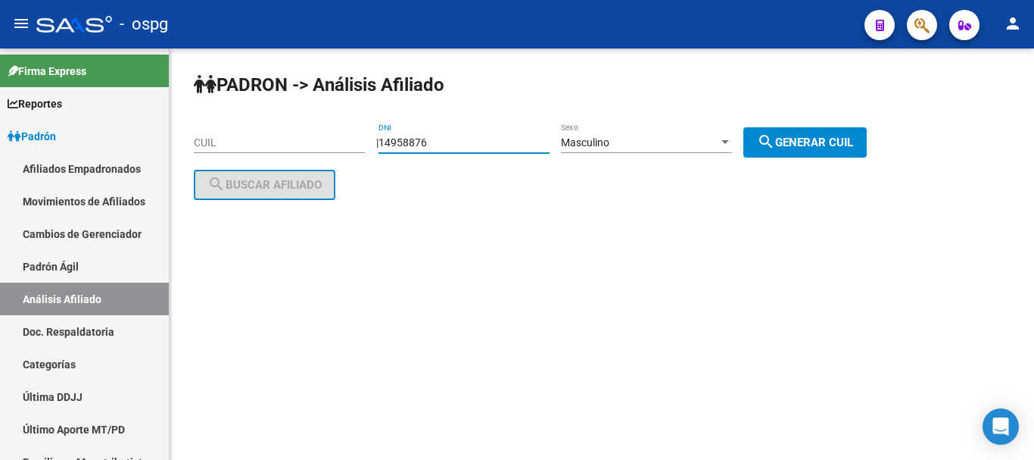
drag, startPoint x: 445, startPoint y: 139, endPoint x: 339, endPoint y: 116, distance: 107.7
click at [339, 116] on div "[PERSON_NAME] -> Análisis Afiliado CUIL | 14958876 DNI Masculino Sexo search Ge…" at bounding box center [602, 148] width 865 height 200
type input "50511546"
click at [610, 142] on span "Masculino" at bounding box center [585, 142] width 48 height 12
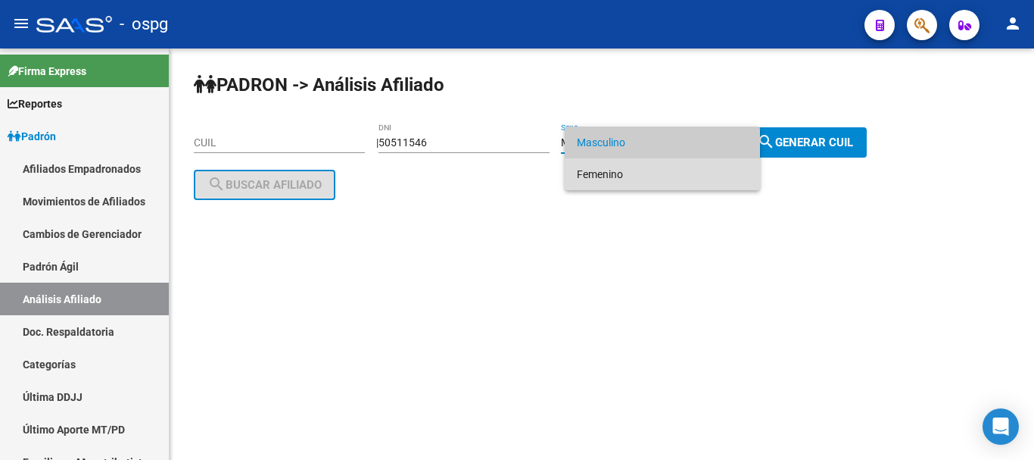
click at [613, 166] on span "Femenino" at bounding box center [662, 174] width 171 height 32
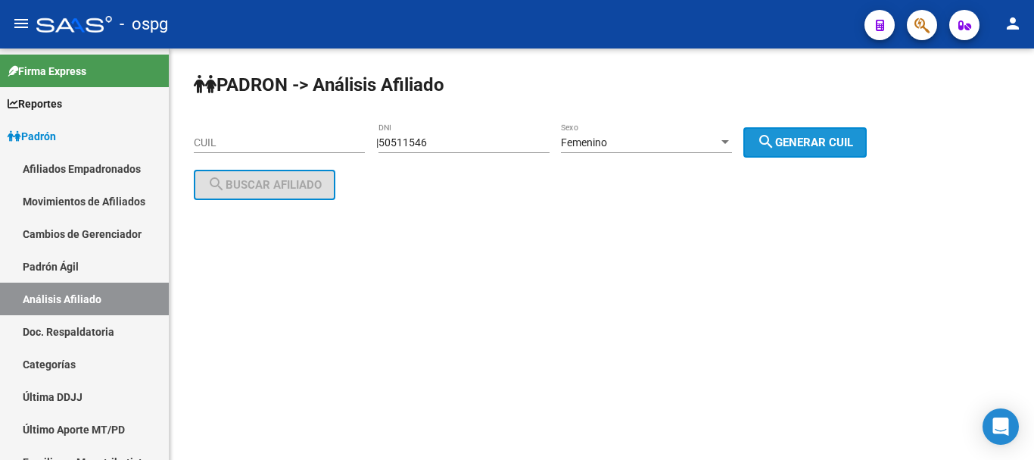
click at [853, 137] on span "search Generar CUIL" at bounding box center [805, 143] width 96 height 14
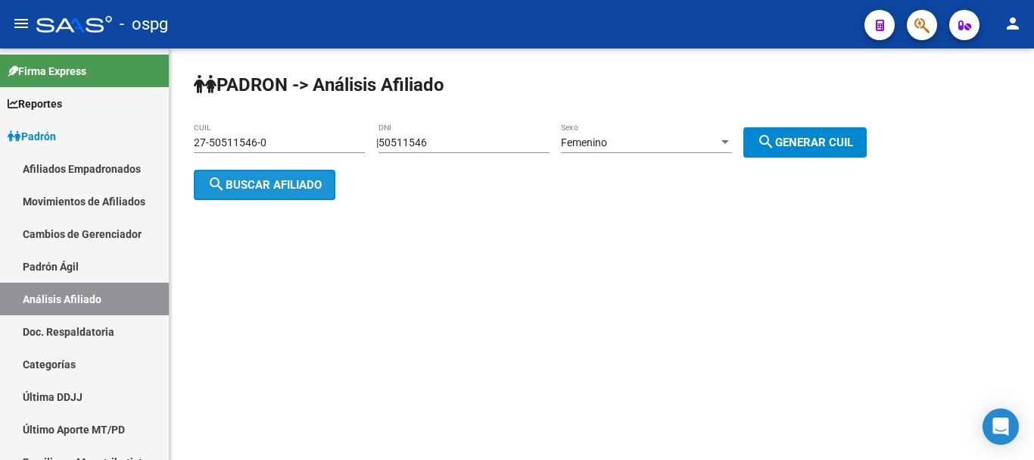
click at [292, 185] on span "search Buscar afiliado" at bounding box center [265, 185] width 114 height 14
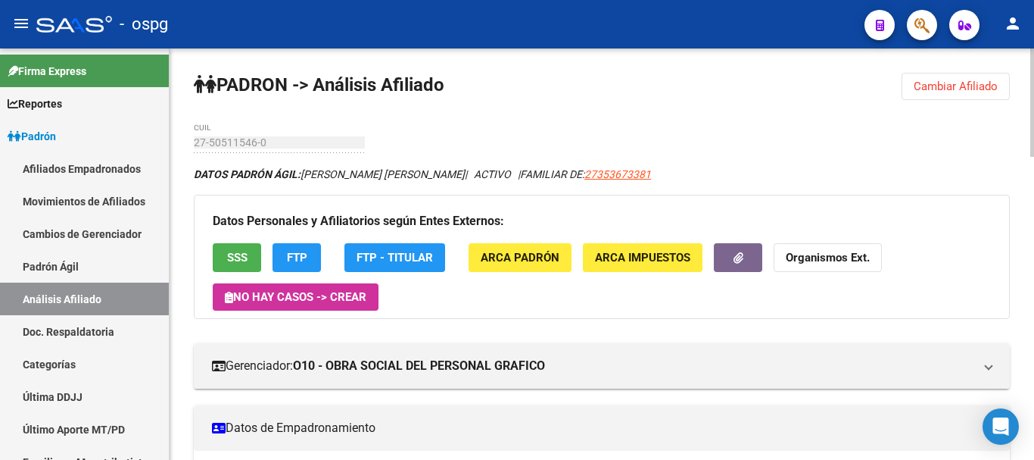
scroll to position [76, 0]
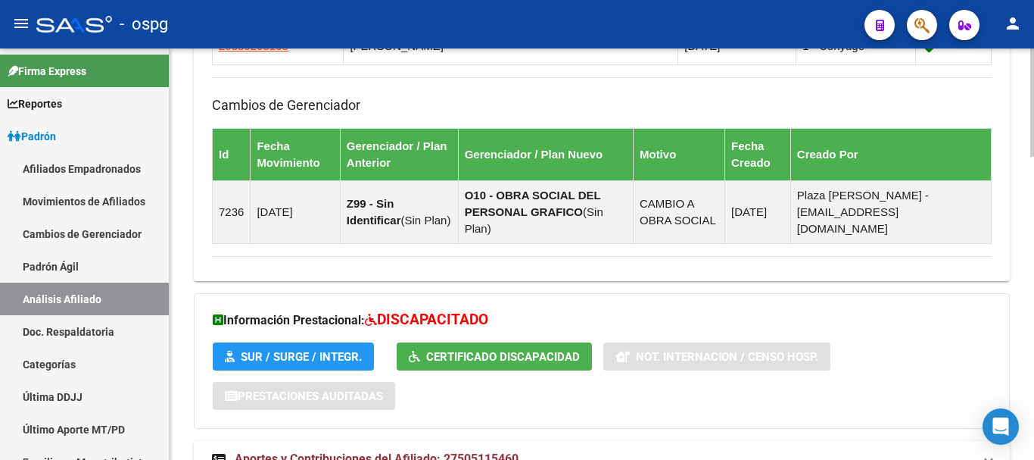
scroll to position [1145, 0]
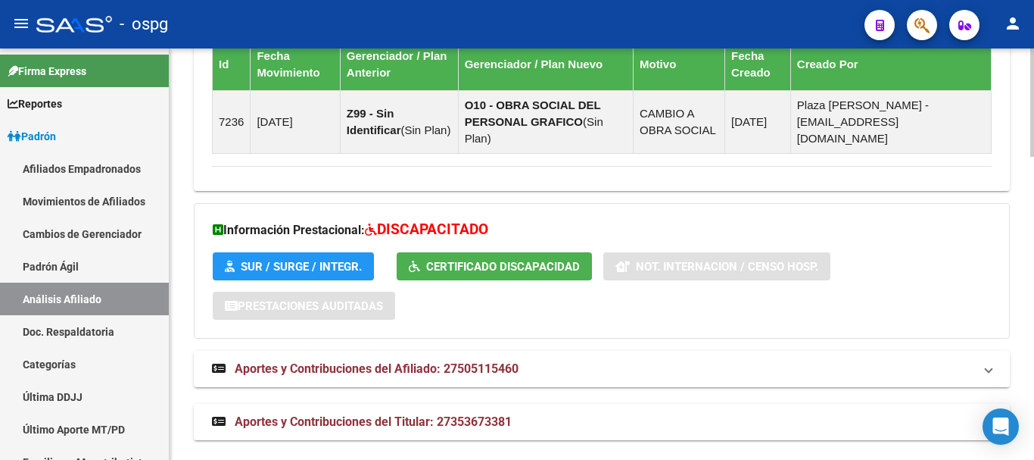
click at [419, 413] on strong "Aportes y Contribuciones del Titular: 27353673381" at bounding box center [362, 421] width 300 height 17
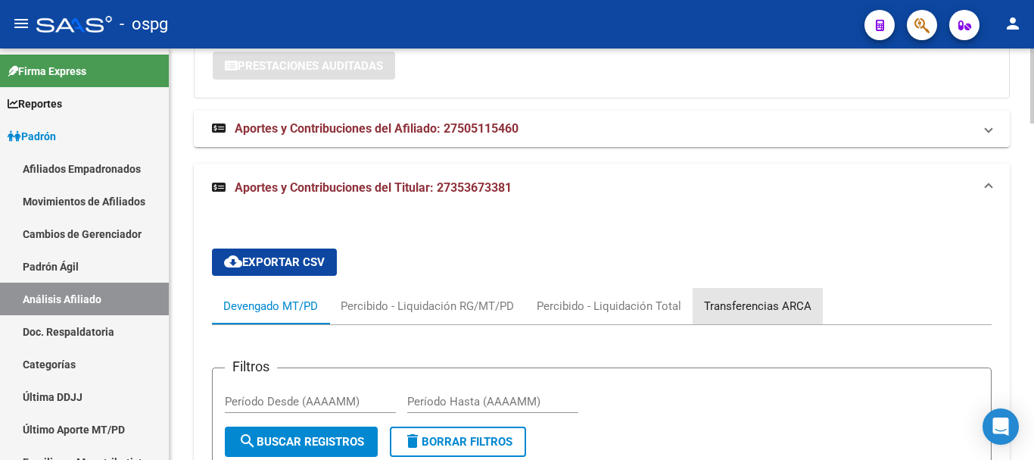
click at [746, 298] on div "Transferencias ARCA" at bounding box center [758, 306] width 108 height 17
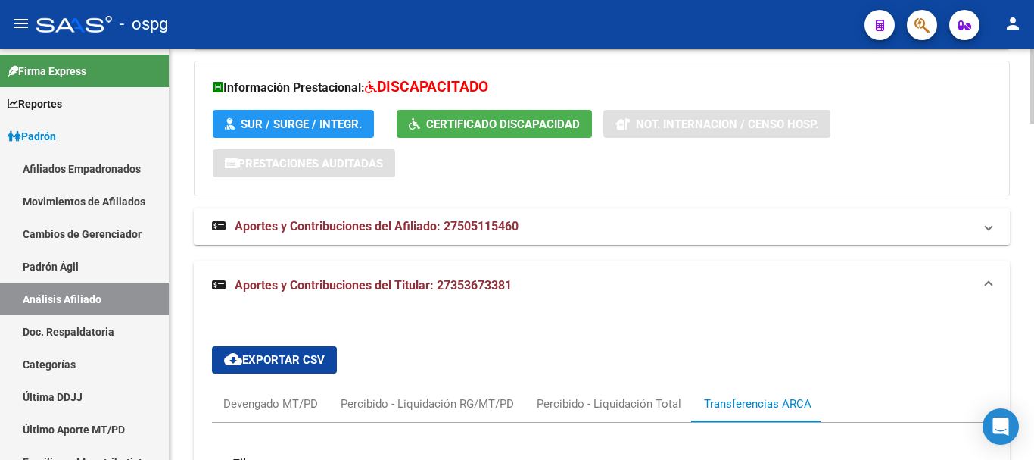
scroll to position [1082, 0]
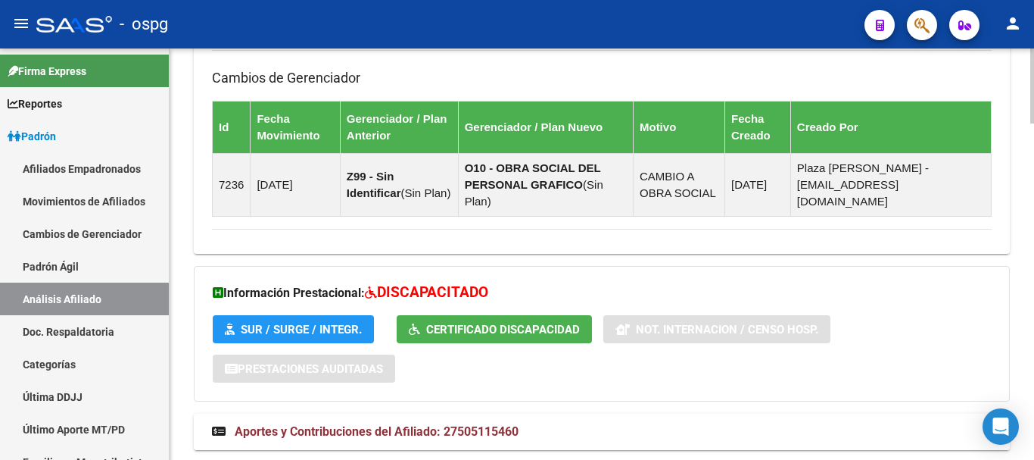
click at [600, 420] on mat-panel-title "Aportes y Contribuciones del Afiliado: 27505115460" at bounding box center [593, 431] width 762 height 17
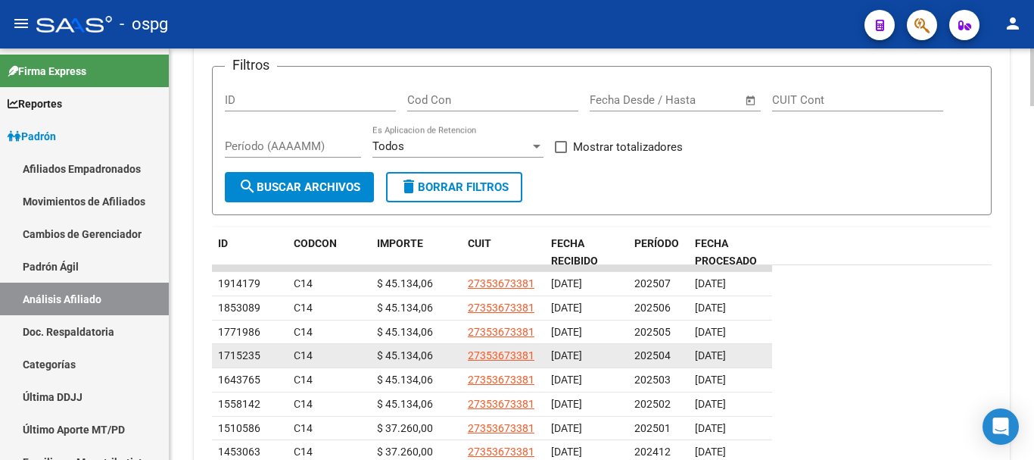
scroll to position [2364, 0]
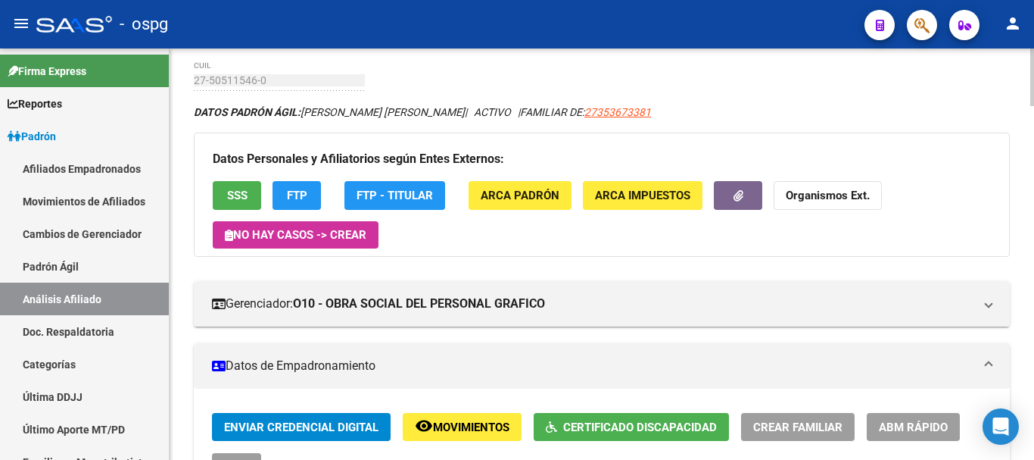
click at [1034, 76] on div at bounding box center [1033, 86] width 4 height 58
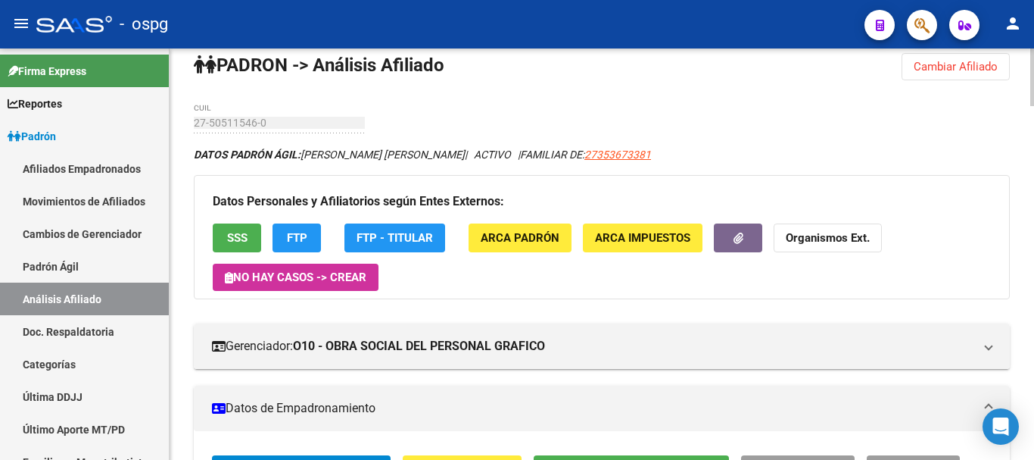
scroll to position [0, 0]
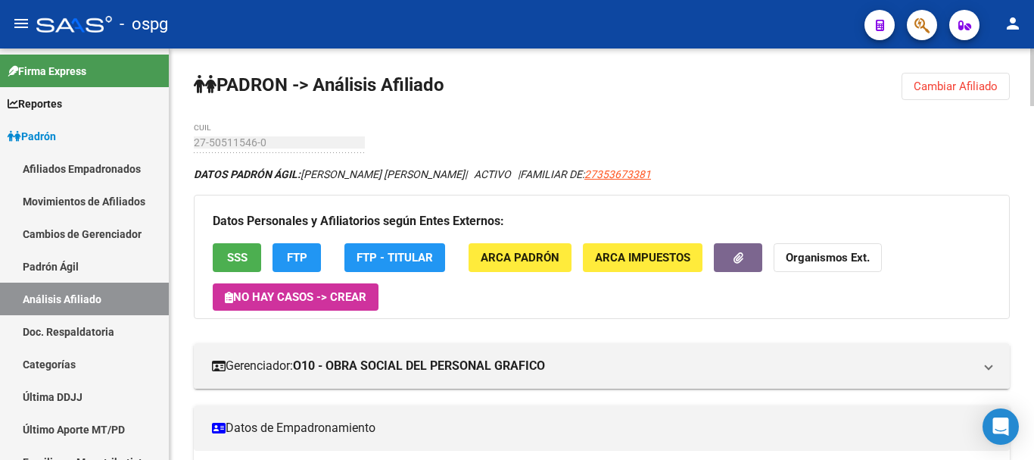
click at [970, 86] on span "Cambiar Afiliado" at bounding box center [956, 87] width 84 height 14
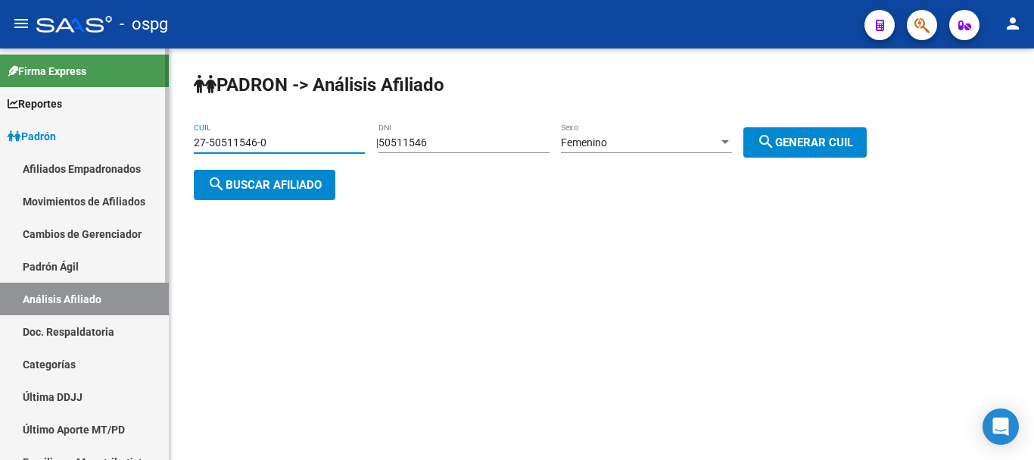
drag, startPoint x: 295, startPoint y: 145, endPoint x: 98, endPoint y: 145, distance: 196.9
click at [98, 145] on mat-sidenav-container "Firma Express Reportes Ingresos Devengados Análisis Histórico Detalles Transfer…" at bounding box center [517, 253] width 1034 height 411
type input "20-38530031-0"
click at [253, 199] on div "[PERSON_NAME] -> Análisis Afiliado 20-38530031-0 CUIL | 50511546 DNI Femenino S…" at bounding box center [602, 148] width 865 height 200
click at [257, 188] on span "search Buscar afiliado" at bounding box center [265, 185] width 114 height 14
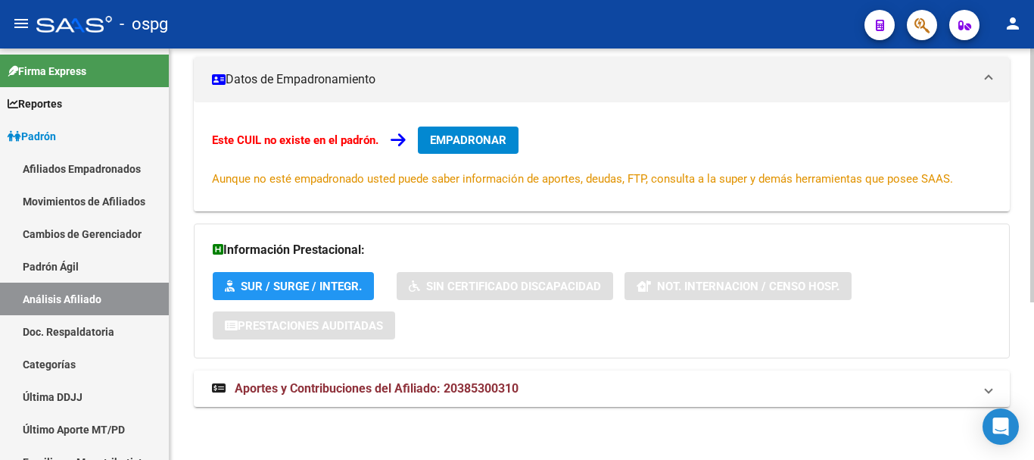
scroll to position [134, 0]
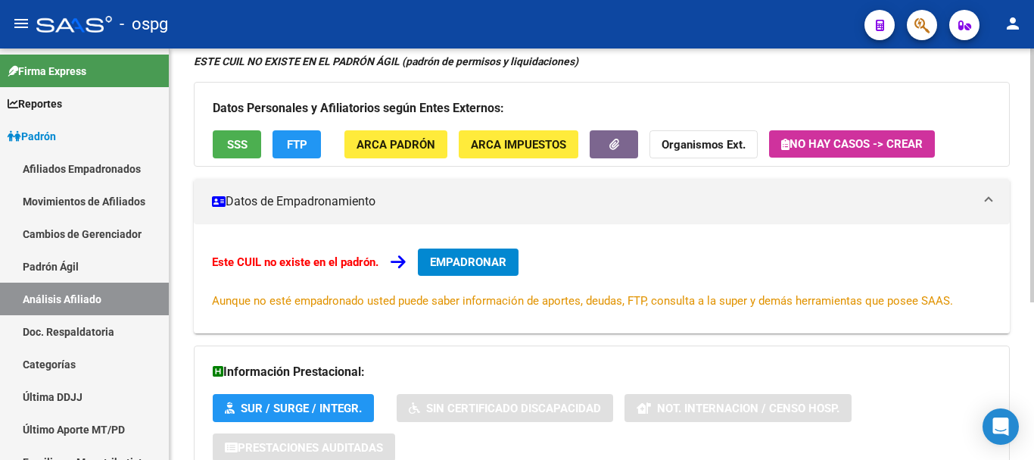
click at [1034, 270] on div at bounding box center [1033, 258] width 4 height 254
click at [280, 148] on button "FTP" at bounding box center [297, 144] width 48 height 28
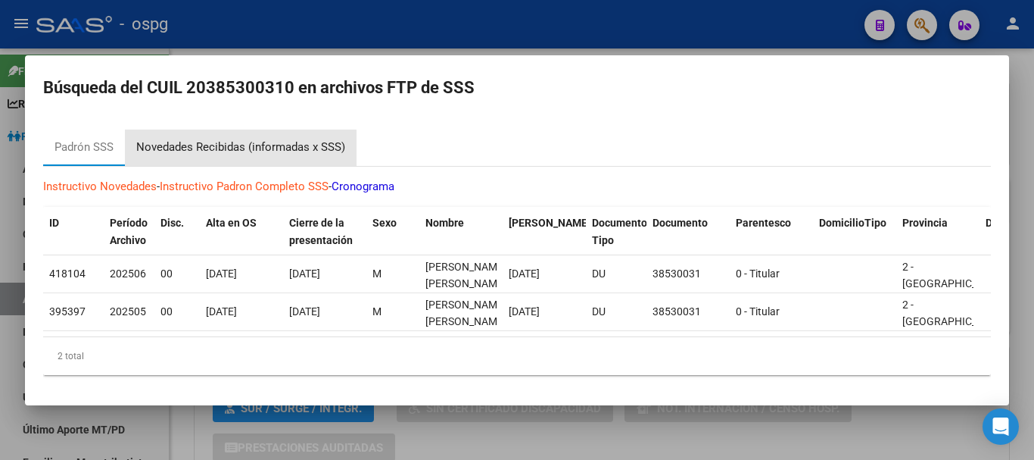
click at [211, 145] on div "Novedades Recibidas (informadas x SSS)" at bounding box center [240, 147] width 209 height 17
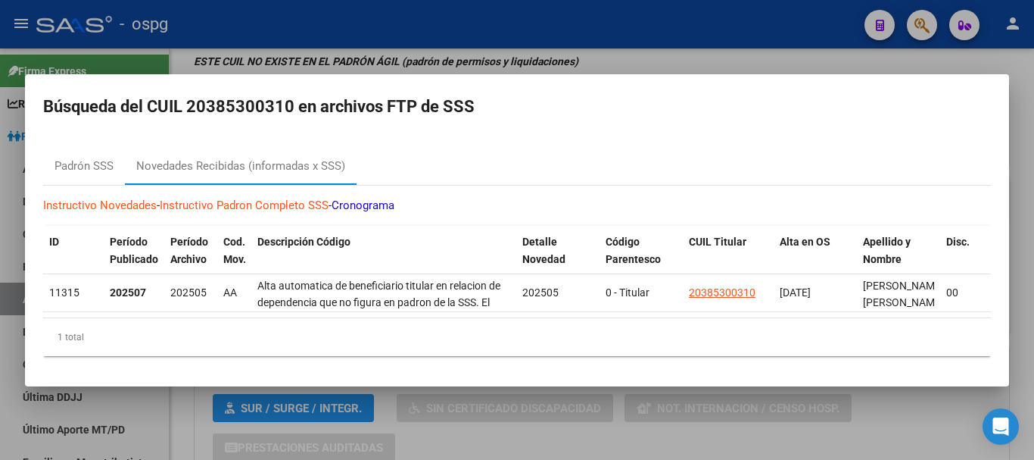
click at [511, 36] on div at bounding box center [517, 230] width 1034 height 460
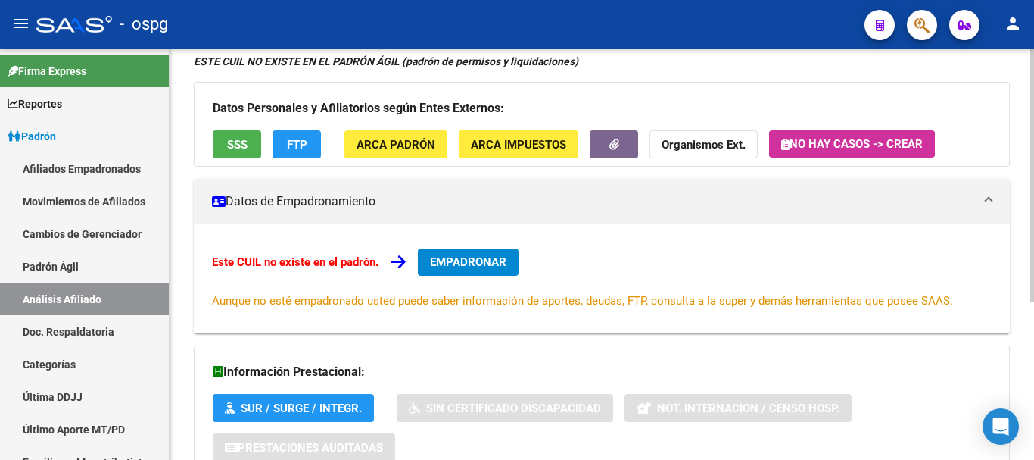
scroll to position [0, 0]
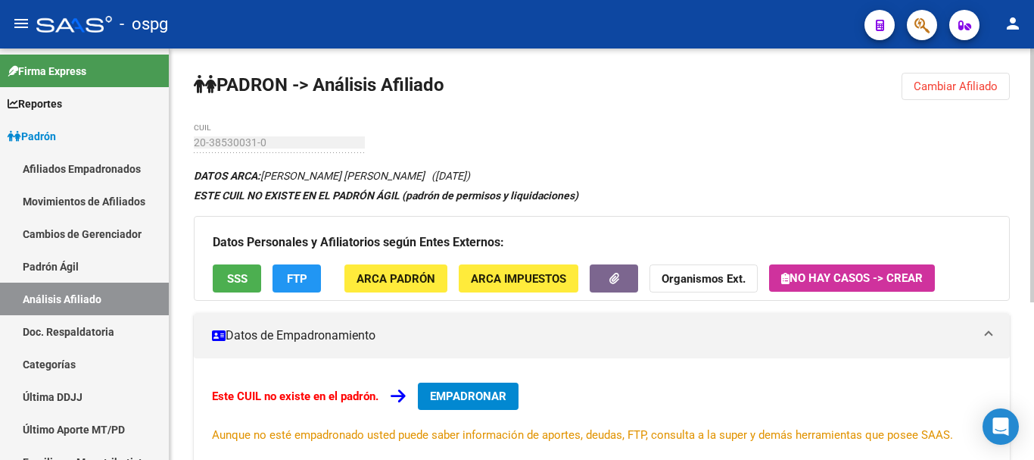
click at [981, 90] on span "Cambiar Afiliado" at bounding box center [956, 87] width 84 height 14
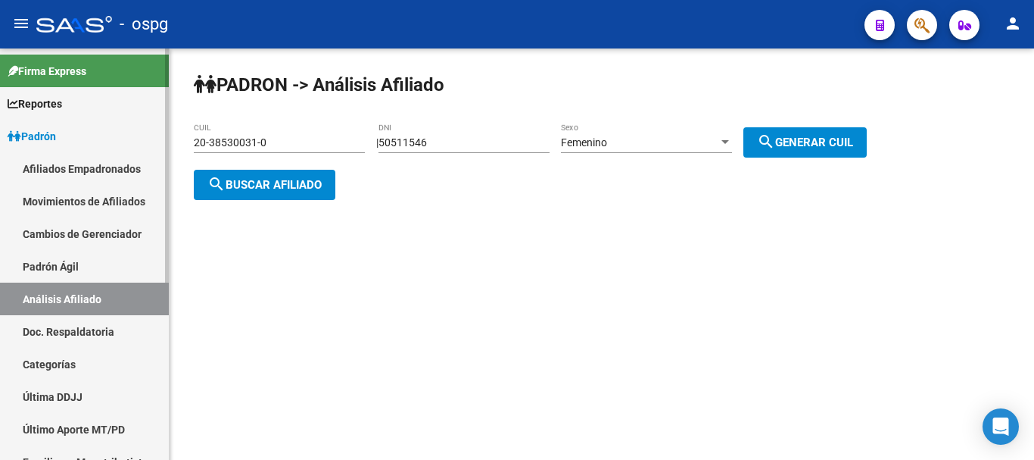
drag, startPoint x: 307, startPoint y: 134, endPoint x: 47, endPoint y: 155, distance: 260.6
click at [0, 145] on mat-sidenav-container "Firma Express Reportes Ingresos Devengados Análisis Histórico Detalles Transfer…" at bounding box center [517, 253] width 1034 height 411
drag, startPoint x: 504, startPoint y: 143, endPoint x: 323, endPoint y: 159, distance: 182.4
click at [323, 159] on app-analisis-afiliado "[PERSON_NAME] -> Análisis Afiliado 20-38530031-0 CUIL | 50511546 DNI Femenino S…" at bounding box center [536, 163] width 685 height 55
type input "32153613"
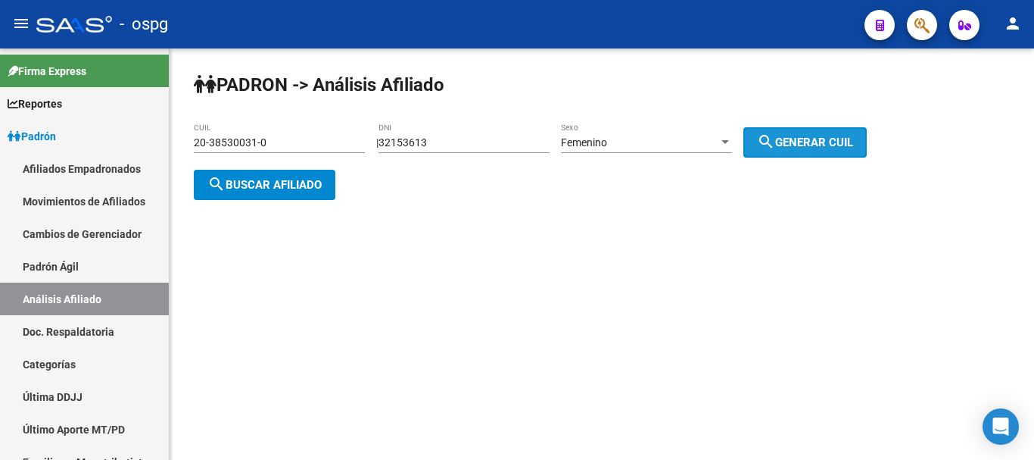
click at [838, 128] on button "search Generar CUIL" at bounding box center [805, 142] width 123 height 30
type input "27-32153613-7"
click at [245, 187] on span "search Buscar afiliado" at bounding box center [265, 185] width 114 height 14
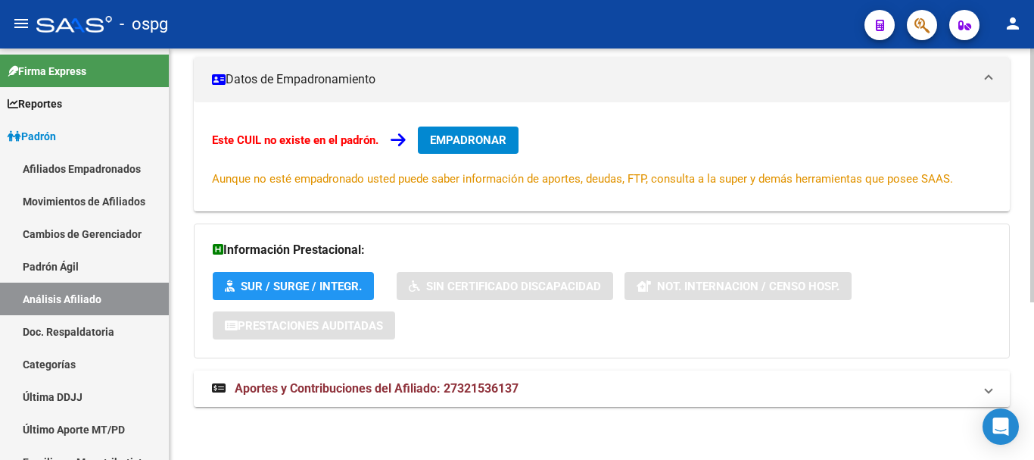
click at [647, 373] on mat-expansion-panel-header "Aportes y Contribuciones del Afiliado: 27321536137" at bounding box center [602, 388] width 816 height 36
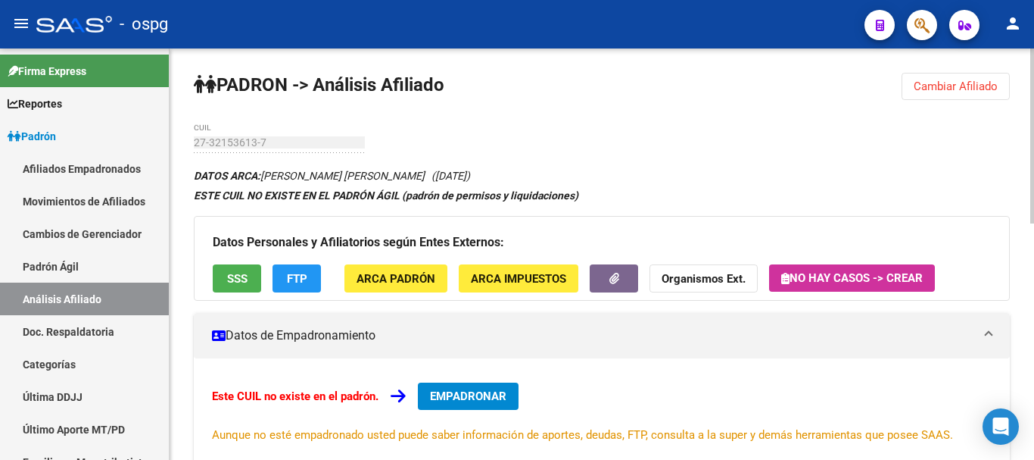
click at [927, 95] on button "Cambiar Afiliado" at bounding box center [956, 86] width 108 height 27
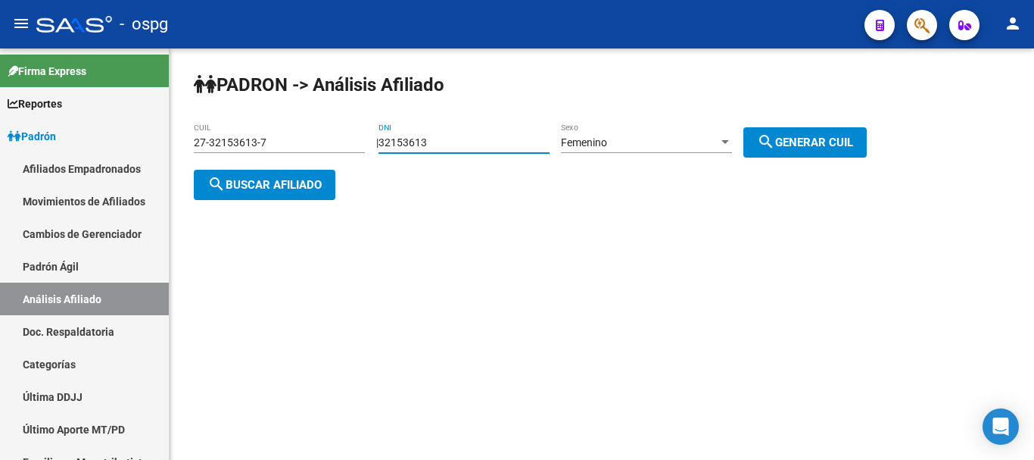
drag, startPoint x: 469, startPoint y: 140, endPoint x: 304, endPoint y: 140, distance: 165.1
click at [304, 140] on app-analisis-afiliado "[PERSON_NAME] -> Análisis Afiliado 27-32153613-7 CUIL | 32153613 DNI Femenino S…" at bounding box center [536, 163] width 685 height 55
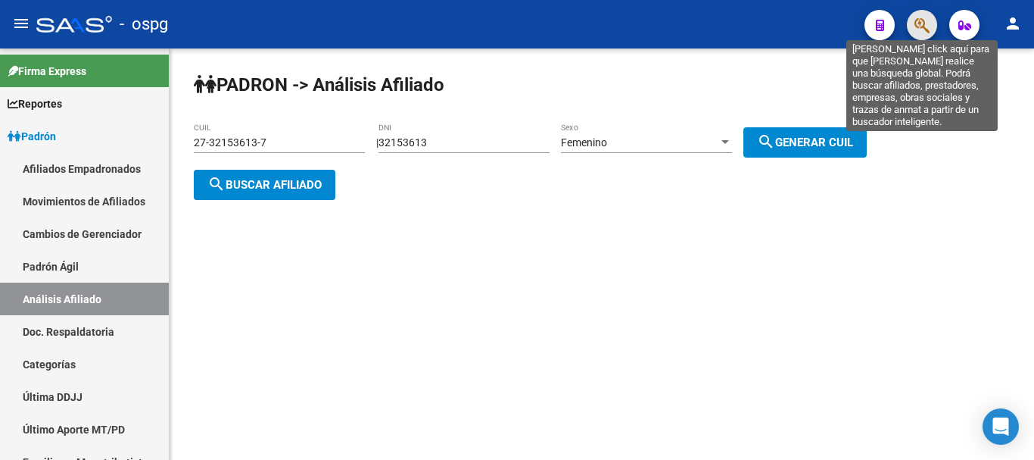
click at [925, 20] on icon "button" at bounding box center [922, 25] width 15 height 17
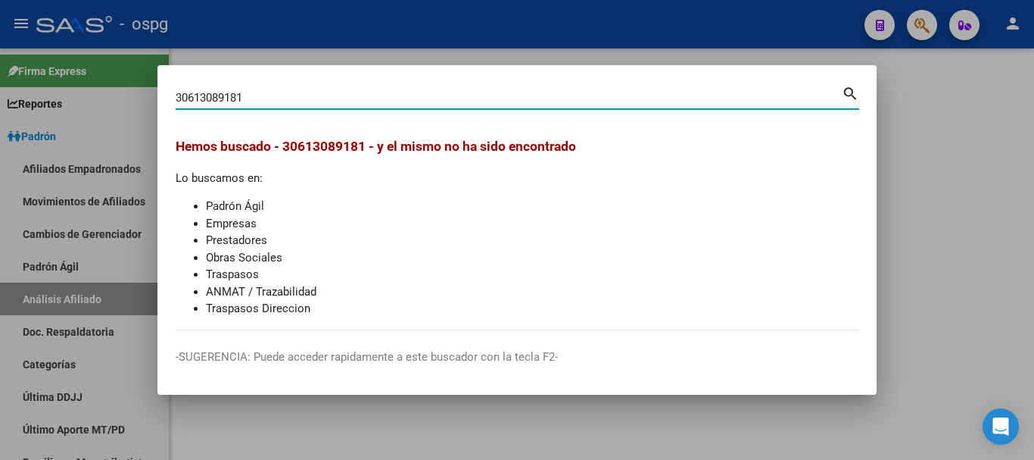
drag, startPoint x: 286, startPoint y: 98, endPoint x: 83, endPoint y: 98, distance: 203.7
click at [83, 98] on div "30613089181 Buscar (apellido, dni, cuil, nro traspaso, cuit, obra social) searc…" at bounding box center [517, 230] width 1034 height 460
type input "contart"
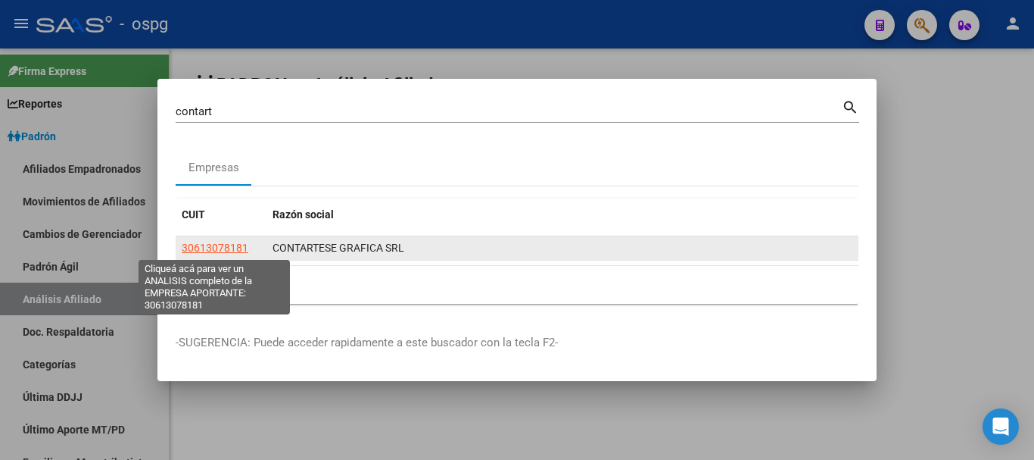
click at [224, 249] on span "30613078181" at bounding box center [215, 248] width 67 height 12
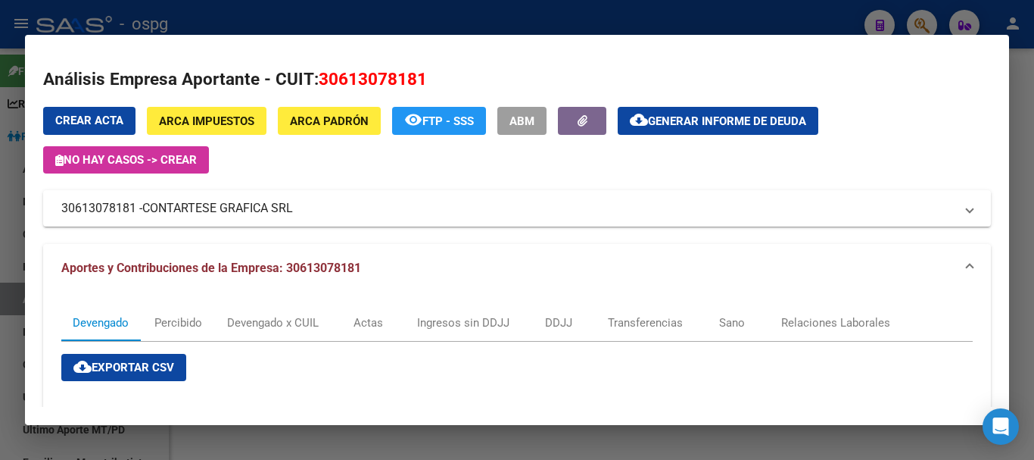
drag, startPoint x: 323, startPoint y: 75, endPoint x: 472, endPoint y: 82, distance: 149.3
click at [472, 82] on h2 "Análisis Empresa Aportante - CUIT: 30613078181" at bounding box center [517, 80] width 948 height 26
copy span "30613078181"
click at [1033, 46] on div at bounding box center [517, 230] width 1034 height 460
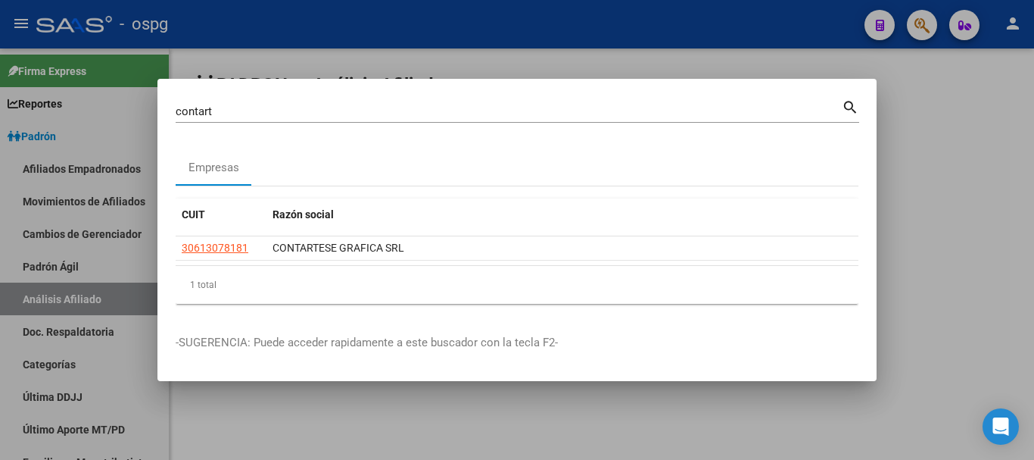
click at [1033, 46] on div at bounding box center [517, 230] width 1034 height 460
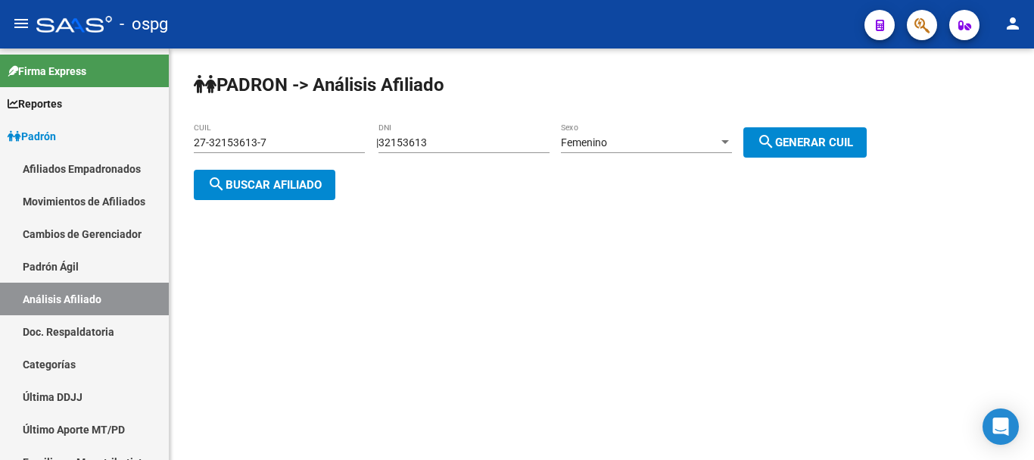
click at [967, 95] on div "[PERSON_NAME] -> Análisis Afiliado 27-32153613-7 CUIL | 32153613 DNI Femenino S…" at bounding box center [602, 148] width 865 height 200
drag, startPoint x: 301, startPoint y: 133, endPoint x: 247, endPoint y: 133, distance: 54.5
click at [247, 133] on div "27-32153613-7 CUIL" at bounding box center [279, 138] width 171 height 30
drag, startPoint x: 292, startPoint y: 139, endPoint x: 118, endPoint y: 150, distance: 173.7
click at [118, 150] on mat-sidenav-container "Firma Express Reportes Ingresos Devengados Análisis Histórico Detalles Transfer…" at bounding box center [517, 253] width 1034 height 411
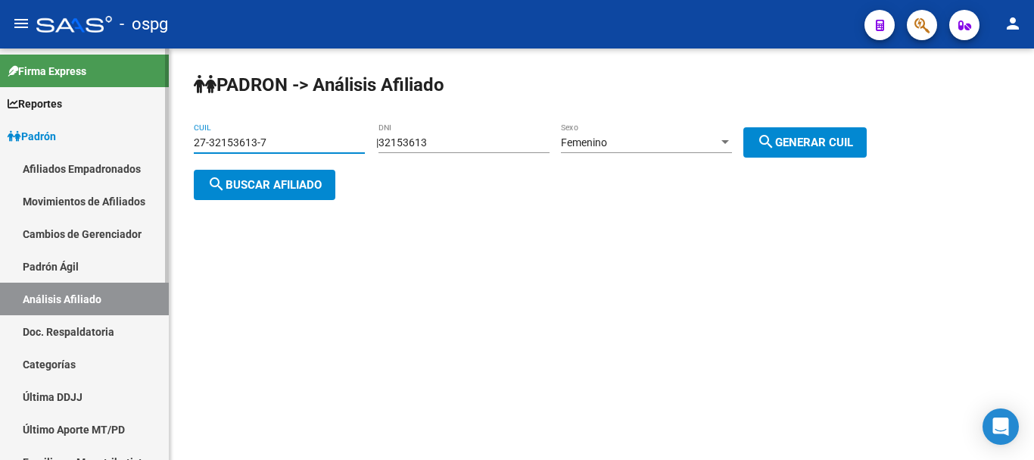
paste input "0-25785176-2"
type input "20-25785176-2"
click at [291, 184] on span "search Buscar afiliado" at bounding box center [265, 185] width 114 height 14
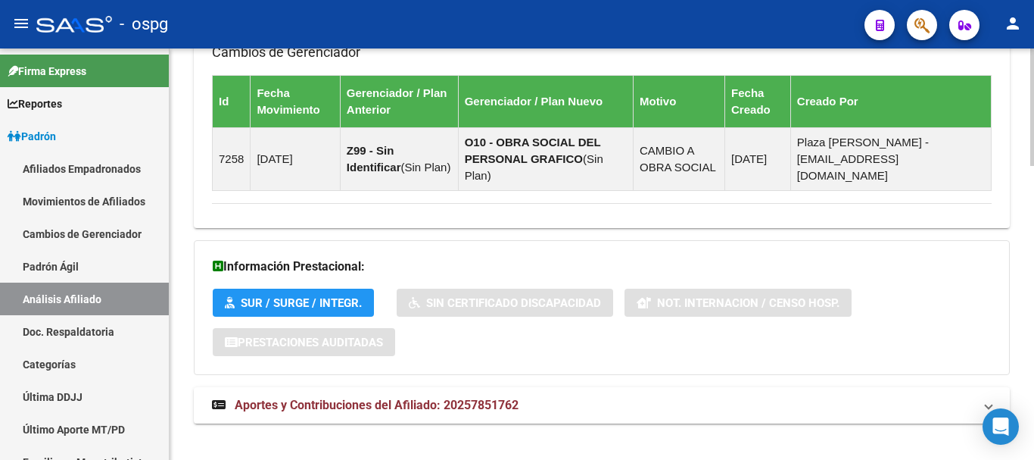
click at [1034, 420] on div at bounding box center [1033, 396] width 4 height 117
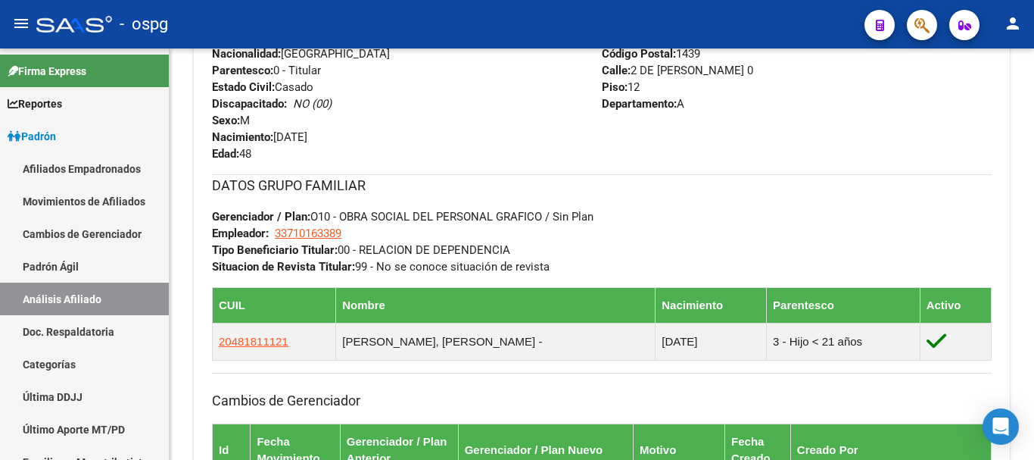
scroll to position [654, 0]
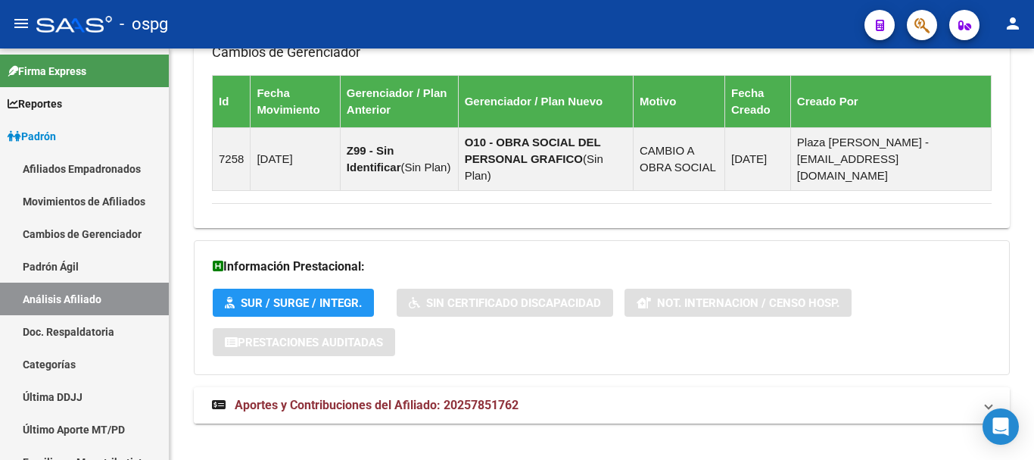
click at [442, 398] on span "Aportes y Contribuciones del Afiliado: 20257851762" at bounding box center [377, 405] width 284 height 14
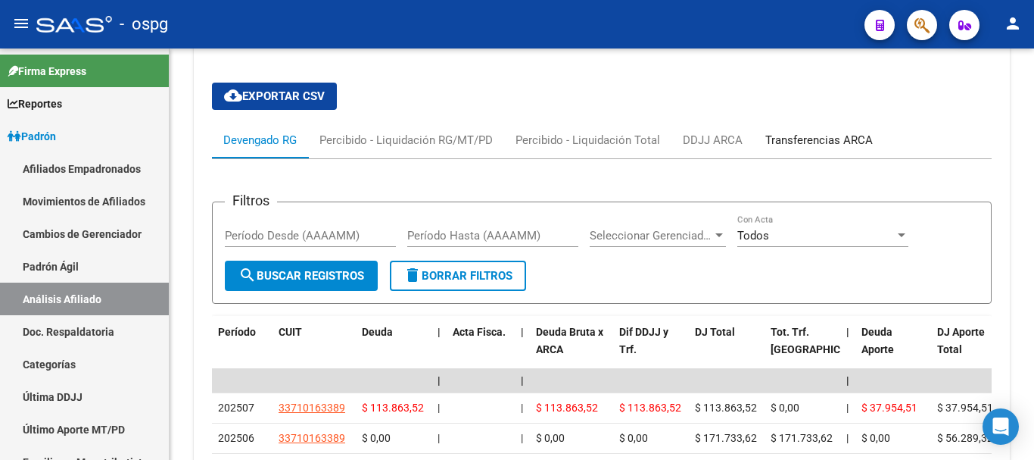
click at [782, 132] on div "Transferencias ARCA" at bounding box center [820, 140] width 108 height 17
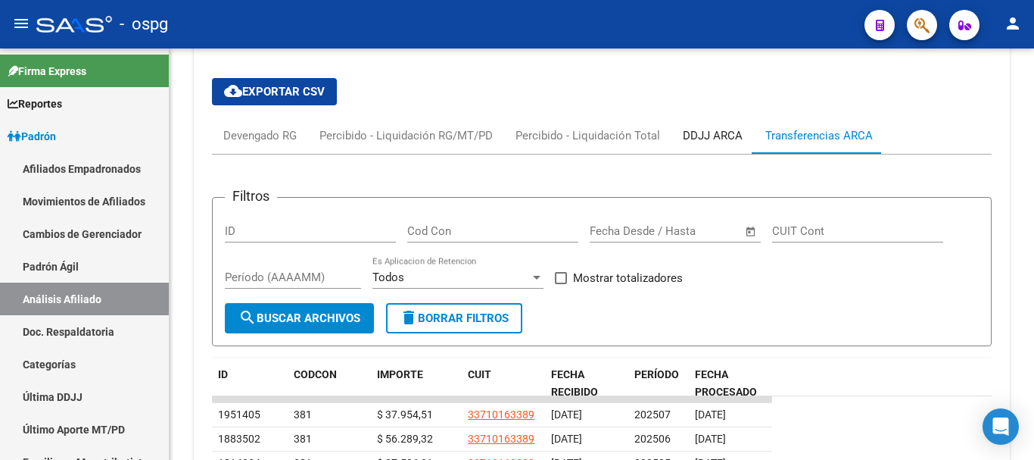
click at [709, 127] on div "DDJJ ARCA" at bounding box center [713, 135] width 60 height 17
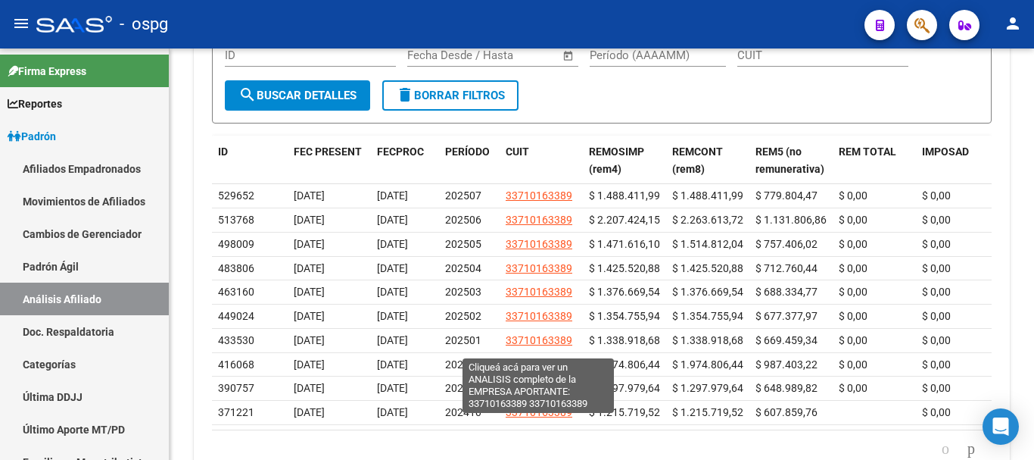
scroll to position [1733, 0]
